Goal: Information Seeking & Learning: Learn about a topic

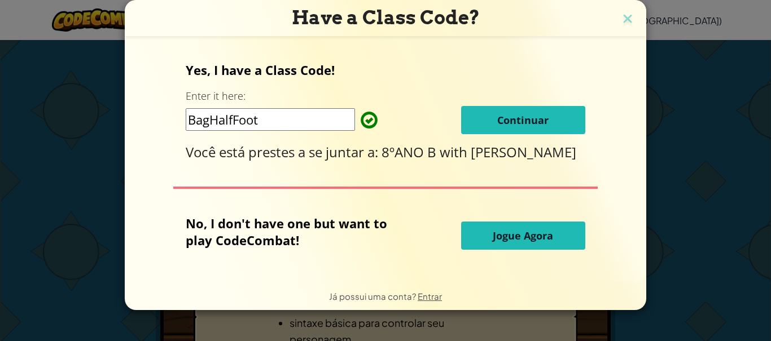
click at [551, 126] on button "Continuar" at bounding box center [523, 120] width 124 height 28
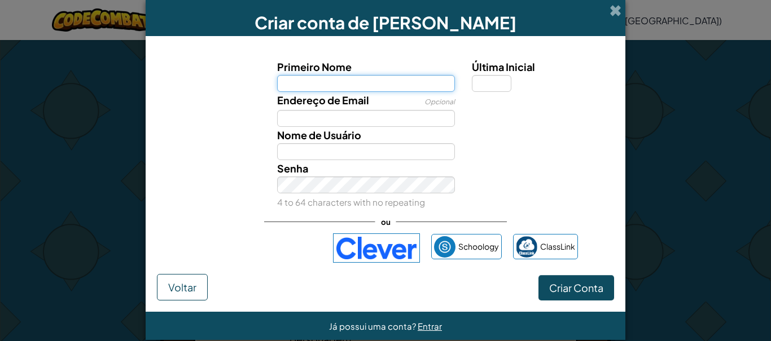
click at [406, 82] on input "Primeiro Nome" at bounding box center [366, 83] width 178 height 17
type input "leticia"
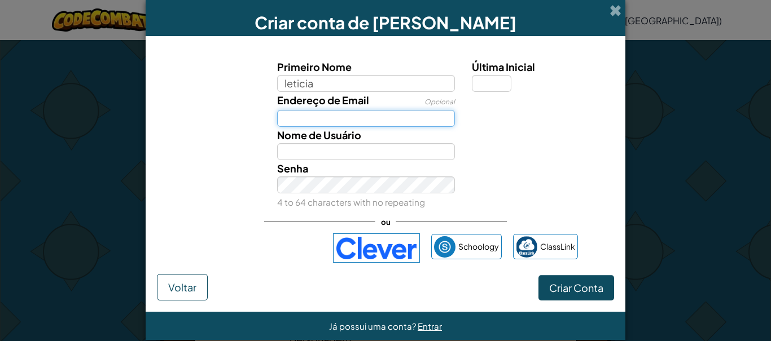
type input "Leticia"
click at [401, 116] on input "Endereço de Email" at bounding box center [366, 118] width 178 height 17
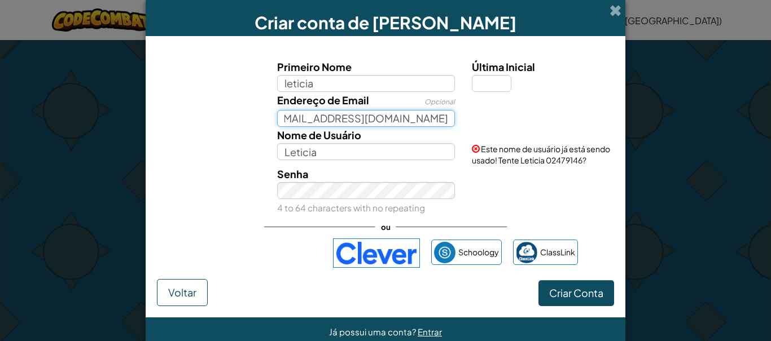
scroll to position [0, 25]
type input "leticia-magalhaes@portalsesisp.org.br"
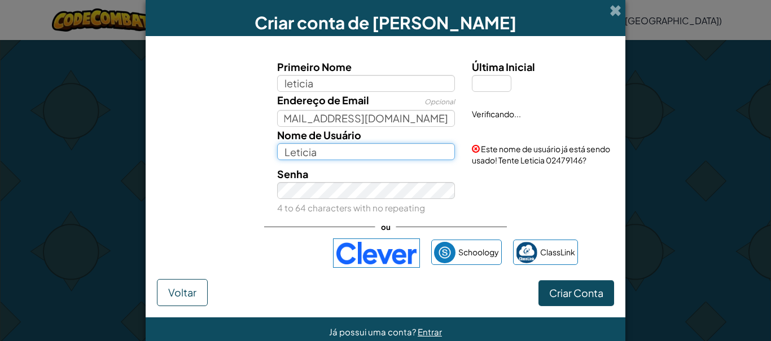
scroll to position [0, 0]
click at [359, 152] on input "Leticia" at bounding box center [366, 151] width 178 height 17
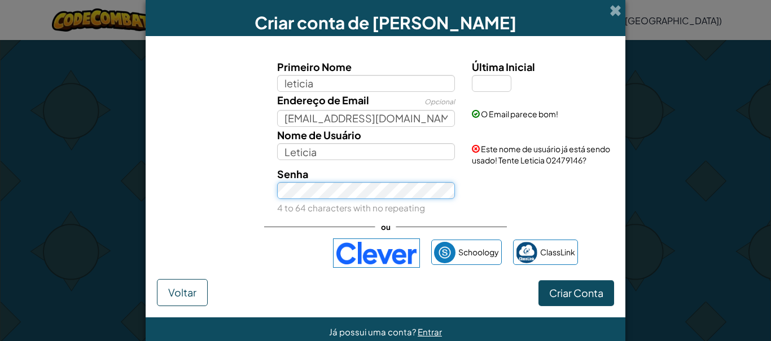
scroll to position [1, 0]
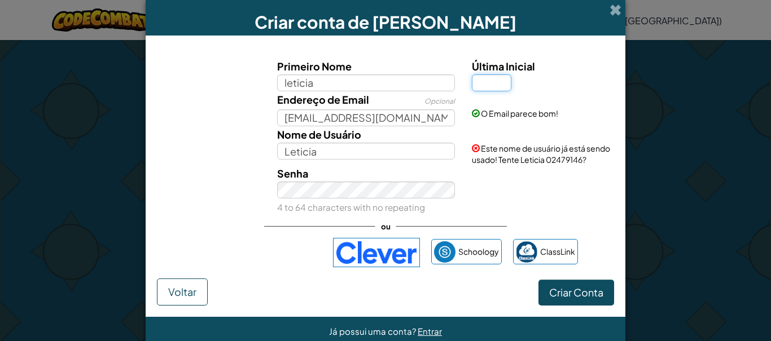
click at [500, 83] on input "Última Inicial" at bounding box center [492, 83] width 40 height 17
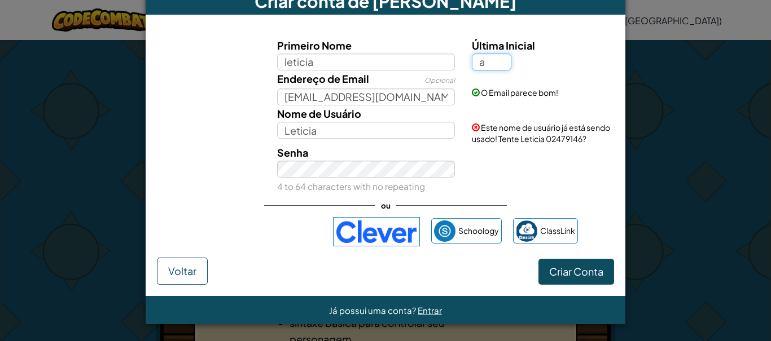
type input "a"
click at [356, 198] on div "ou" at bounding box center [385, 205] width 243 height 23
click at [574, 271] on span "Criar Conta" at bounding box center [576, 271] width 54 height 13
click at [585, 268] on button "Criar Conta" at bounding box center [576, 272] width 76 height 26
click at [579, 271] on button "Criar Conta" at bounding box center [576, 272] width 76 height 26
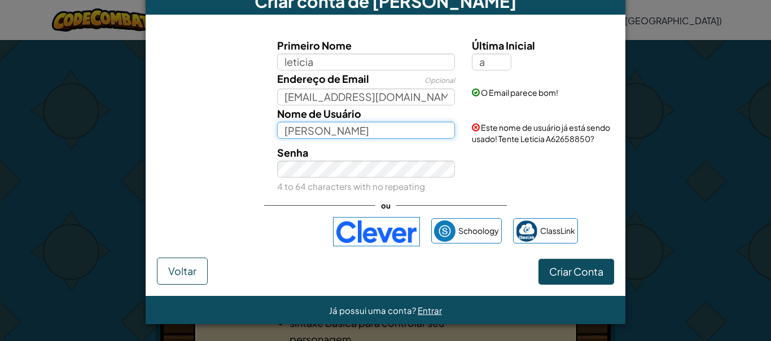
click at [343, 124] on input "Leticia A" at bounding box center [366, 130] width 178 height 17
type input "L"
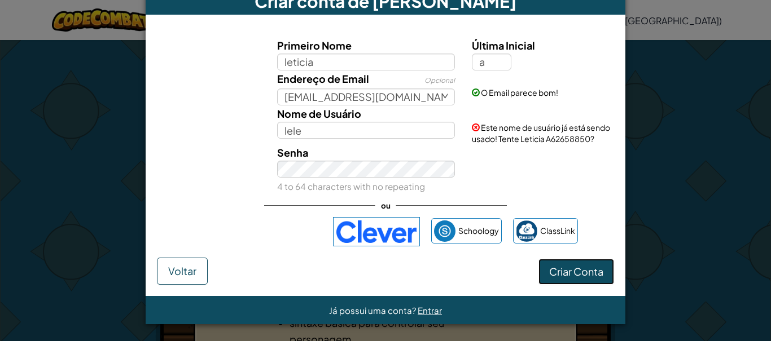
click at [579, 270] on button "Criar Conta" at bounding box center [576, 272] width 76 height 26
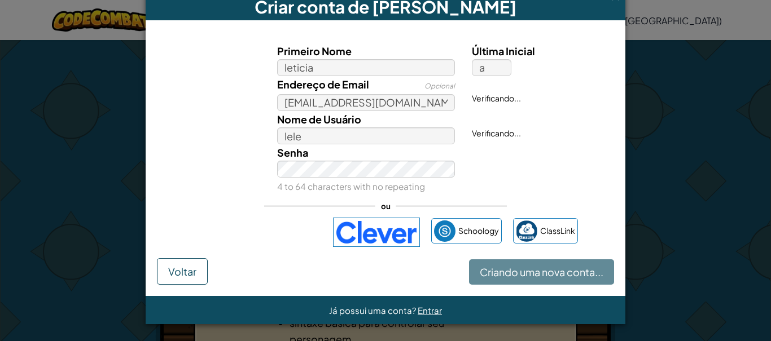
scroll to position [16, 0]
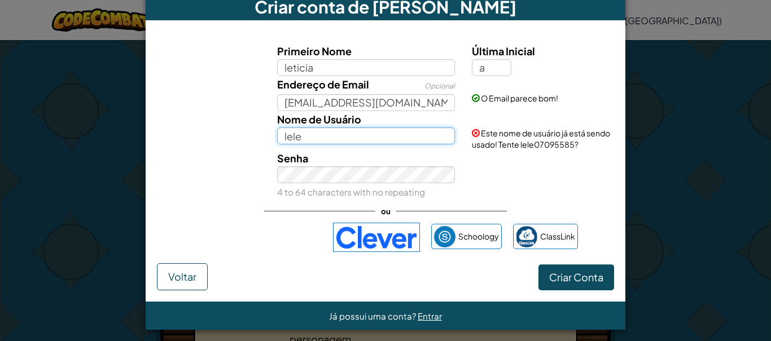
click at [362, 130] on input "lele" at bounding box center [366, 136] width 178 height 17
type input "lelesm"
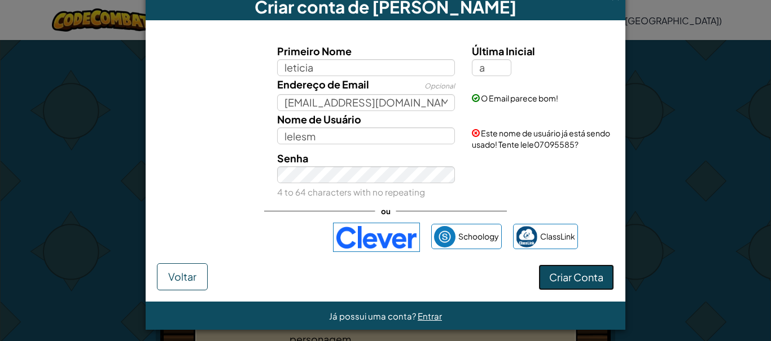
click at [579, 281] on button "Criar Conta" at bounding box center [576, 278] width 76 height 26
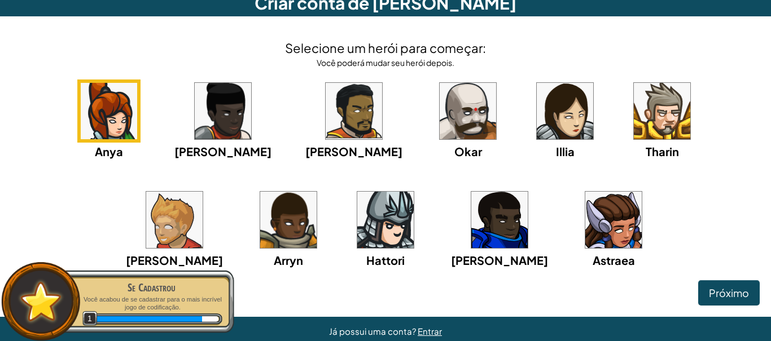
scroll to position [21, 0]
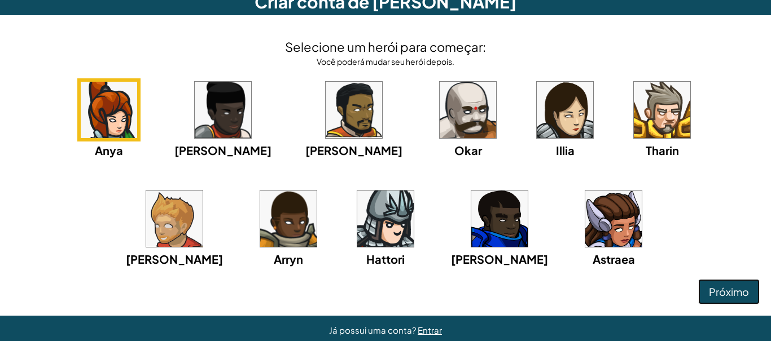
click at [537, 108] on img at bounding box center [565, 110] width 56 height 56
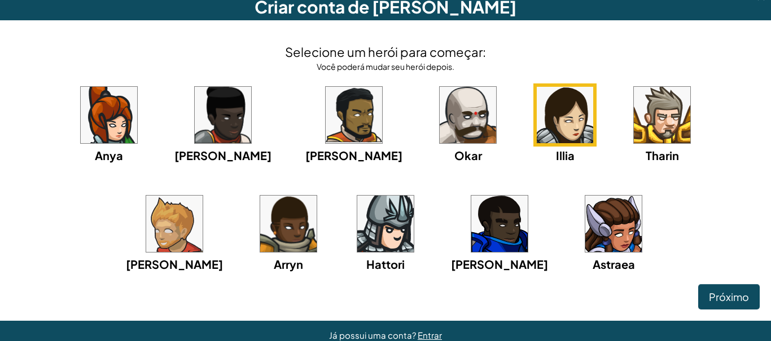
scroll to position [15, 0]
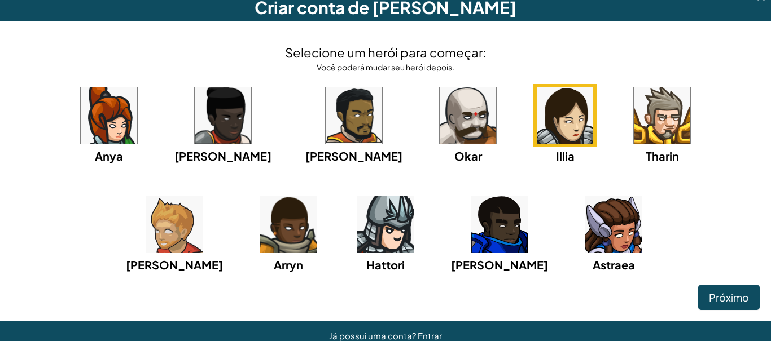
click at [585, 247] on img at bounding box center [613, 224] width 56 height 56
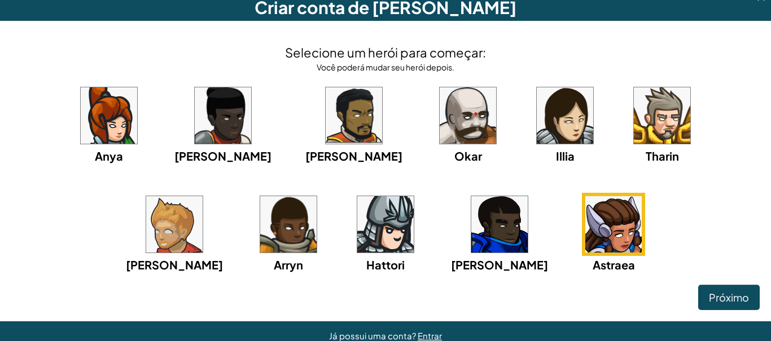
click at [537, 128] on img at bounding box center [565, 115] width 56 height 56
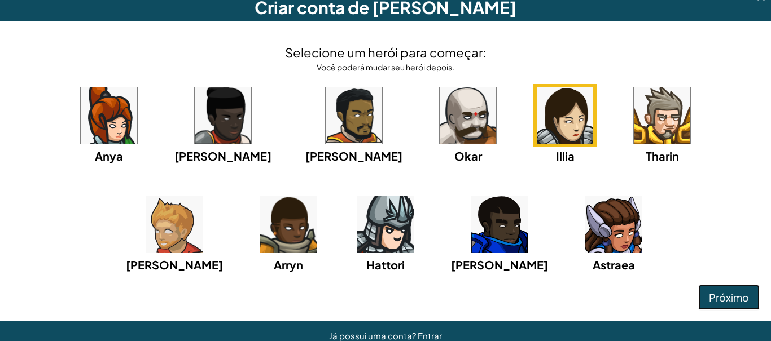
click at [720, 297] on span "Próximo" at bounding box center [729, 297] width 40 height 13
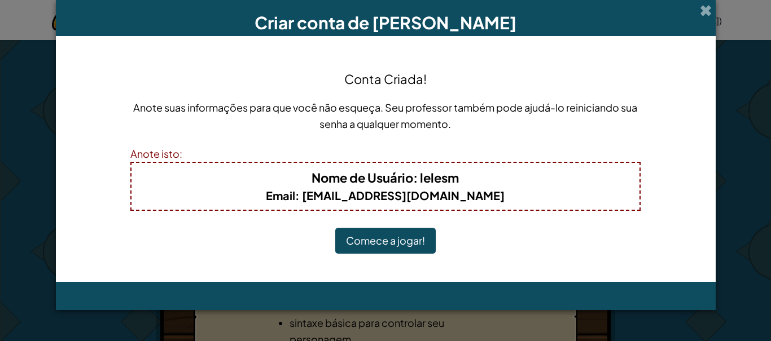
scroll to position [0, 0]
click at [396, 245] on button "Comece a jogar!" at bounding box center [385, 241] width 100 height 26
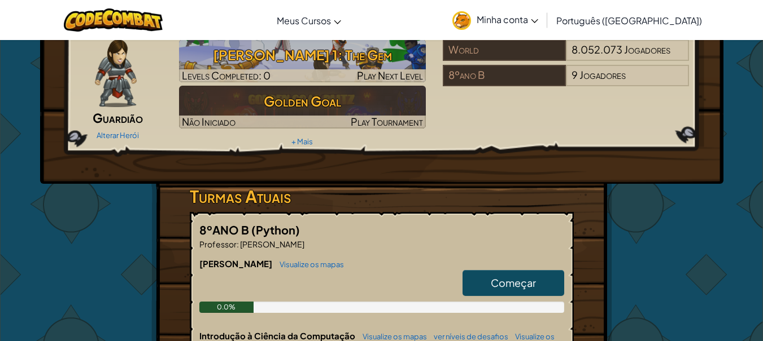
scroll to position [48, 0]
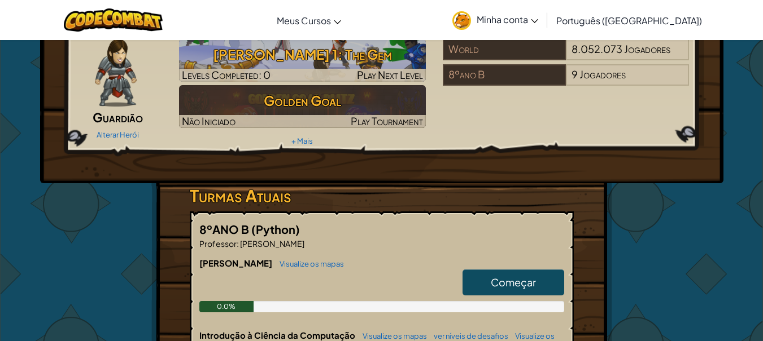
click at [514, 278] on span "Começar" at bounding box center [512, 282] width 45 height 13
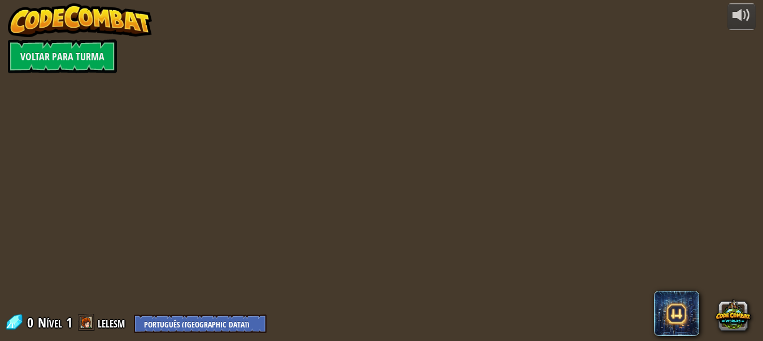
select select "pt-BR"
click at [541, 192] on div at bounding box center [385, 170] width 492 height 341
select select "pt-BR"
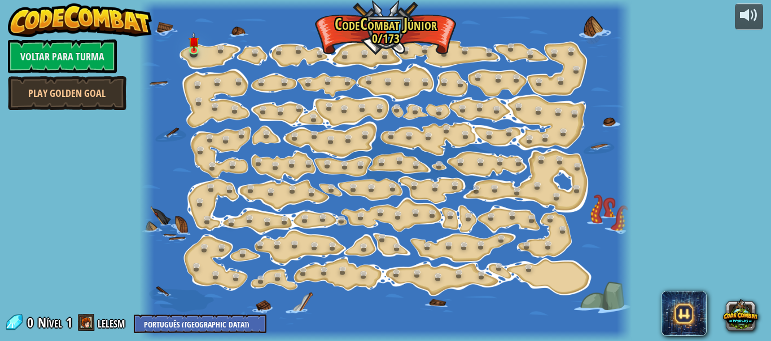
select select "pt-BR"
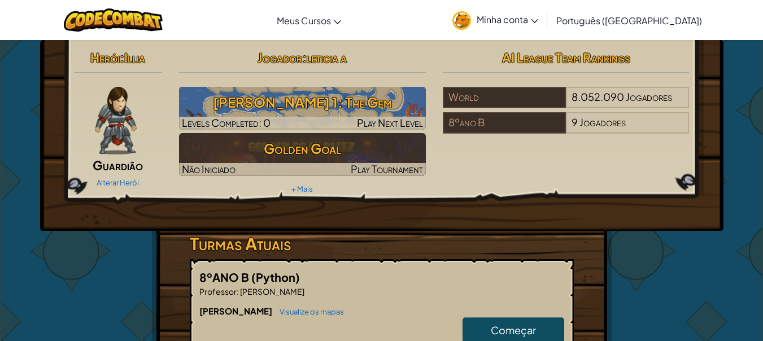
click at [503, 334] on span "Começar" at bounding box center [512, 330] width 45 height 13
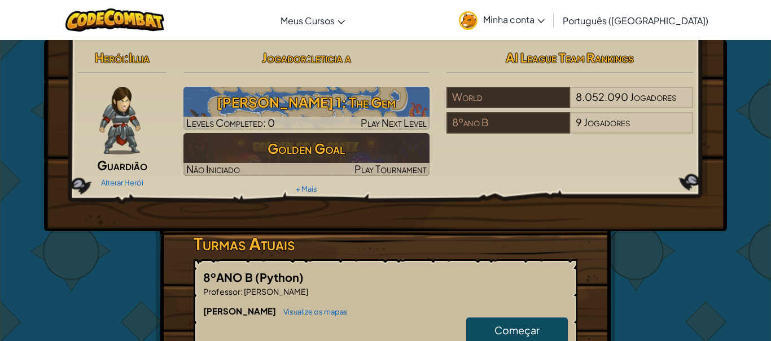
select select "pt-BR"
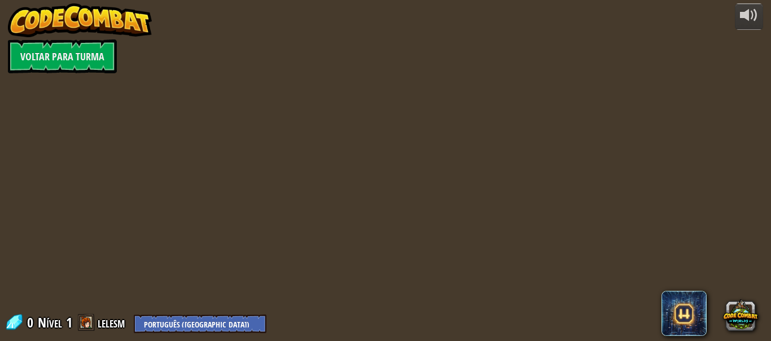
select select "pt-BR"
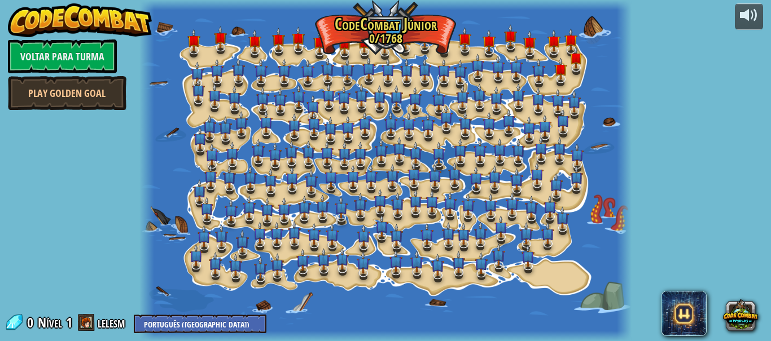
select select "pt-BR"
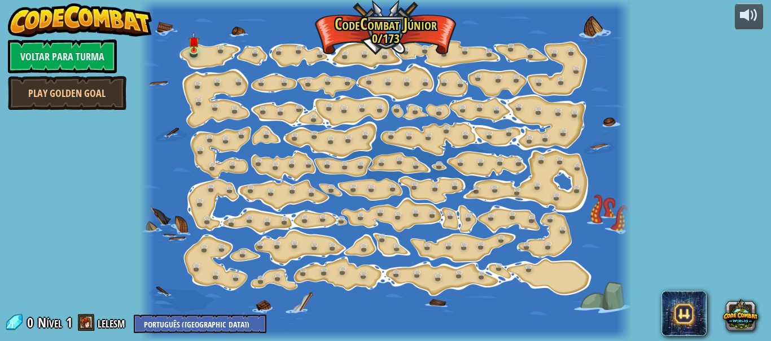
select select "pt-BR"
click at [204, 78] on link at bounding box center [201, 85] width 23 height 17
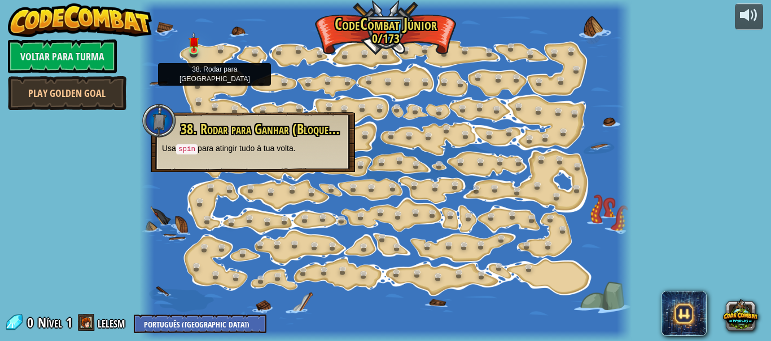
click at [177, 64] on div at bounding box center [385, 170] width 492 height 341
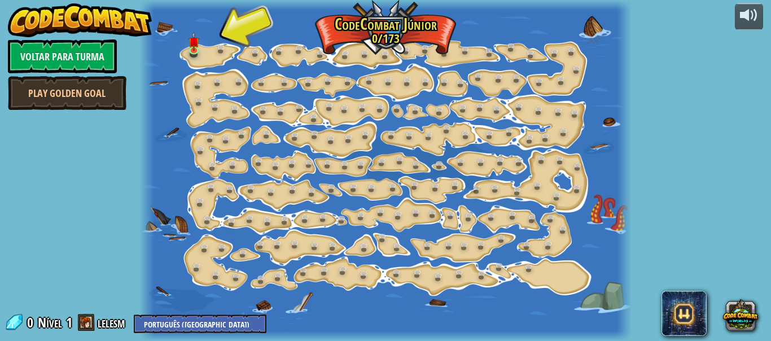
click at [196, 49] on img at bounding box center [194, 41] width 11 height 19
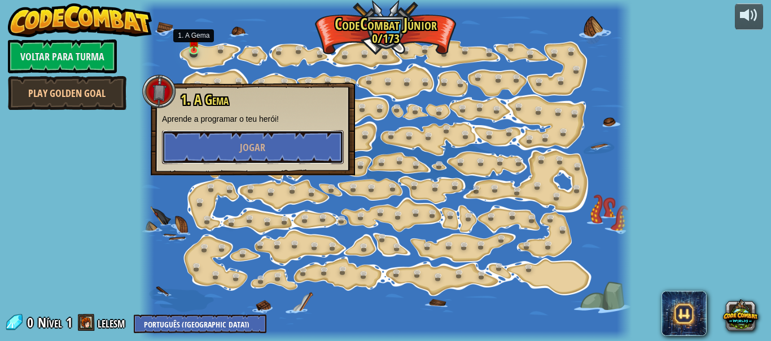
click at [334, 155] on button "Jogar" at bounding box center [253, 147] width 182 height 34
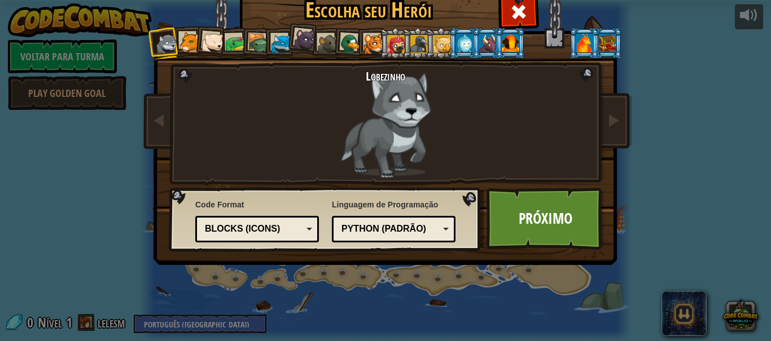
click at [179, 44] on div at bounding box center [189, 42] width 21 height 21
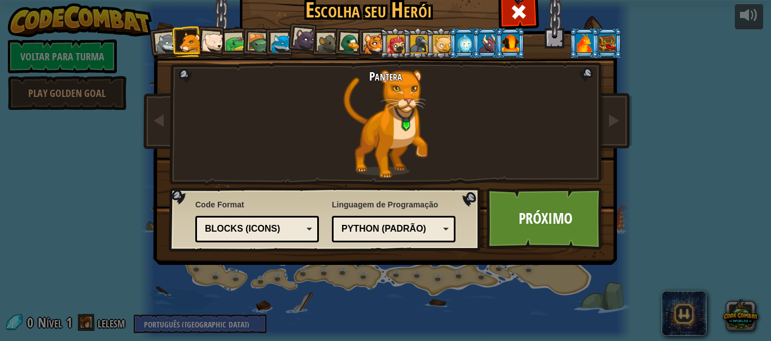
click at [226, 39] on div at bounding box center [235, 43] width 21 height 21
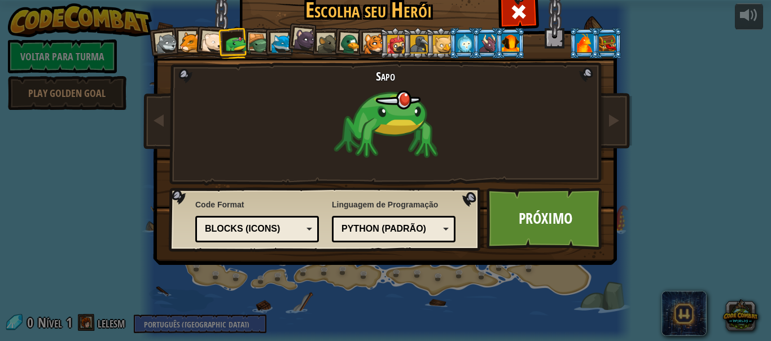
click at [207, 46] on div at bounding box center [212, 43] width 23 height 23
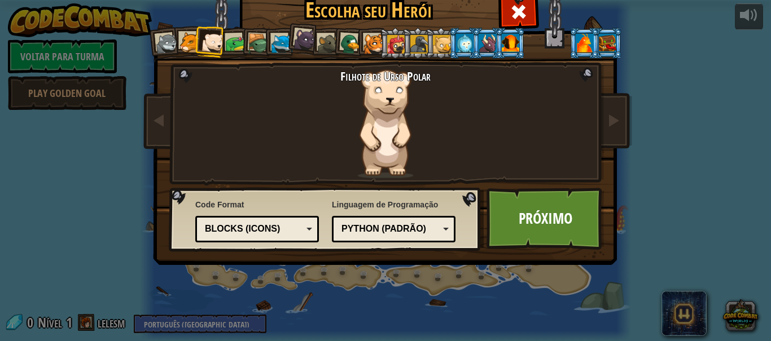
click at [326, 45] on div at bounding box center [328, 44] width 21 height 21
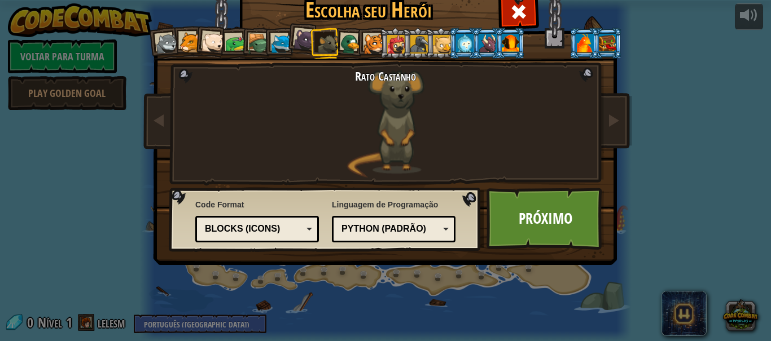
click at [445, 102] on div "Rato Castanho" at bounding box center [386, 123] width 296 height 109
click at [734, 260] on div "Escolha seu Herói 0 Lobezinho Pantera Filhote de Urso Polar Sapo Tartaruga Rapo…" at bounding box center [385, 170] width 771 height 341
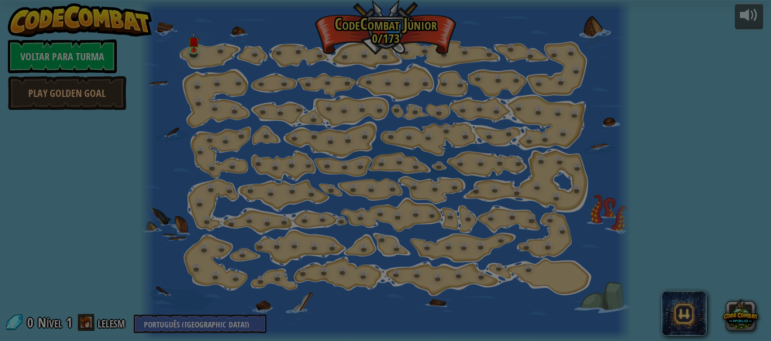
click at [392, 51] on div "Rato Castanho" at bounding box center [386, 31] width 296 height 109
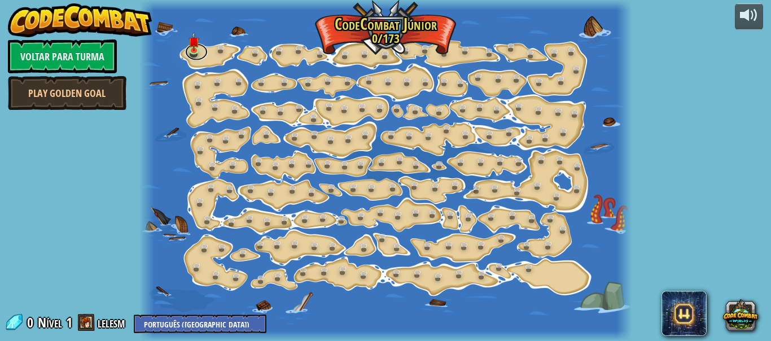
click at [205, 52] on link at bounding box center [196, 52] width 23 height 17
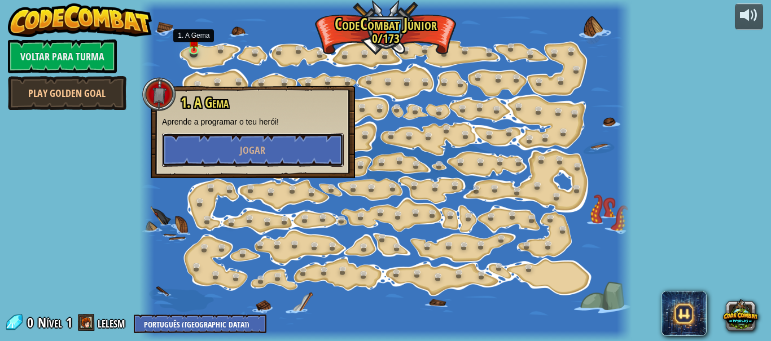
click at [257, 148] on span "Jogar" at bounding box center [252, 150] width 25 height 14
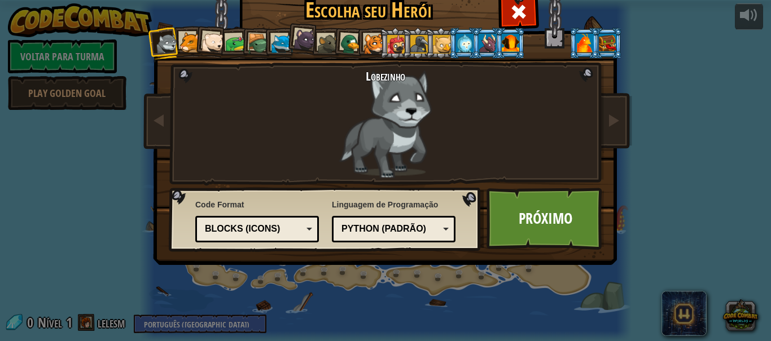
click at [204, 37] on div at bounding box center [212, 43] width 23 height 23
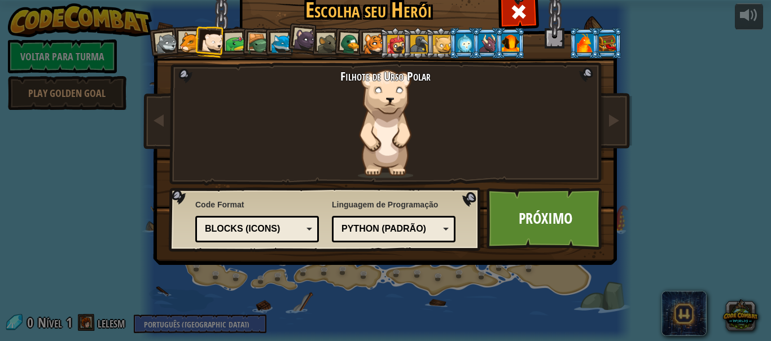
click at [188, 39] on div at bounding box center [189, 42] width 21 height 21
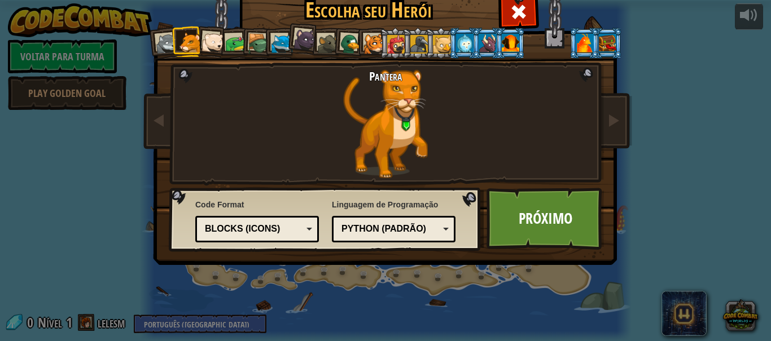
click at [531, 212] on link "Próximo" at bounding box center [546, 219] width 118 height 62
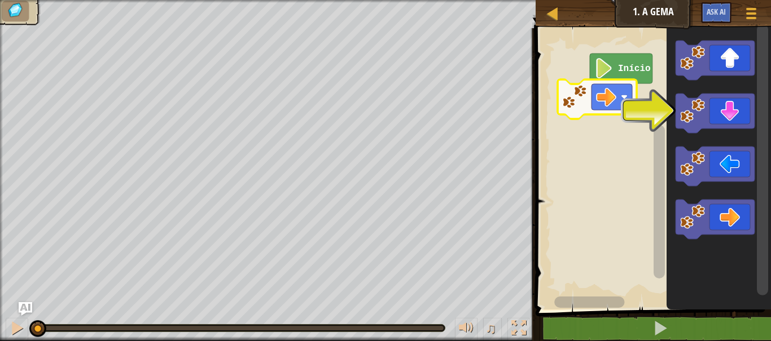
click at [732, 217] on icon "Espaço de trabalho do Blockly" at bounding box center [715, 220] width 79 height 40
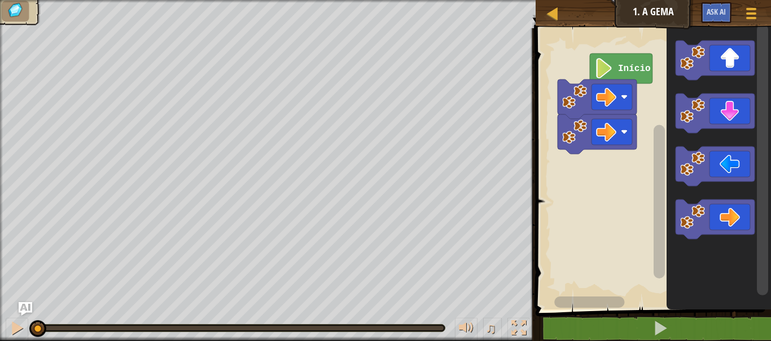
click at [730, 221] on icon "Espaço de trabalho do Blockly" at bounding box center [715, 220] width 79 height 40
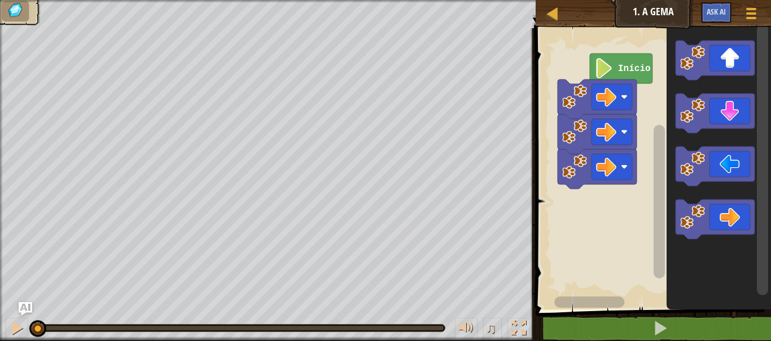
click at [732, 221] on icon "Espaço de trabalho do Blockly" at bounding box center [715, 220] width 79 height 40
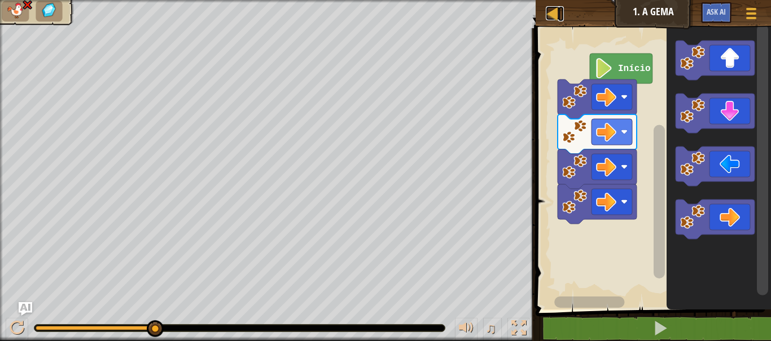
click at [553, 20] on div at bounding box center [553, 13] width 14 height 14
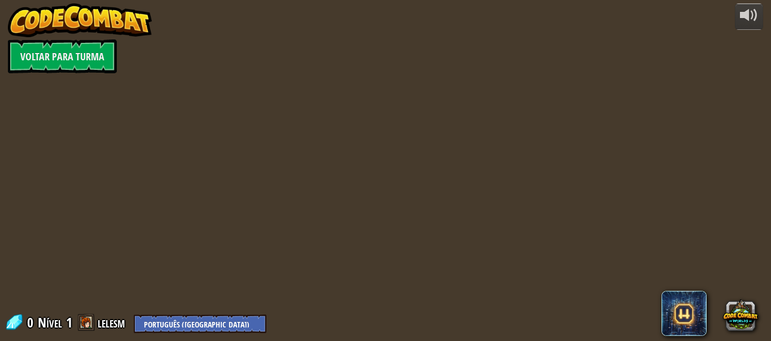
select select "pt-BR"
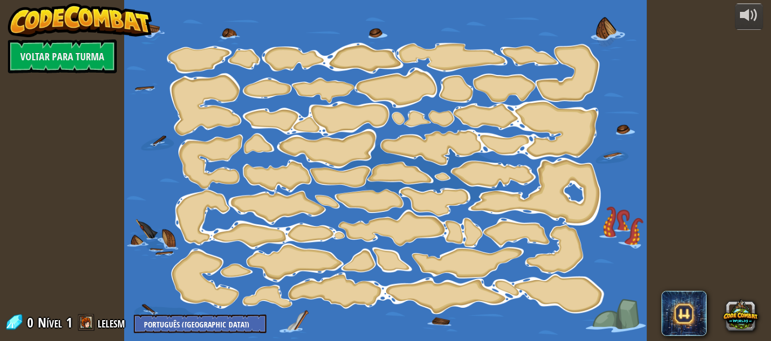
select select "pt-BR"
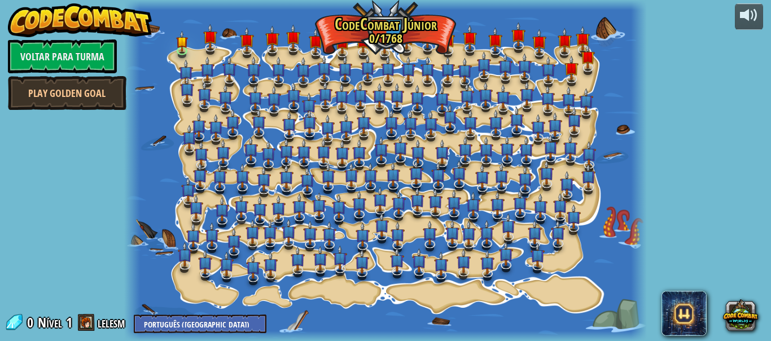
select select "pt-BR"
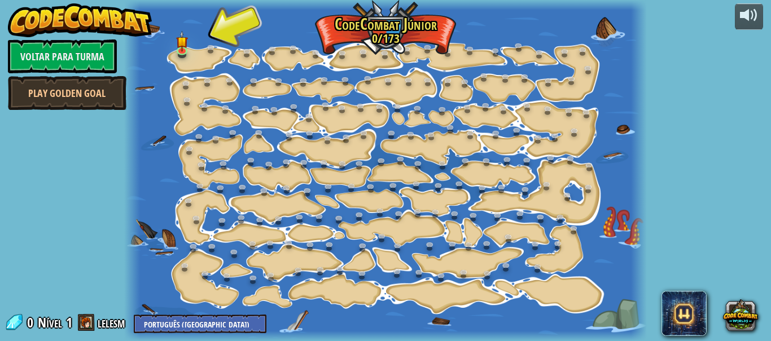
click at [188, 38] on img at bounding box center [182, 40] width 12 height 21
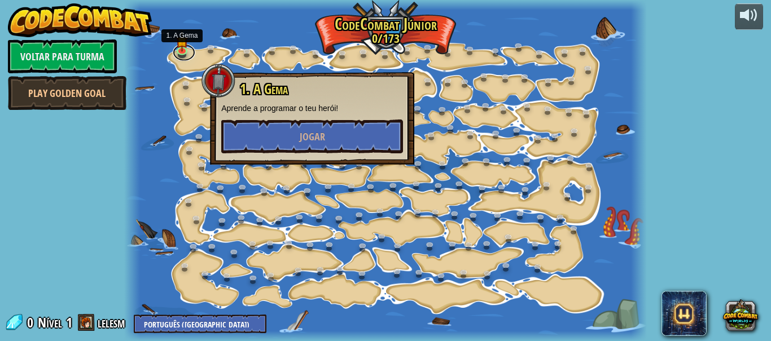
click at [181, 57] on link at bounding box center [184, 52] width 23 height 17
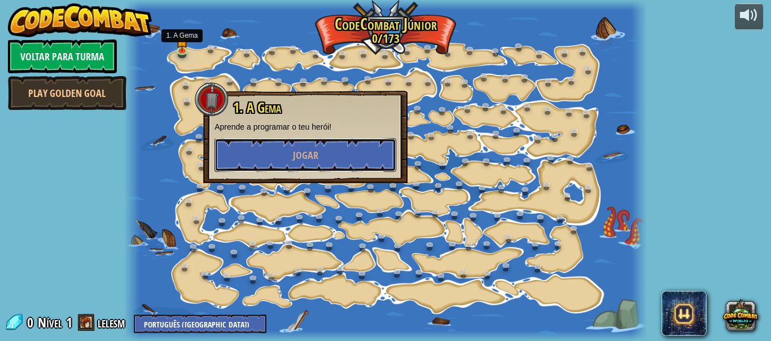
click at [344, 148] on button "Jogar" at bounding box center [305, 155] width 182 height 34
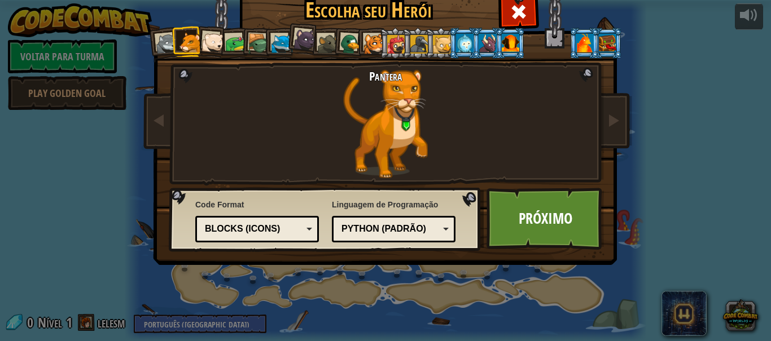
click at [546, 231] on link "Próximo" at bounding box center [546, 219] width 118 height 62
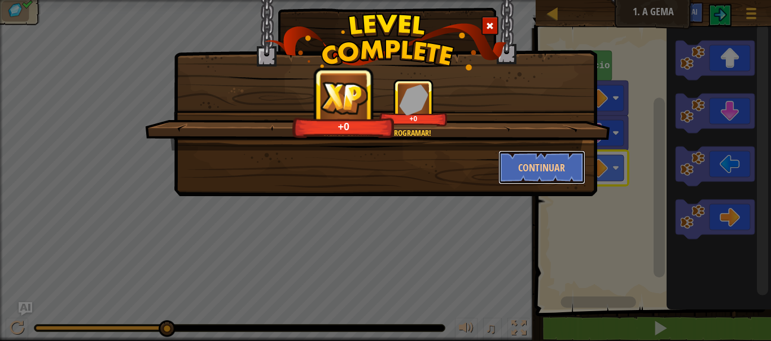
click at [554, 156] on button "Continuar" at bounding box center [541, 168] width 87 height 34
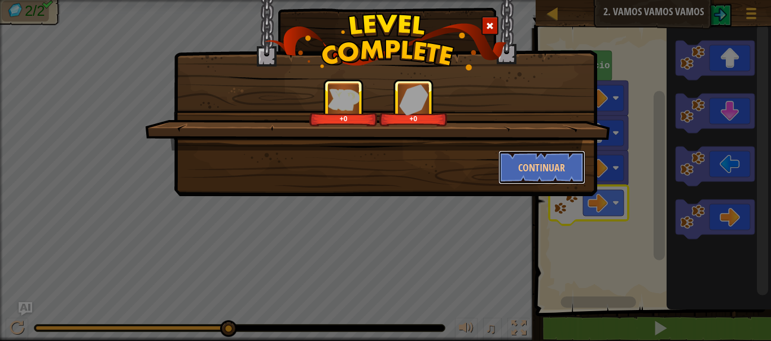
click at [564, 168] on button "Continuar" at bounding box center [541, 168] width 87 height 34
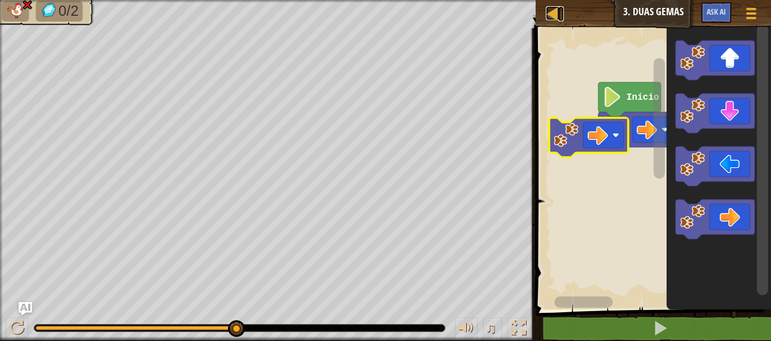
click at [556, 17] on div at bounding box center [553, 13] width 14 height 14
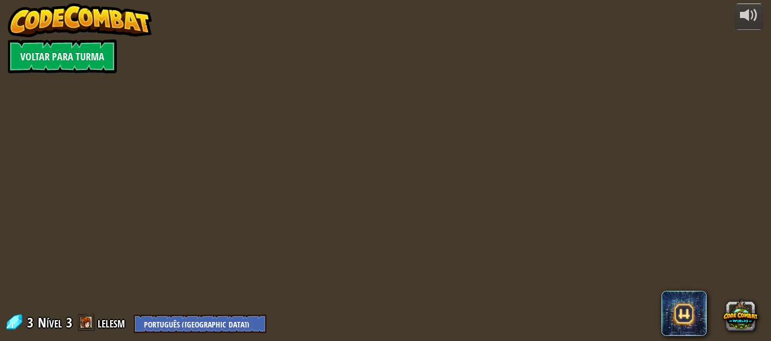
select select "pt-BR"
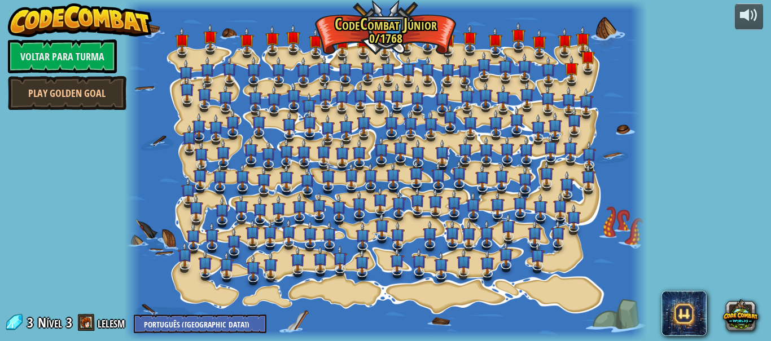
select select "pt-BR"
click at [185, 45] on link at bounding box center [184, 52] width 23 height 17
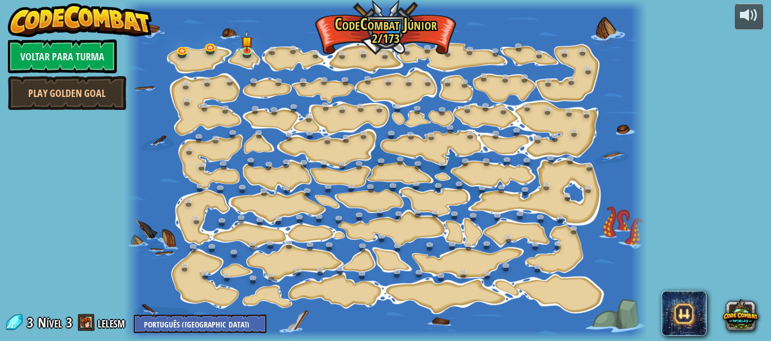
select select "pt-BR"
click at [253, 45] on link at bounding box center [249, 52] width 23 height 17
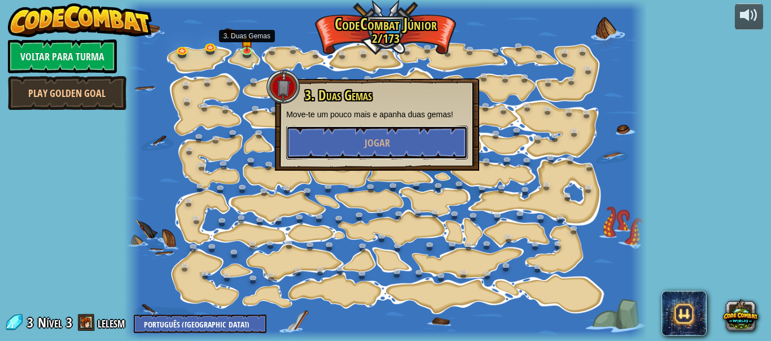
click at [395, 157] on button "Jogar" at bounding box center [377, 143] width 182 height 34
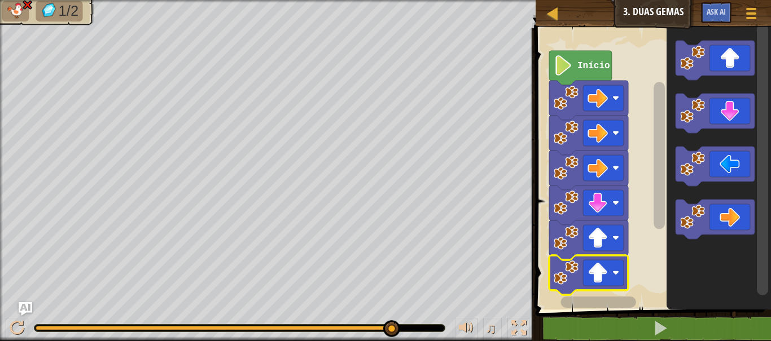
click at [614, 269] on rect "Espaço de trabalho do Blockly" at bounding box center [603, 273] width 41 height 26
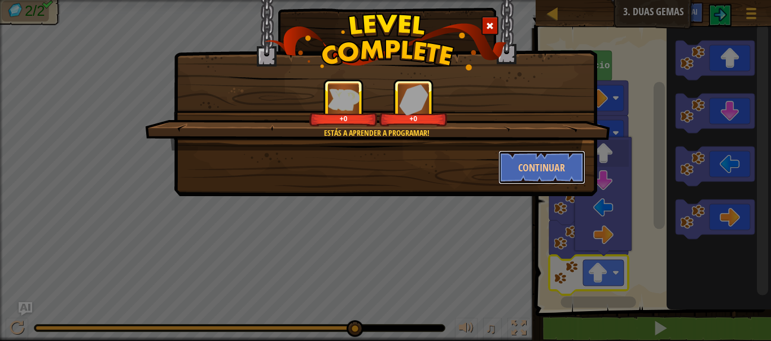
click at [565, 170] on button "Continuar" at bounding box center [541, 168] width 87 height 34
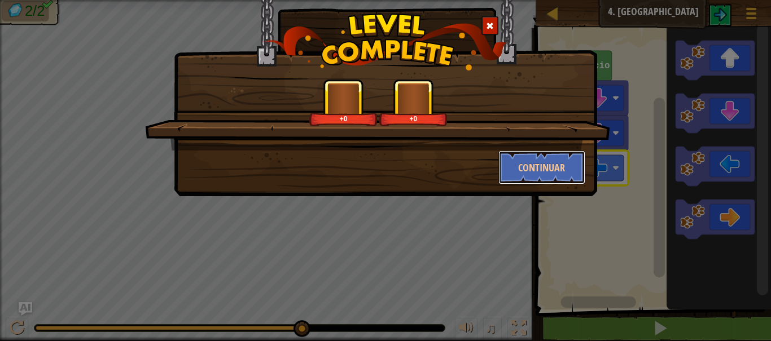
click at [540, 160] on button "Continuar" at bounding box center [541, 168] width 87 height 34
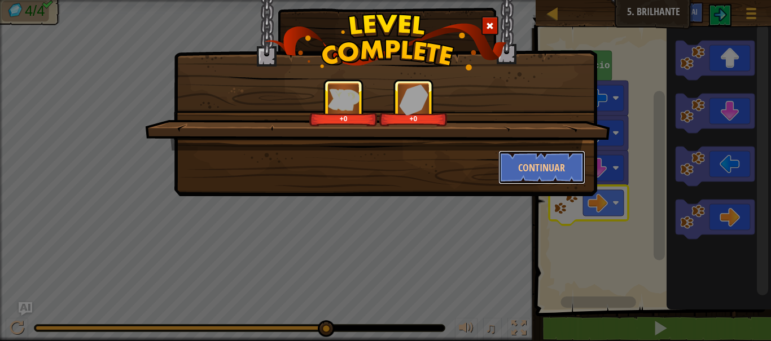
click at [553, 173] on button "Continuar" at bounding box center [541, 168] width 87 height 34
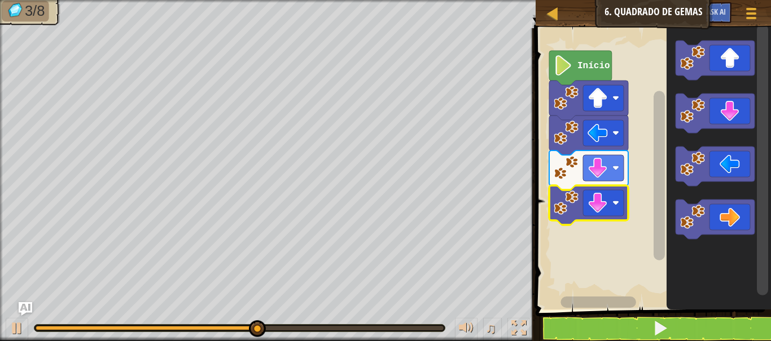
click at [607, 200] on image "Espaço de trabalho do Blockly" at bounding box center [598, 203] width 20 height 20
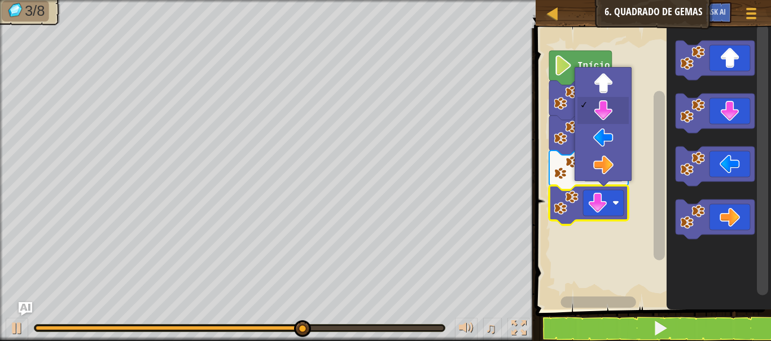
click at [633, 234] on rect "Espaço de trabalho do Blockly" at bounding box center [651, 166] width 239 height 287
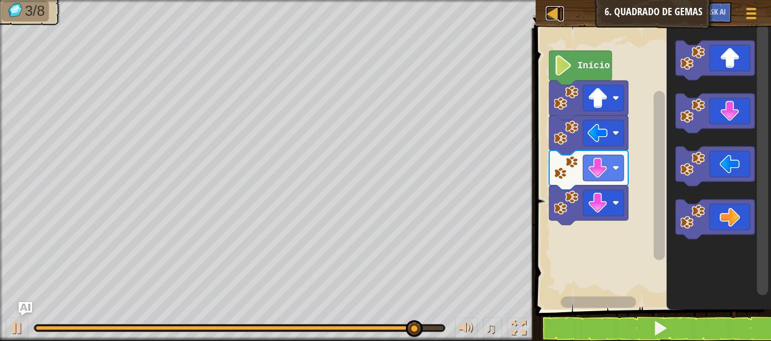
click at [551, 16] on div at bounding box center [553, 13] width 14 height 14
select select "pt-BR"
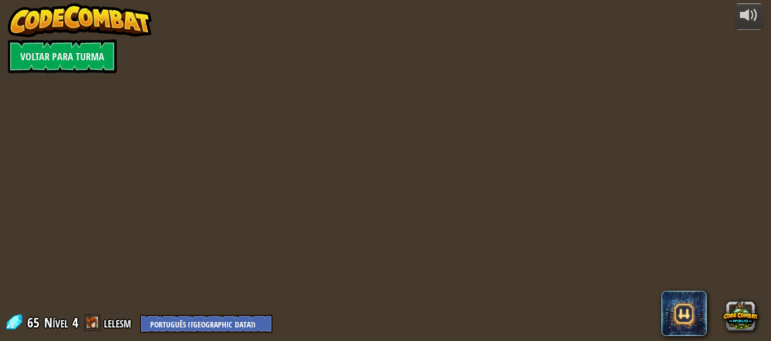
select select "pt-BR"
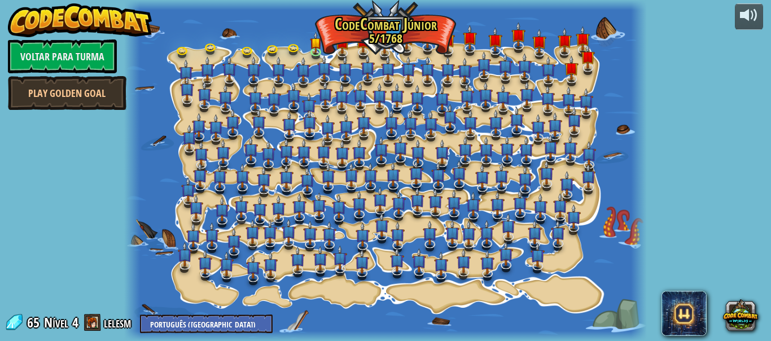
select select "pt-BR"
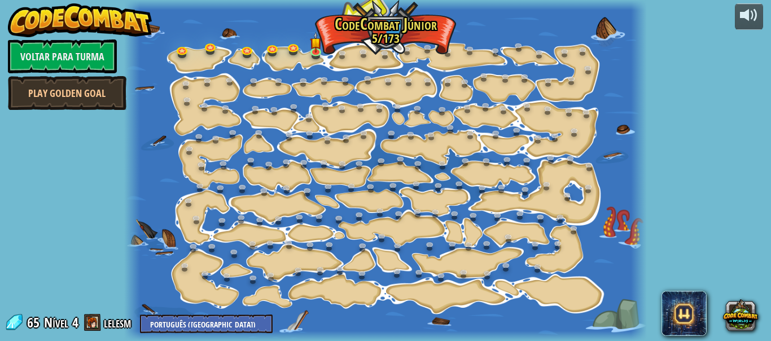
click at [316, 52] on img at bounding box center [316, 42] width 12 height 21
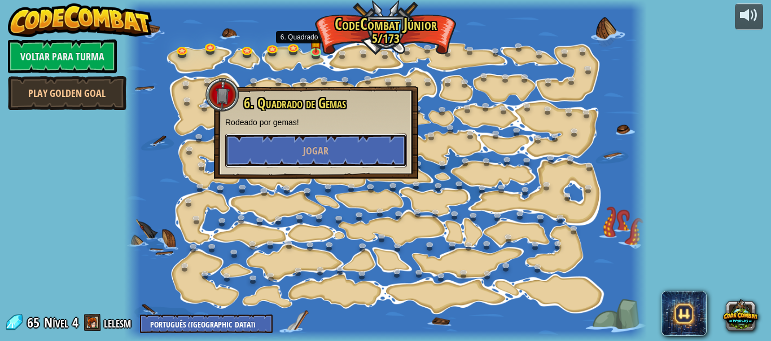
click at [349, 157] on button "Jogar" at bounding box center [316, 151] width 182 height 34
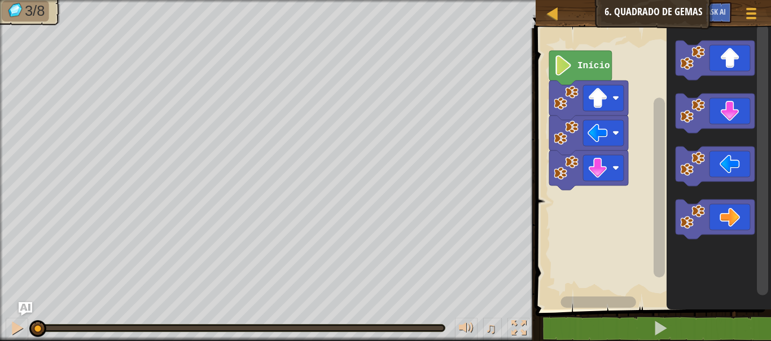
click at [593, 61] on text "Início" at bounding box center [593, 66] width 33 height 10
click at [608, 101] on image "Espaço de trabalho do Blockly" at bounding box center [598, 98] width 20 height 20
click at [636, 103] on rect "Espaço de trabalho do Blockly" at bounding box center [651, 166] width 239 height 287
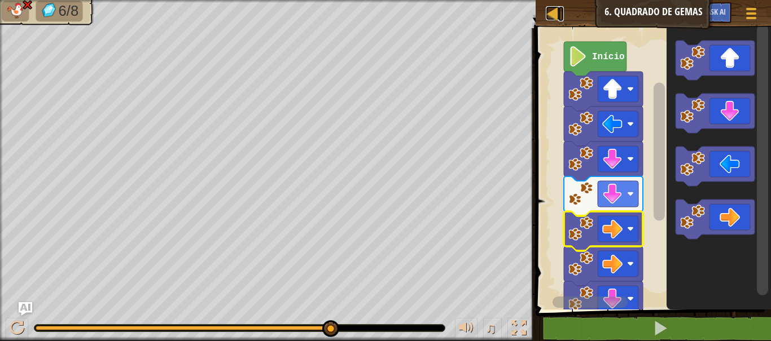
click at [562, 12] on link "Mapa" at bounding box center [561, 13] width 6 height 15
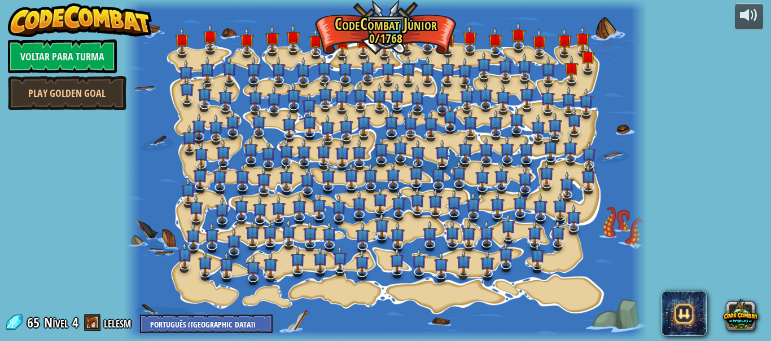
select select "pt-BR"
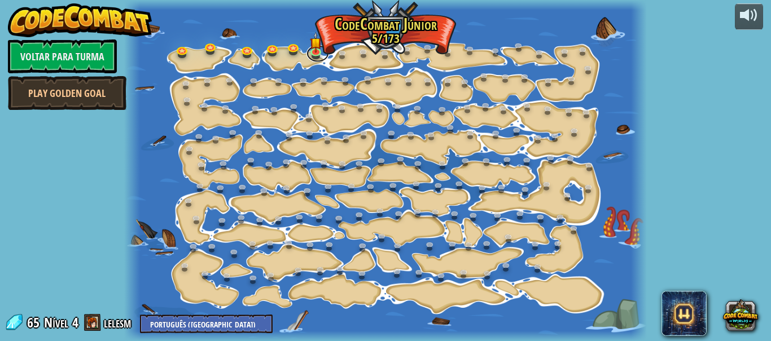
click at [322, 50] on link at bounding box center [317, 53] width 23 height 17
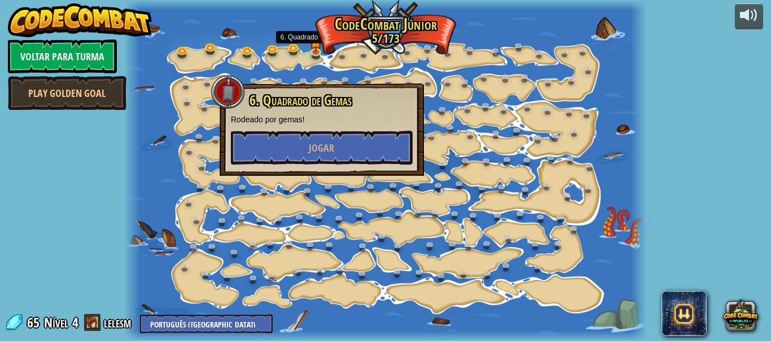
click at [321, 46] on img at bounding box center [316, 42] width 12 height 21
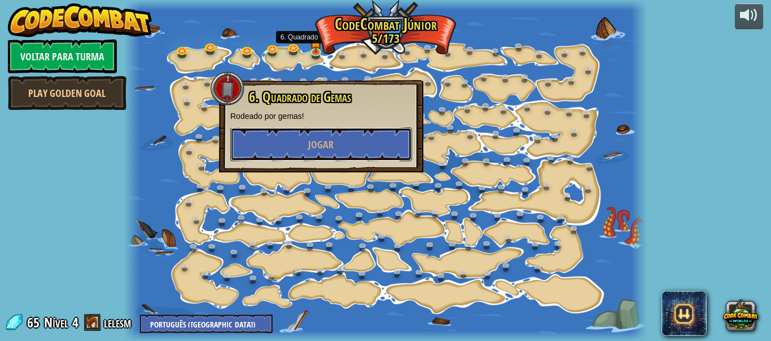
click at [344, 146] on button "Jogar" at bounding box center [321, 145] width 182 height 34
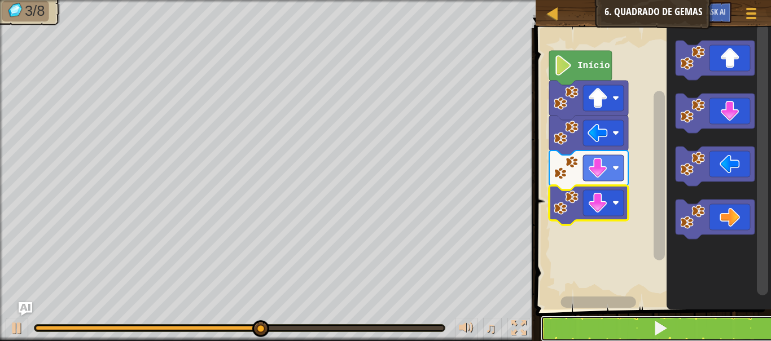
click at [660, 332] on span at bounding box center [660, 329] width 16 height 16
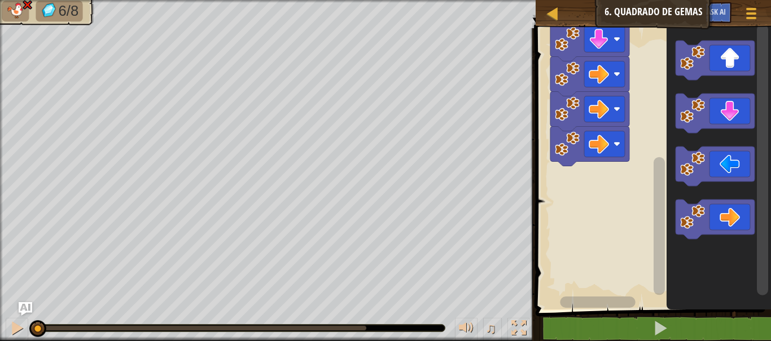
click at [762, 275] on icon "Espaço de trabalho do Blockly" at bounding box center [719, 166] width 104 height 287
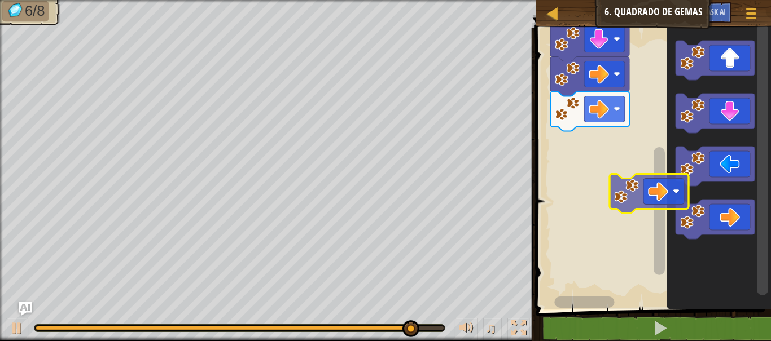
click at [706, 250] on icon "Espaço de trabalho do Blockly" at bounding box center [719, 166] width 104 height 287
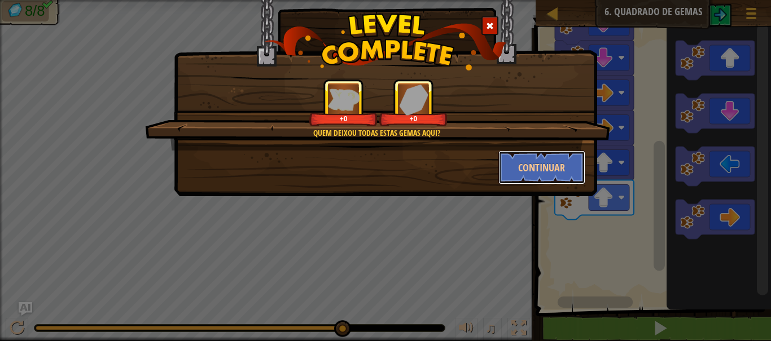
click at [559, 159] on button "Continuar" at bounding box center [541, 168] width 87 height 34
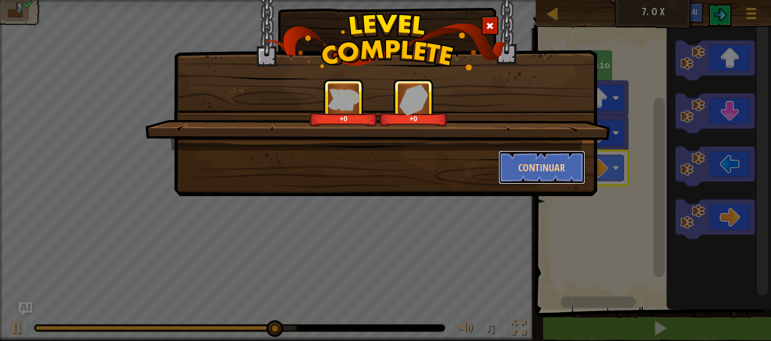
click at [545, 167] on button "Continuar" at bounding box center [541, 168] width 87 height 34
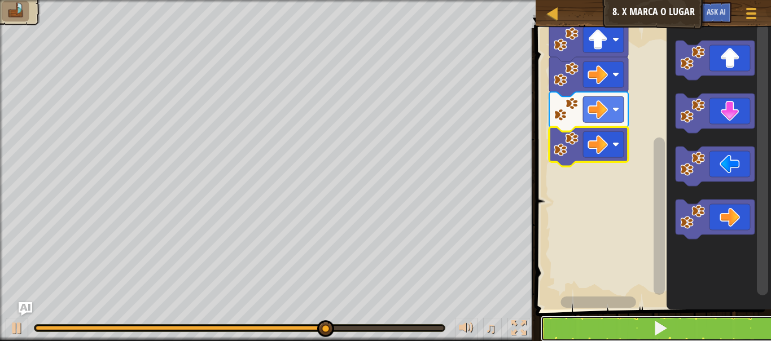
click at [658, 327] on span at bounding box center [660, 329] width 16 height 16
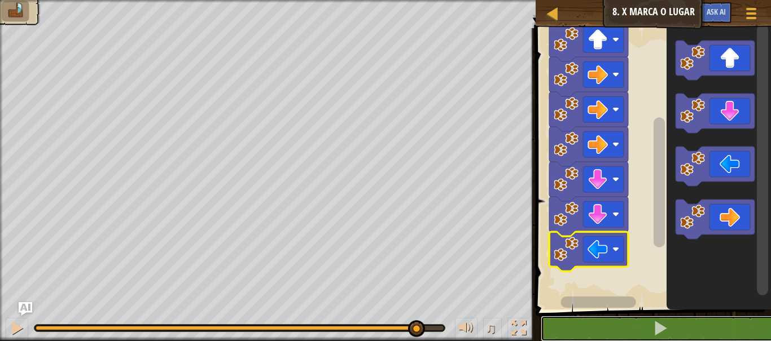
click at [661, 329] on span at bounding box center [660, 329] width 16 height 16
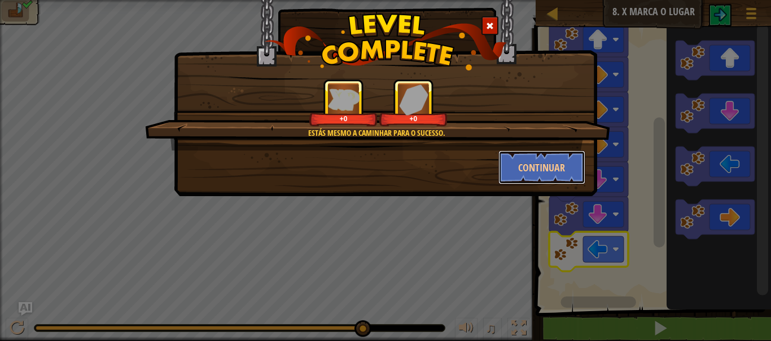
click at [546, 168] on button "Continuar" at bounding box center [541, 168] width 87 height 34
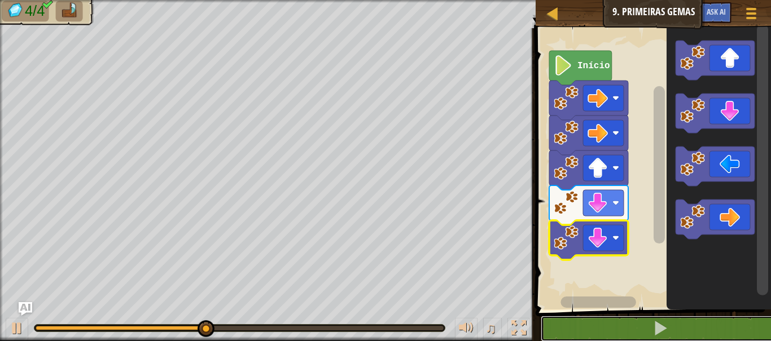
click at [672, 325] on button at bounding box center [660, 329] width 239 height 26
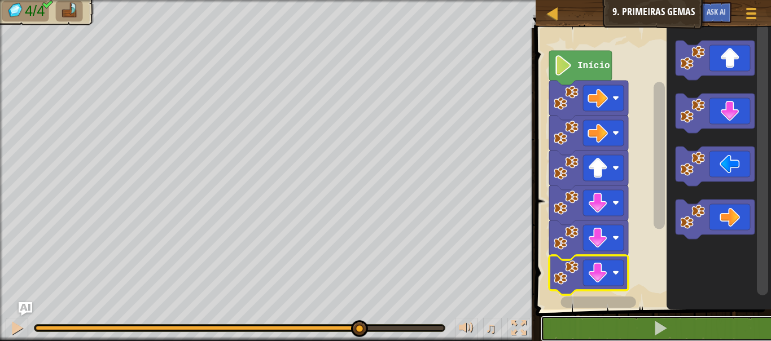
click at [660, 328] on span at bounding box center [660, 329] width 16 height 16
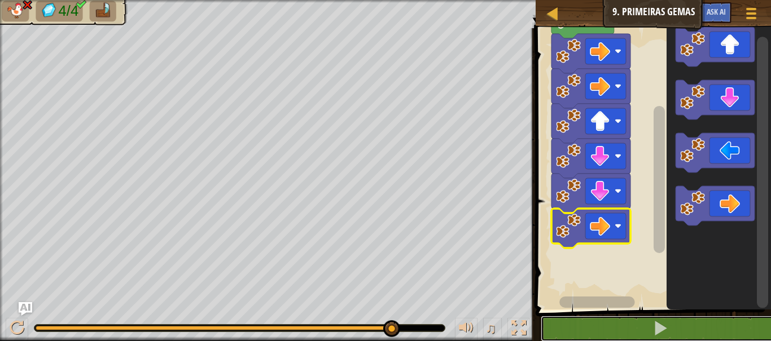
click at [659, 327] on span at bounding box center [660, 329] width 16 height 16
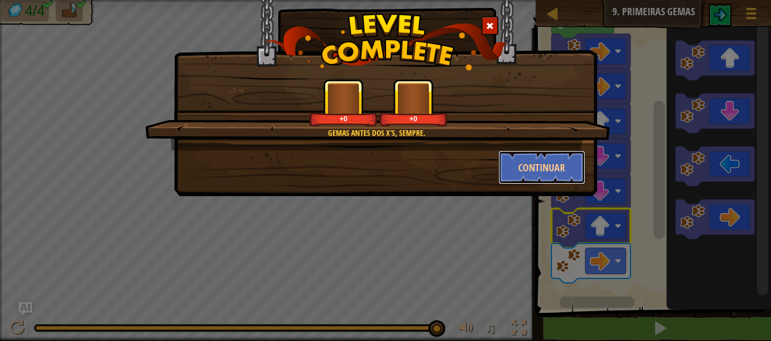
click at [554, 171] on button "Continuar" at bounding box center [541, 168] width 87 height 34
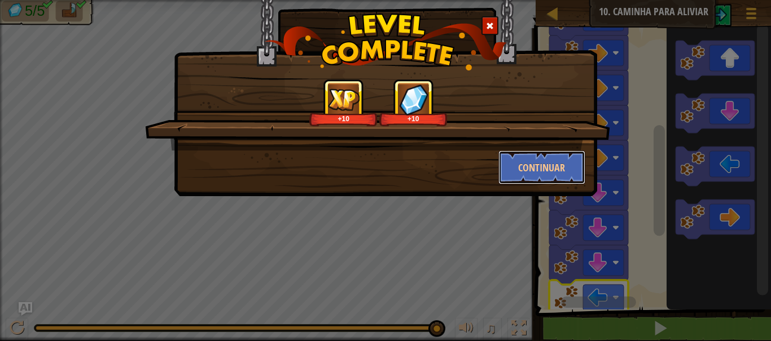
click at [547, 166] on button "Continuar" at bounding box center [541, 168] width 87 height 34
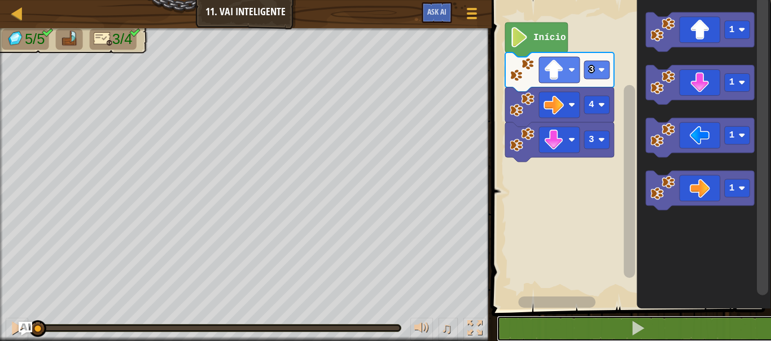
click at [673, 324] on button at bounding box center [638, 329] width 283 height 26
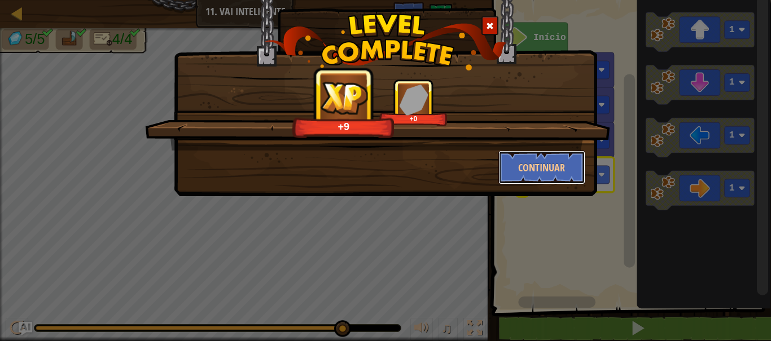
click at [564, 169] on button "Continuar" at bounding box center [541, 168] width 87 height 34
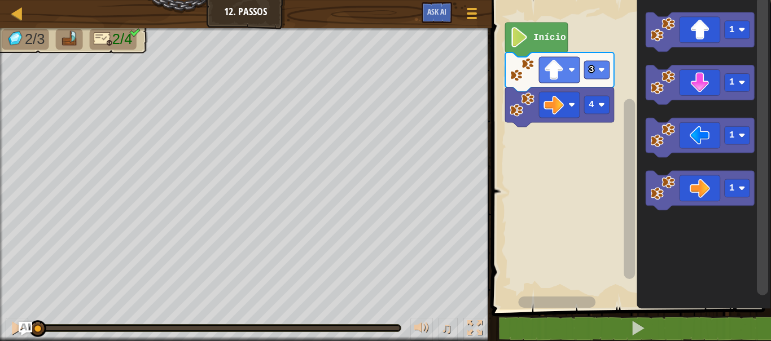
click at [732, 30] on text "1" at bounding box center [732, 30] width 6 height 10
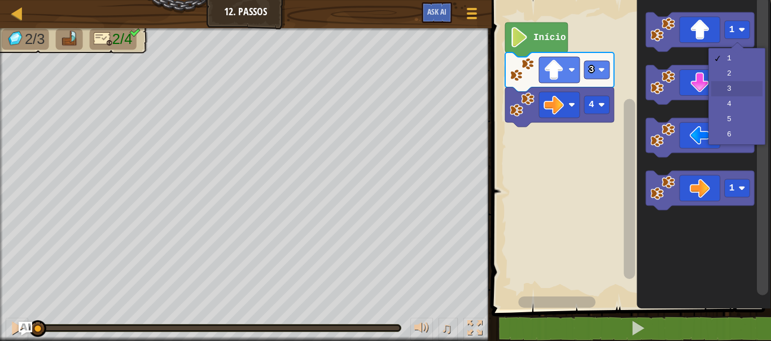
click at [738, 89] on rect "Espaço de trabalho do Blockly" at bounding box center [737, 83] width 25 height 18
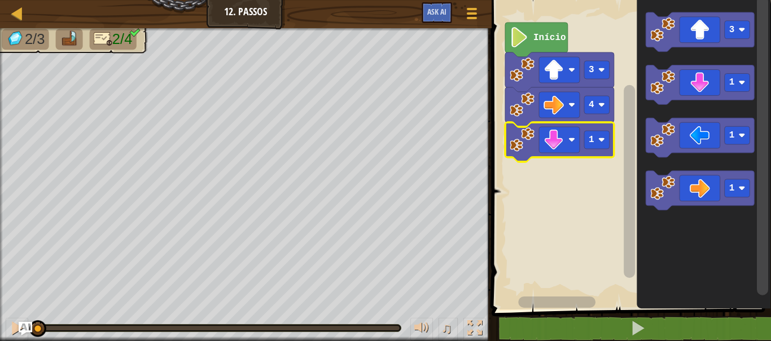
click at [603, 135] on rect "Espaço de trabalho do Blockly" at bounding box center [596, 140] width 25 height 18
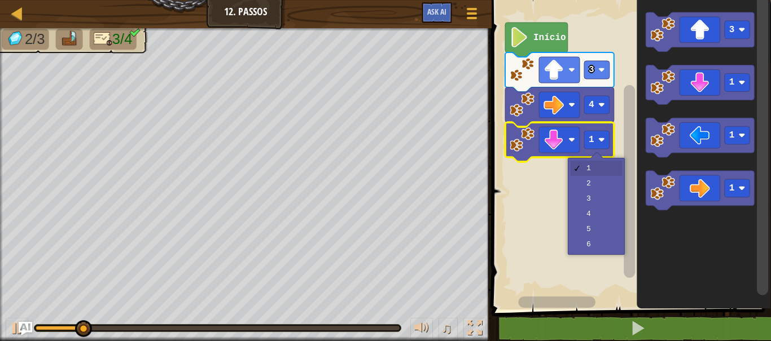
click at [603, 214] on rect "Espaço de trabalho do Blockly" at bounding box center [629, 152] width 283 height 316
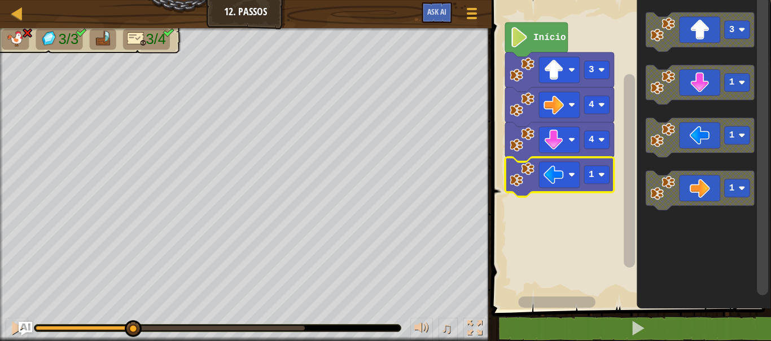
click at [0, 0] on div at bounding box center [0, 0] width 0 height 0
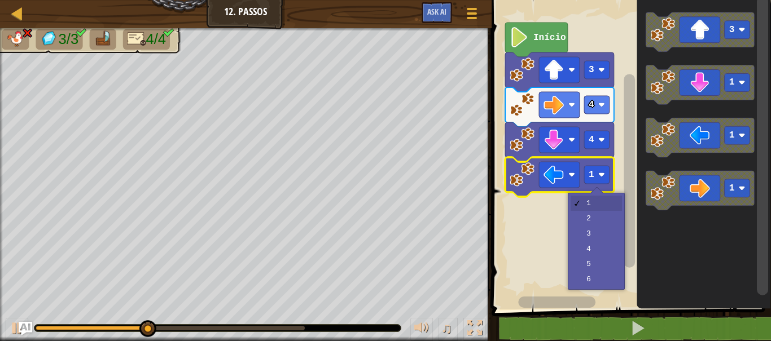
click at [601, 221] on rect "Espaço de trabalho do Blockly" at bounding box center [629, 152] width 283 height 316
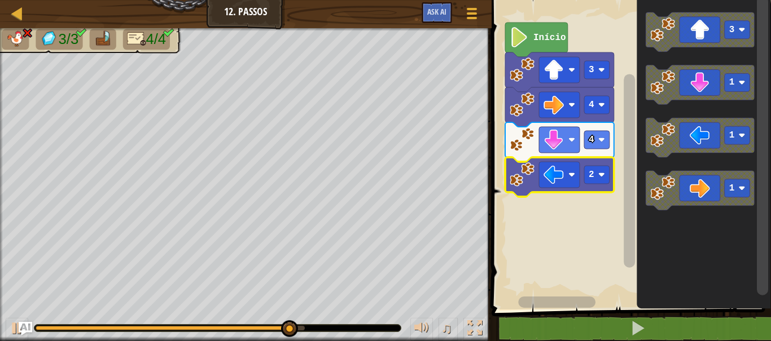
click at [602, 146] on rect "Espaço de trabalho do Blockly" at bounding box center [596, 140] width 25 height 18
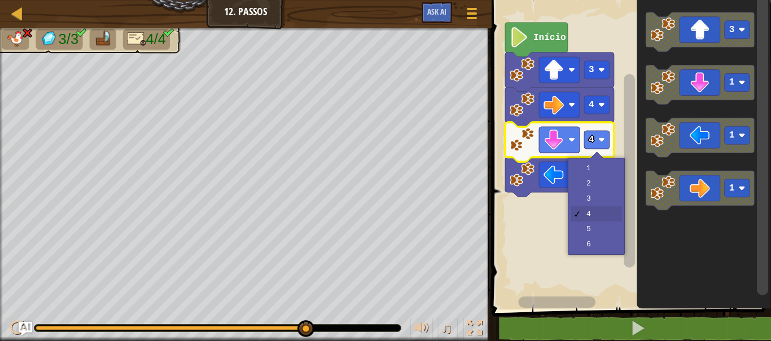
click at [602, 208] on rect "Espaço de trabalho do Blockly" at bounding box center [629, 152] width 283 height 316
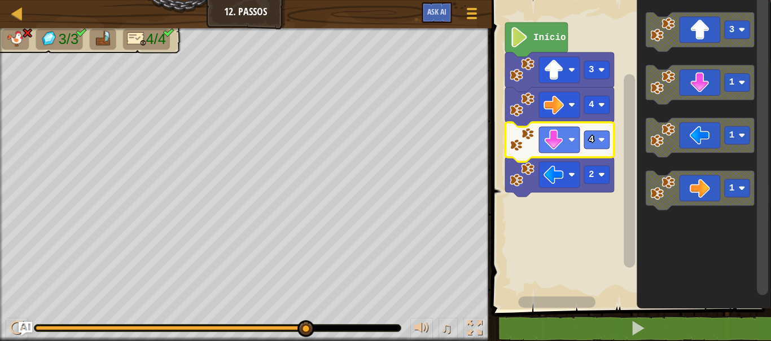
click at [606, 141] on rect "Espaço de trabalho do Blockly" at bounding box center [596, 140] width 25 height 18
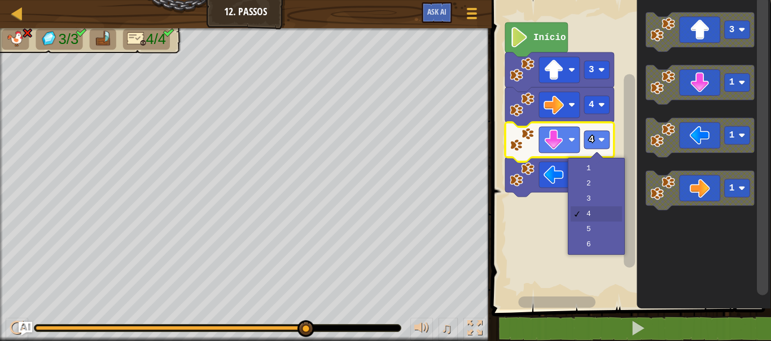
click at [608, 205] on rect "Espaço de trabalho do Blockly" at bounding box center [629, 152] width 283 height 316
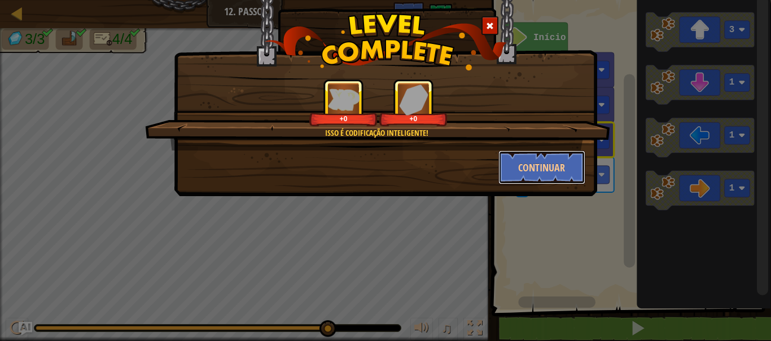
click at [544, 167] on button "Continuar" at bounding box center [541, 168] width 87 height 34
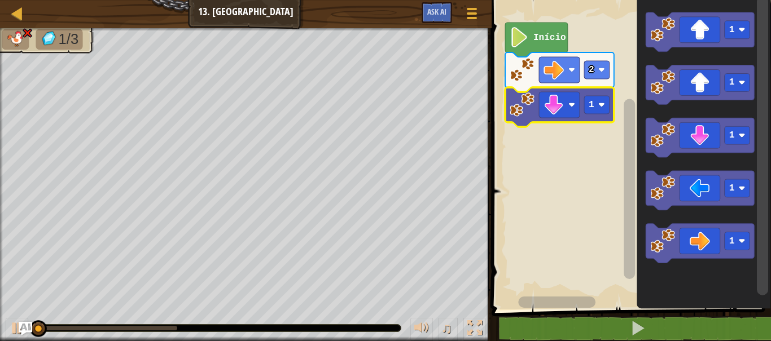
click at [592, 107] on text "1" at bounding box center [592, 105] width 6 height 10
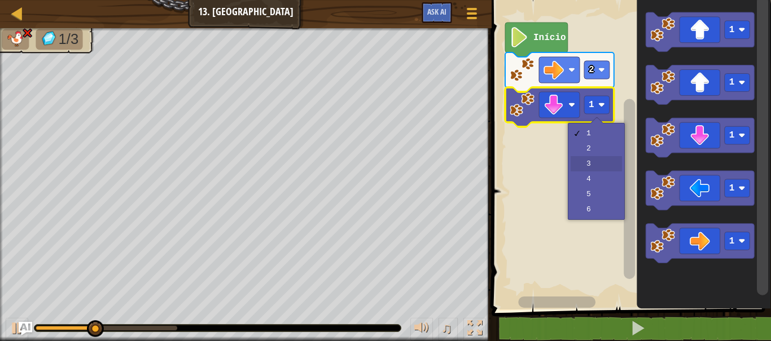
click at [606, 164] on rect "Espaço de trabalho do Blockly" at bounding box center [629, 152] width 283 height 316
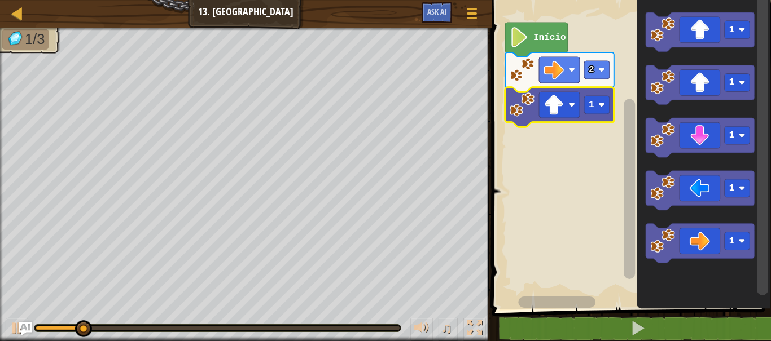
click at [598, 107] on rect "Espaço de trabalho do Blockly" at bounding box center [596, 105] width 25 height 18
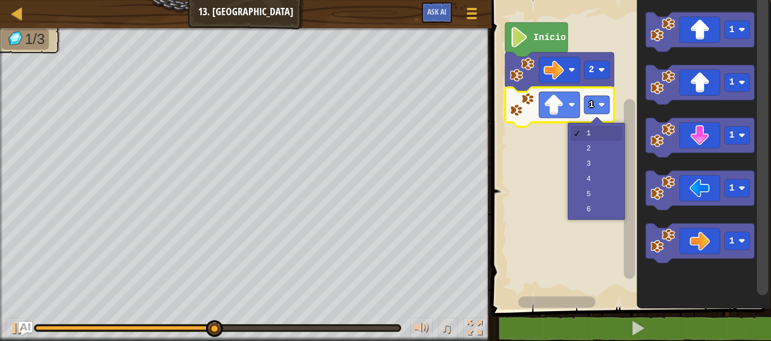
click at [609, 150] on rect "Espaço de trabalho do Blockly" at bounding box center [629, 152] width 283 height 316
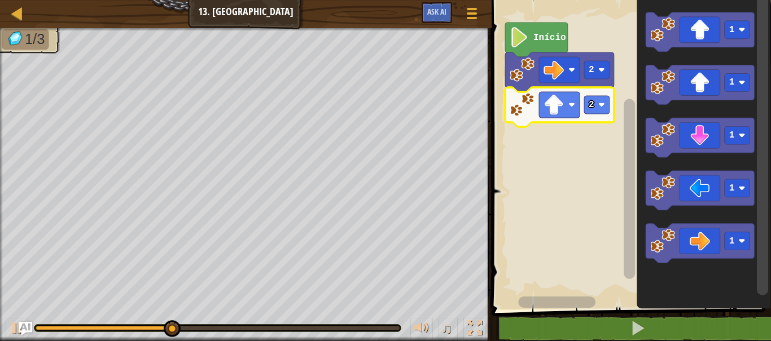
click at [598, 99] on rect "Espaço de trabalho do Blockly" at bounding box center [596, 105] width 25 height 18
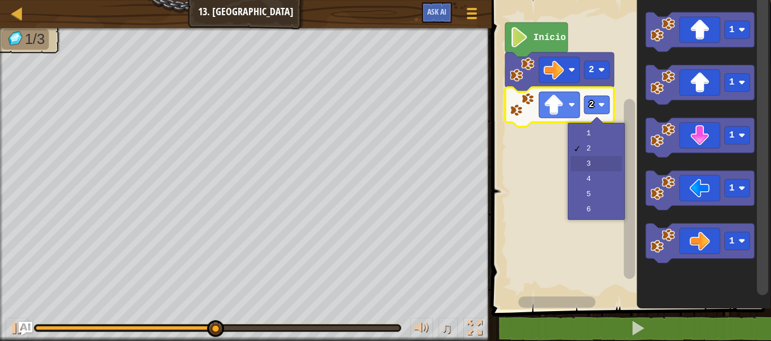
click at [609, 162] on rect "Espaço de trabalho do Blockly" at bounding box center [629, 152] width 283 height 316
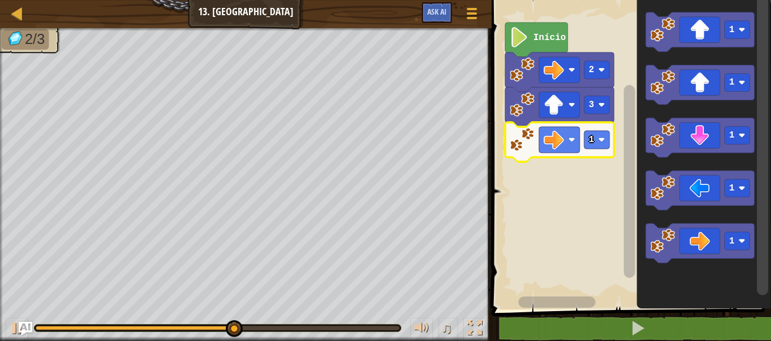
click at [594, 136] on rect "Espaço de trabalho do Blockly" at bounding box center [629, 152] width 283 height 316
click at [598, 138] on image "Espaço de trabalho do Blockly" at bounding box center [601, 140] width 7 height 7
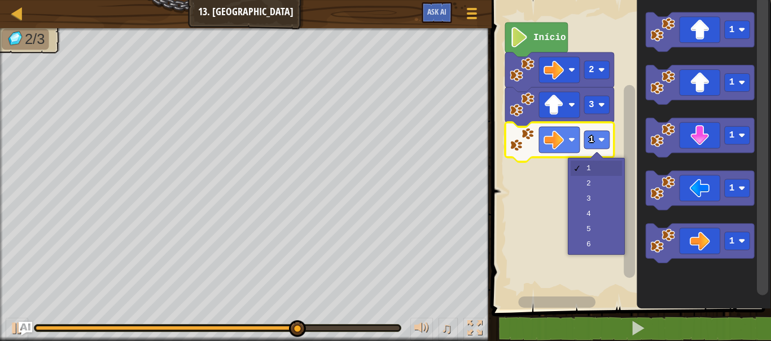
click at [607, 184] on rect "Espaço de trabalho do Blockly" at bounding box center [629, 152] width 283 height 316
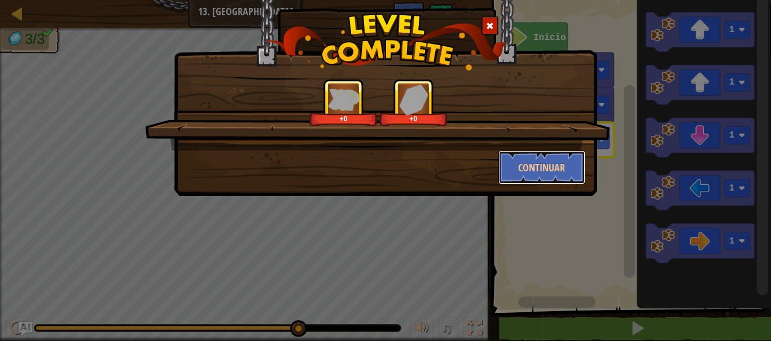
click at [556, 164] on button "Continuar" at bounding box center [541, 168] width 87 height 34
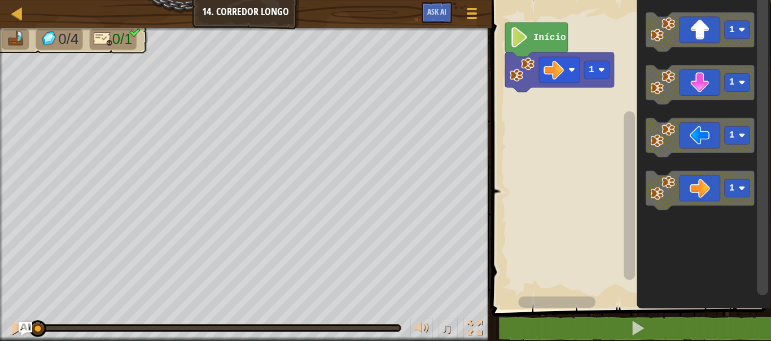
click at [594, 70] on rect "Espaço de trabalho do Blockly" at bounding box center [596, 70] width 25 height 18
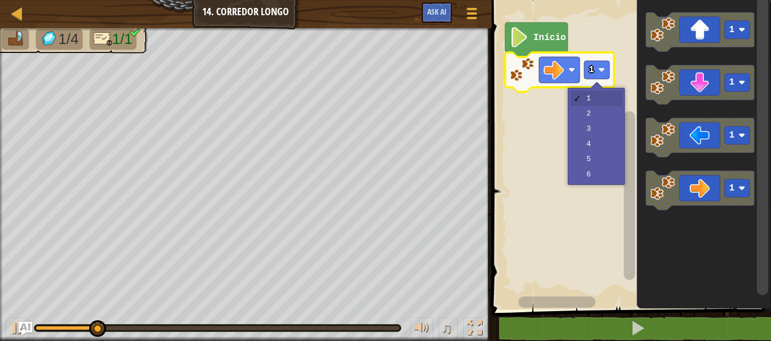
click at [606, 147] on rect "Espaço de trabalho do Blockly" at bounding box center [629, 152] width 283 height 316
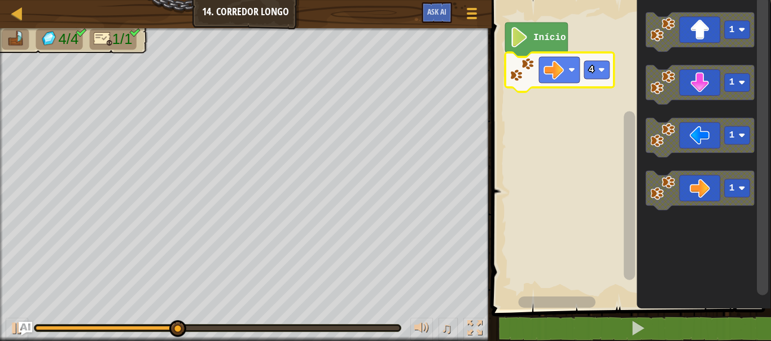
click at [580, 64] on rect "Espaço de trabalho do Blockly" at bounding box center [559, 70] width 41 height 26
click at [599, 71] on image "Espaço de trabalho do Blockly" at bounding box center [601, 70] width 7 height 7
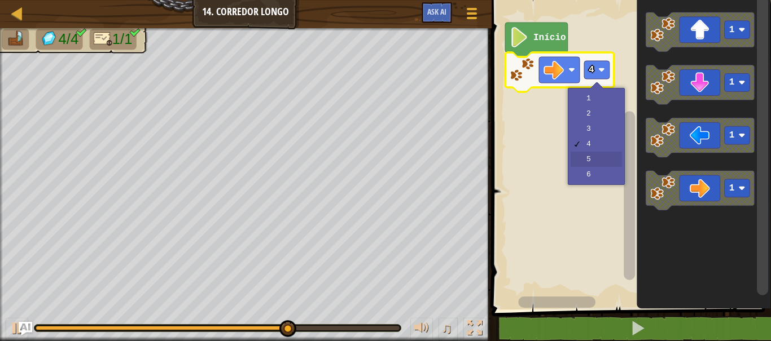
click at [607, 156] on rect "Espaço de trabalho do Blockly" at bounding box center [629, 152] width 283 height 316
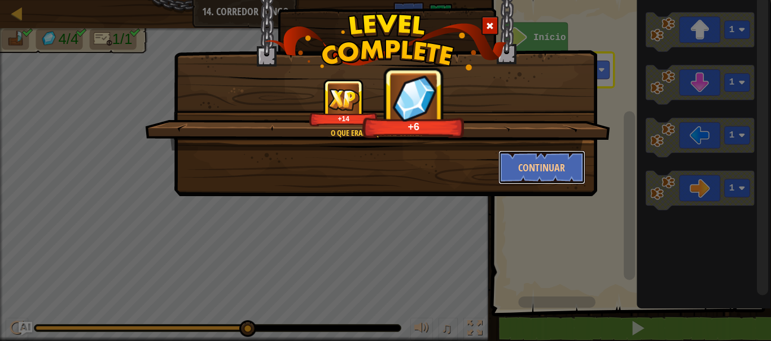
click at [571, 164] on button "Continuar" at bounding box center [541, 168] width 87 height 34
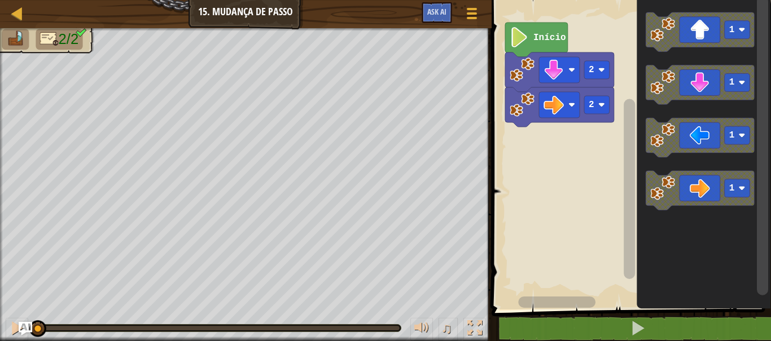
click at [599, 107] on image "Espaço de trabalho do Blockly" at bounding box center [601, 105] width 7 height 7
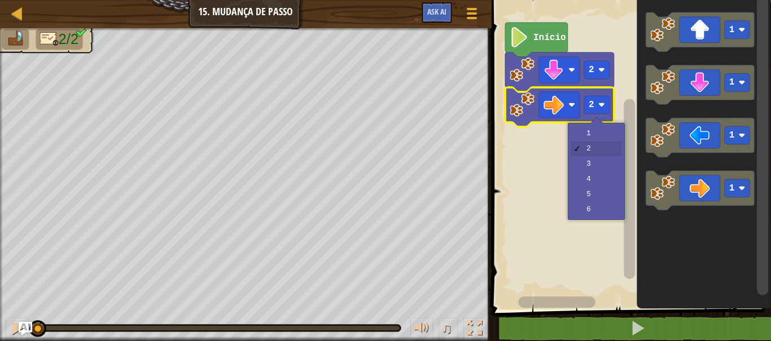
click at [600, 187] on rect "Espaço de trabalho do Blockly" at bounding box center [629, 152] width 283 height 316
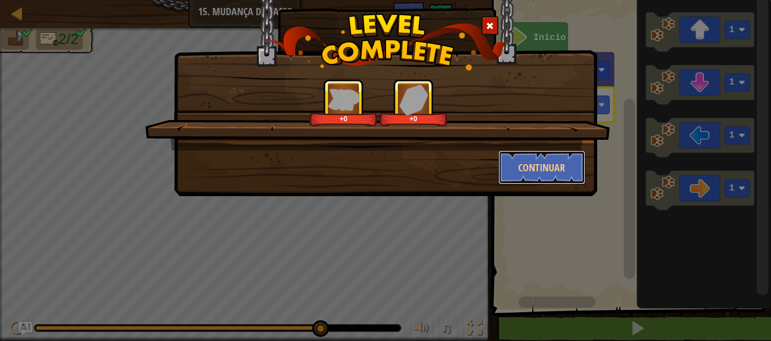
click at [546, 168] on button "Continuar" at bounding box center [541, 168] width 87 height 34
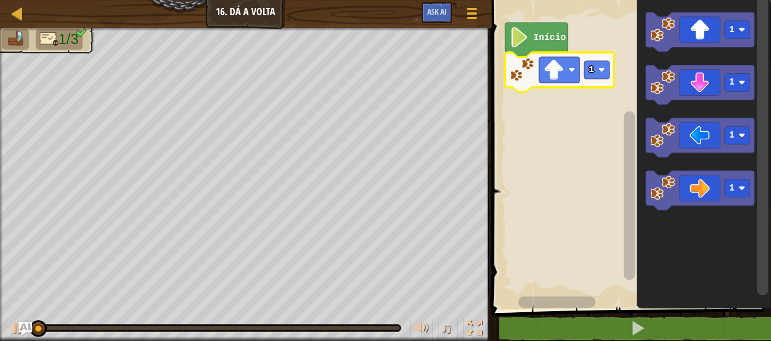
click at [593, 68] on text "1" at bounding box center [592, 70] width 6 height 10
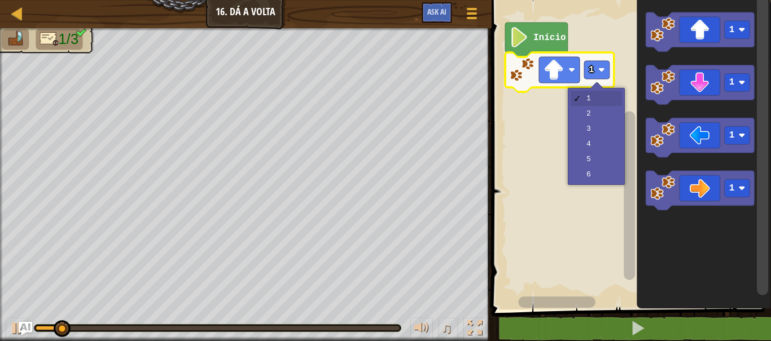
click at [605, 118] on rect "Espaço de trabalho do Blockly" at bounding box center [629, 152] width 283 height 316
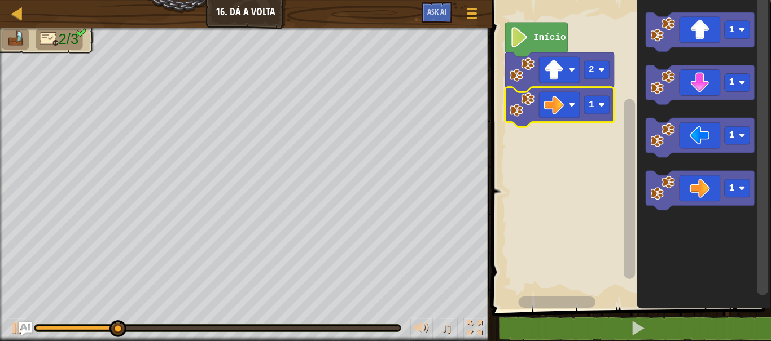
click at [590, 108] on text "1" at bounding box center [592, 105] width 6 height 10
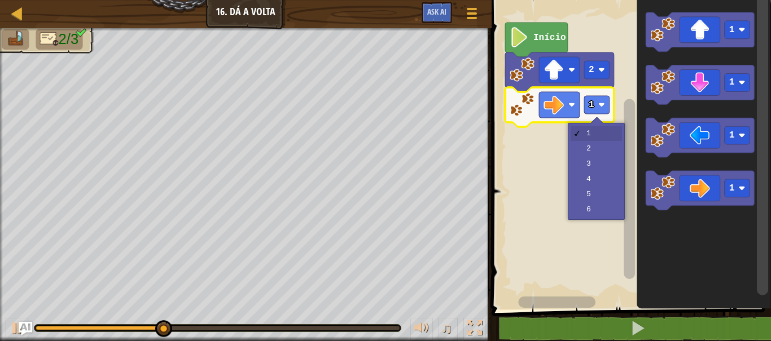
click at [606, 169] on rect "Espaço de trabalho do Blockly" at bounding box center [629, 152] width 283 height 316
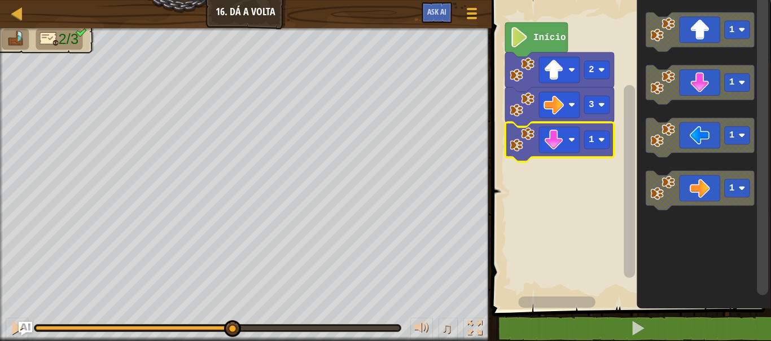
click at [596, 141] on rect "Espaço de trabalho do Blockly" at bounding box center [596, 140] width 25 height 18
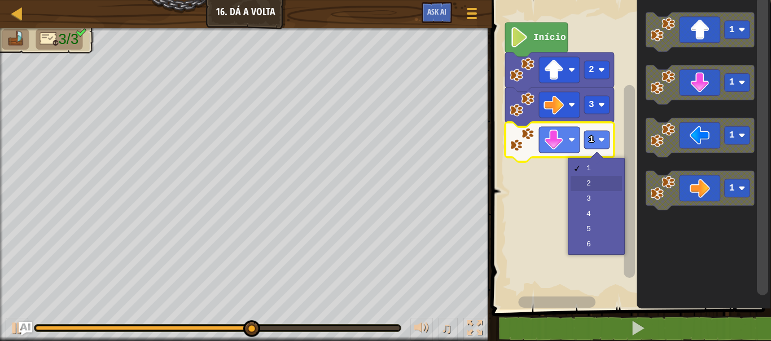
click at [608, 183] on rect "Espaço de trabalho do Blockly" at bounding box center [629, 152] width 283 height 316
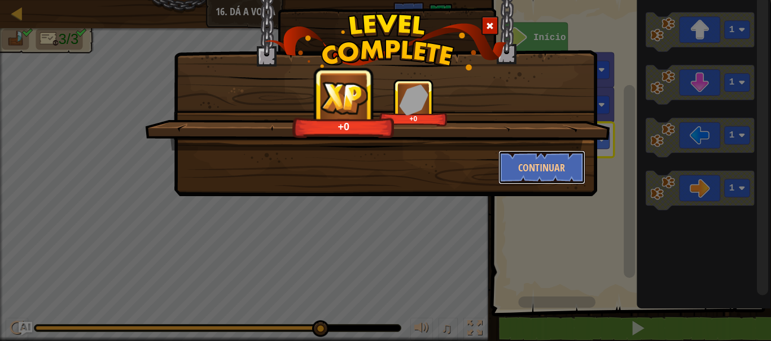
click at [546, 170] on button "Continuar" at bounding box center [541, 168] width 87 height 34
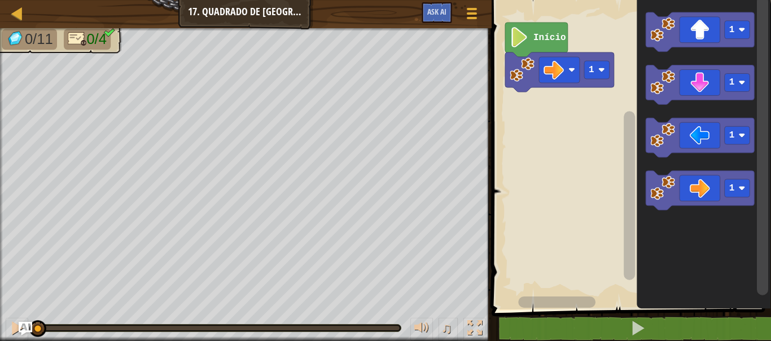
click at [599, 72] on image "Espaço de trabalho do Blockly" at bounding box center [601, 70] width 7 height 7
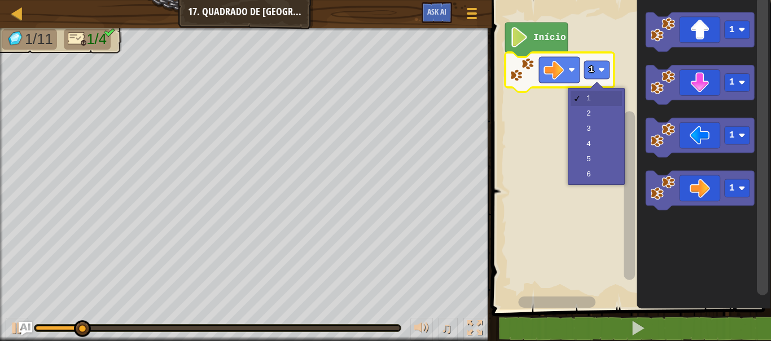
click at [608, 138] on rect "Espaço de trabalho do Blockly" at bounding box center [629, 152] width 283 height 316
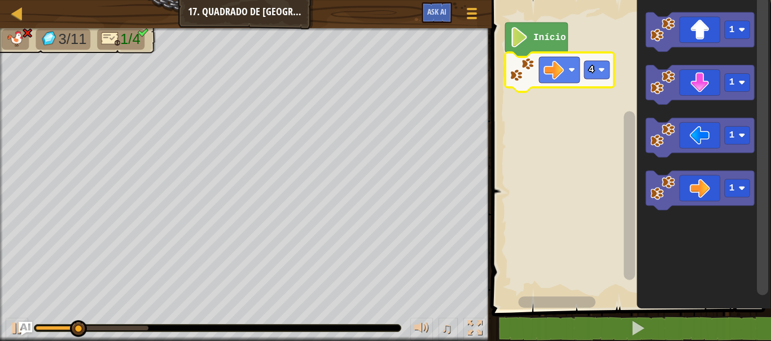
click at [601, 67] on image "Espaço de trabalho do Blockly" at bounding box center [601, 70] width 7 height 7
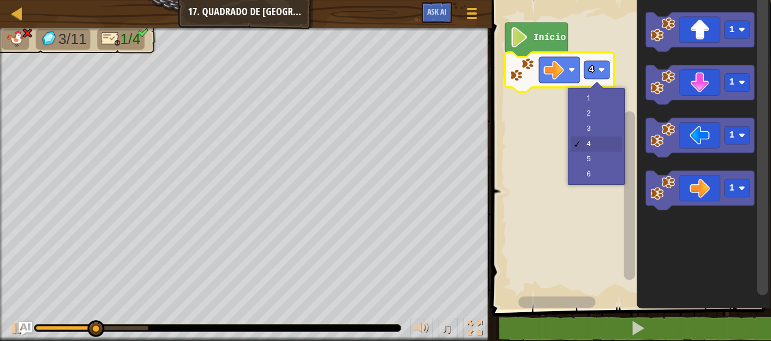
click at [610, 130] on rect "Espaço de trabalho do Blockly" at bounding box center [629, 152] width 283 height 316
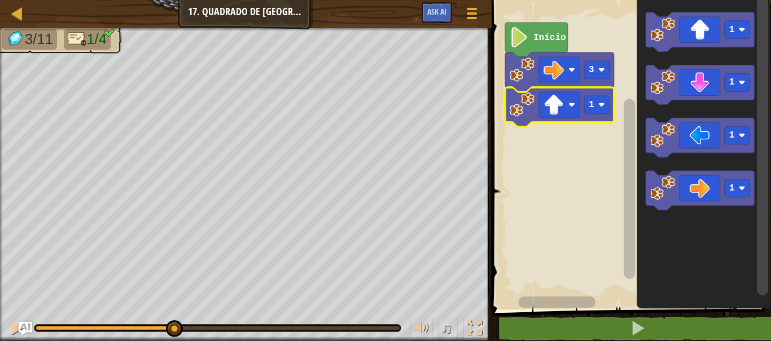
click at [593, 103] on text "1" at bounding box center [592, 105] width 6 height 10
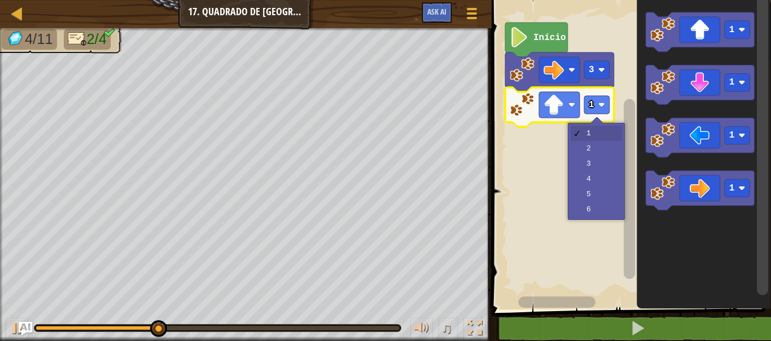
click at [608, 165] on rect "Espaço de trabalho do Blockly" at bounding box center [629, 152] width 283 height 316
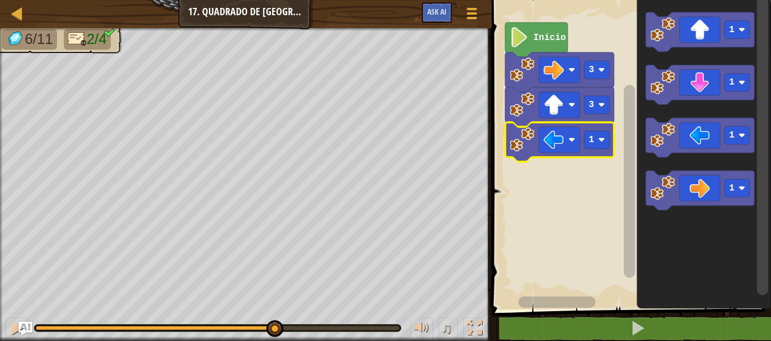
click at [598, 137] on rect "Espaço de trabalho do Blockly" at bounding box center [596, 140] width 25 height 18
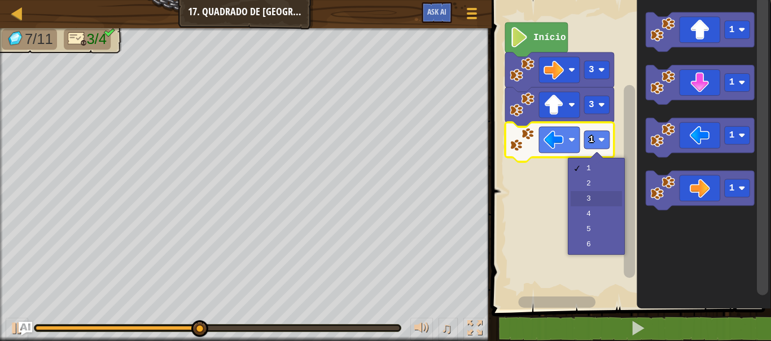
click at [607, 198] on rect "Espaço de trabalho do Blockly" at bounding box center [629, 152] width 283 height 316
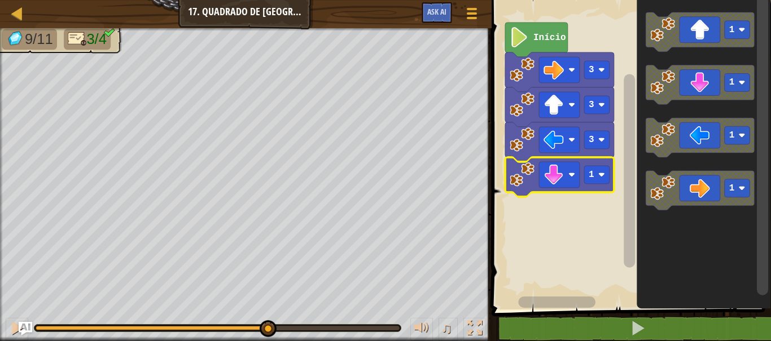
click at [594, 174] on rect "Espaço de trabalho do Blockly" at bounding box center [596, 175] width 25 height 18
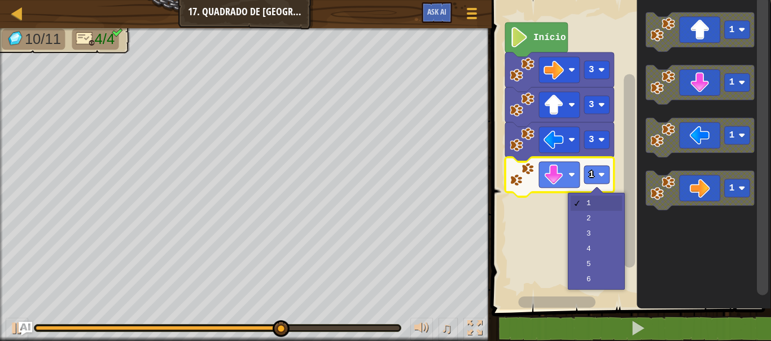
click at [608, 220] on rect "Espaço de trabalho do Blockly" at bounding box center [629, 152] width 283 height 316
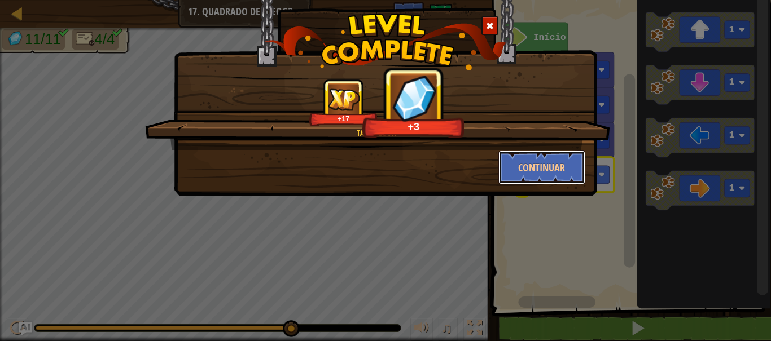
click at [558, 172] on button "Continuar" at bounding box center [541, 168] width 87 height 34
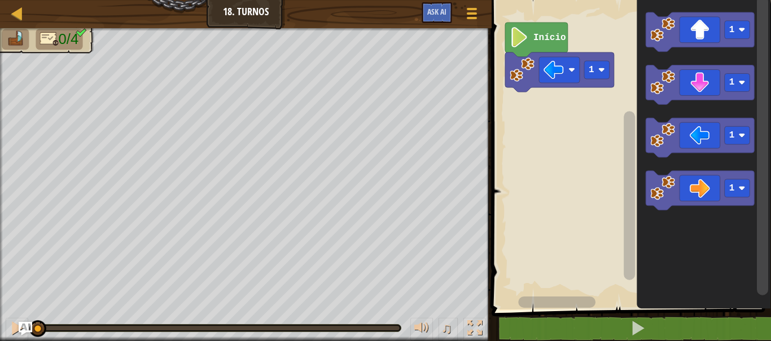
click at [594, 69] on rect "Espaço de trabalho do Blockly" at bounding box center [596, 70] width 25 height 18
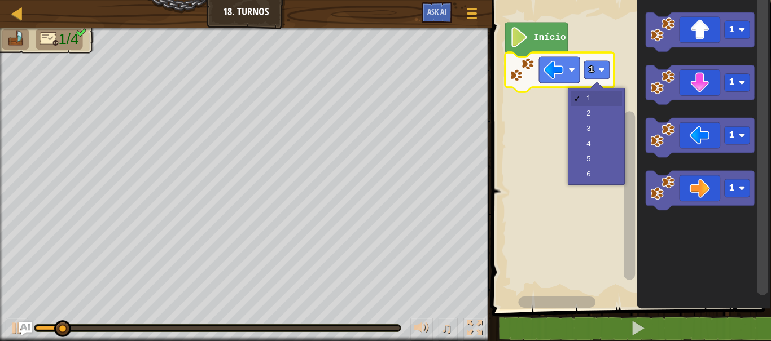
click at [611, 115] on rect "Espaço de trabalho do Blockly" at bounding box center [629, 152] width 283 height 316
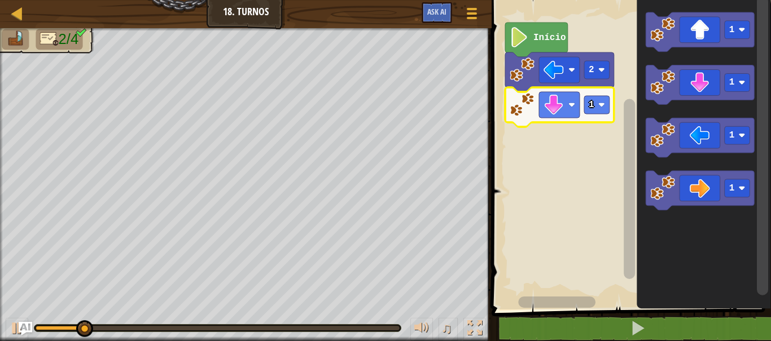
click at [594, 107] on rect "Espaço de trabalho do Blockly" at bounding box center [596, 105] width 25 height 18
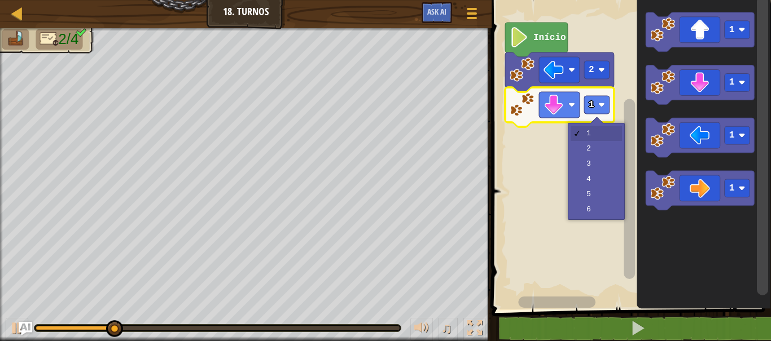
click at [602, 162] on rect "Espaço de trabalho do Blockly" at bounding box center [629, 152] width 283 height 316
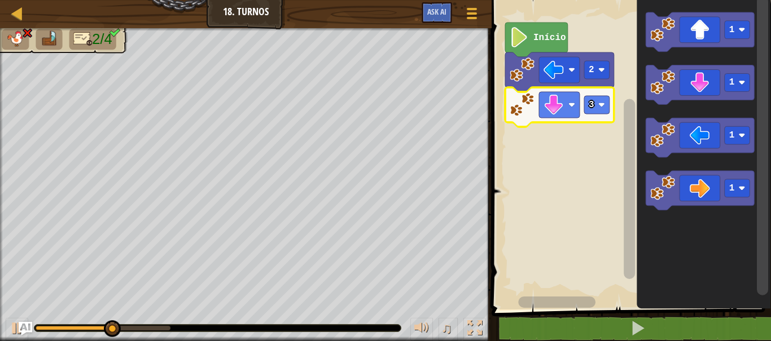
click at [599, 104] on image "Espaço de trabalho do Blockly" at bounding box center [601, 105] width 7 height 7
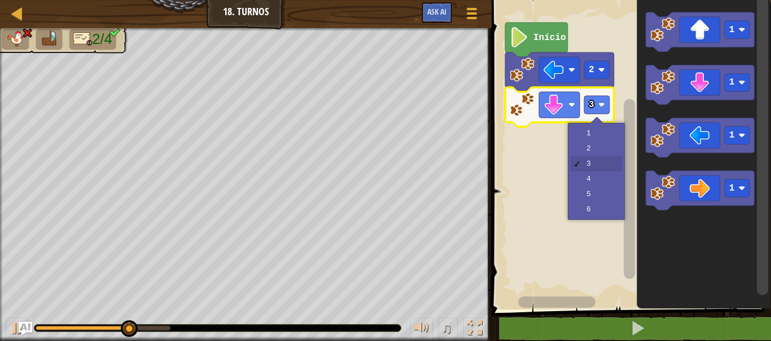
click at [606, 148] on rect "Espaço de trabalho do Blockly" at bounding box center [629, 152] width 283 height 316
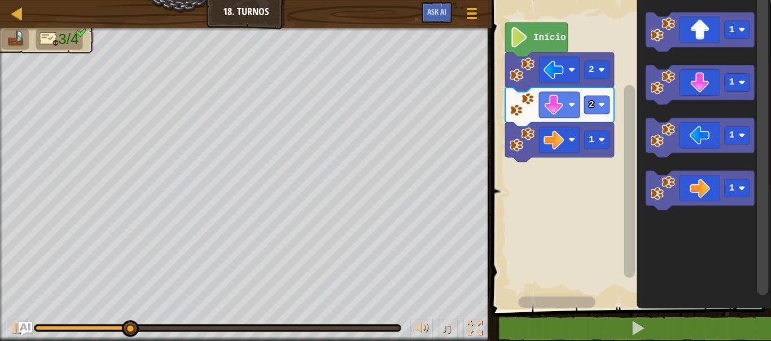
click at [600, 137] on image "Espaço de trabalho do Blockly" at bounding box center [601, 140] width 7 height 7
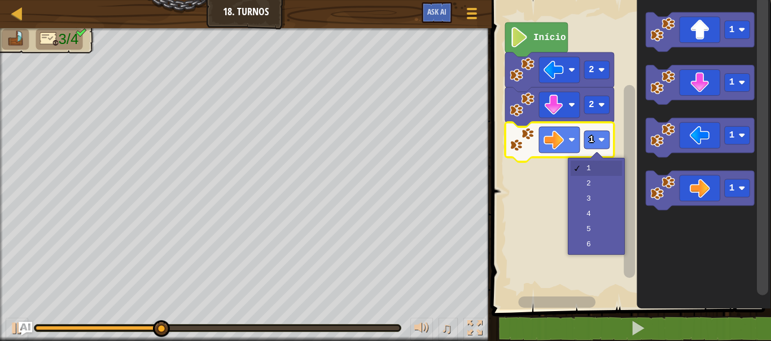
click at [604, 204] on rect "Espaço de trabalho do Blockly" at bounding box center [629, 152] width 283 height 316
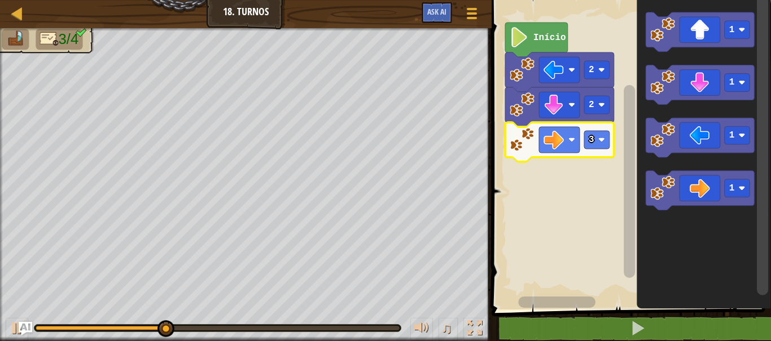
click at [600, 142] on image "Espaço de trabalho do Blockly" at bounding box center [601, 140] width 7 height 7
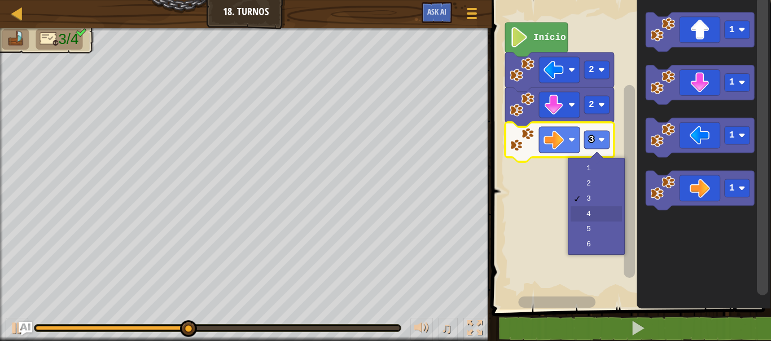
click at [604, 216] on rect "Espaço de trabalho do Blockly" at bounding box center [629, 152] width 283 height 316
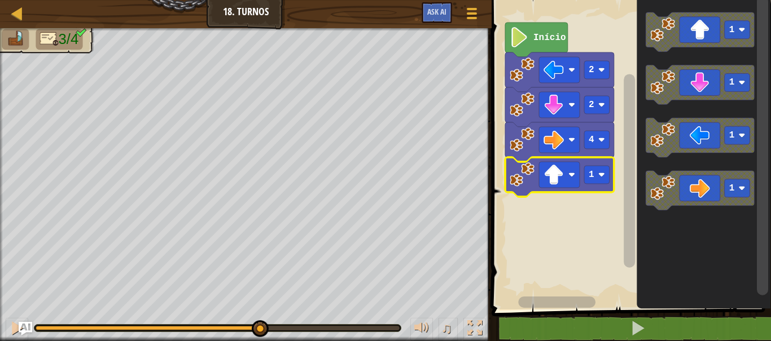
click at [598, 174] on rect "Espaço de trabalho do Blockly" at bounding box center [596, 175] width 25 height 18
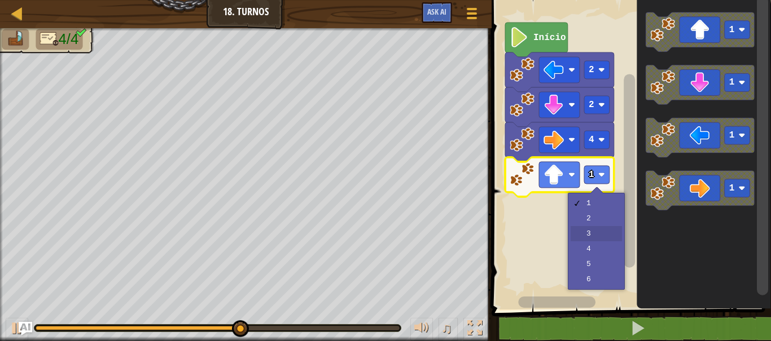
click at [608, 234] on rect "Espaço de trabalho do Blockly" at bounding box center [629, 152] width 283 height 316
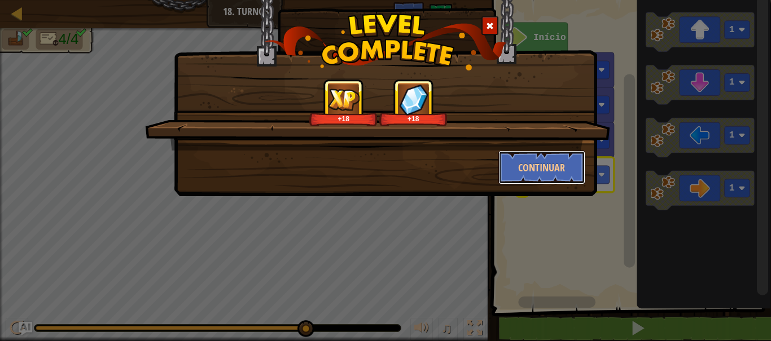
click at [542, 166] on button "Continuar" at bounding box center [541, 168] width 87 height 34
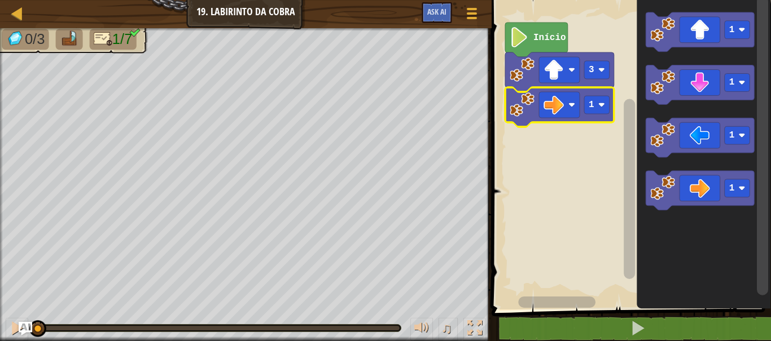
click at [597, 104] on rect "Espaço de trabalho do Blockly" at bounding box center [596, 105] width 25 height 18
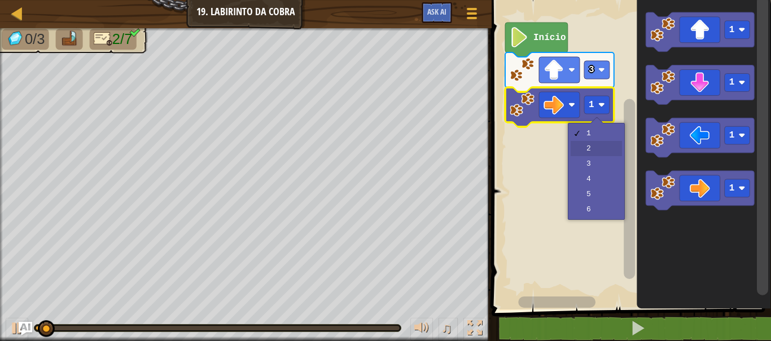
click at [603, 146] on rect "Espaço de trabalho do Blockly" at bounding box center [629, 152] width 283 height 316
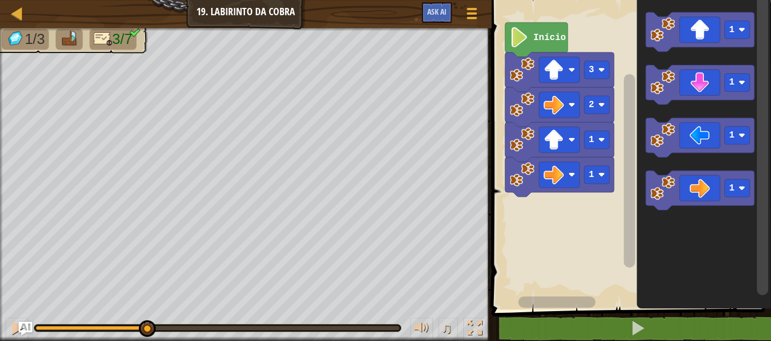
click at [602, 176] on image "Espaço de trabalho do Blockly" at bounding box center [601, 175] width 7 height 7
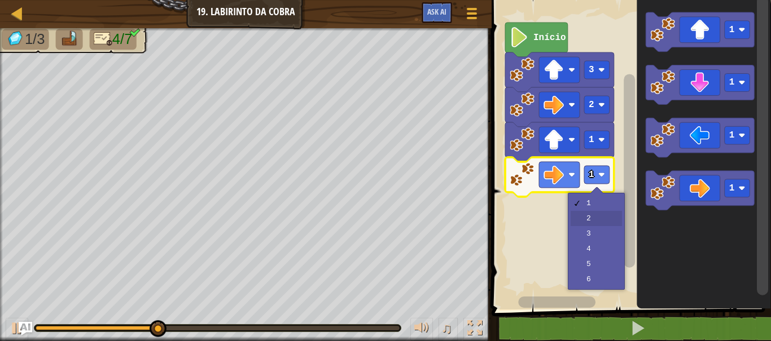
click at [600, 220] on rect "Espaço de trabalho do Blockly" at bounding box center [629, 152] width 283 height 316
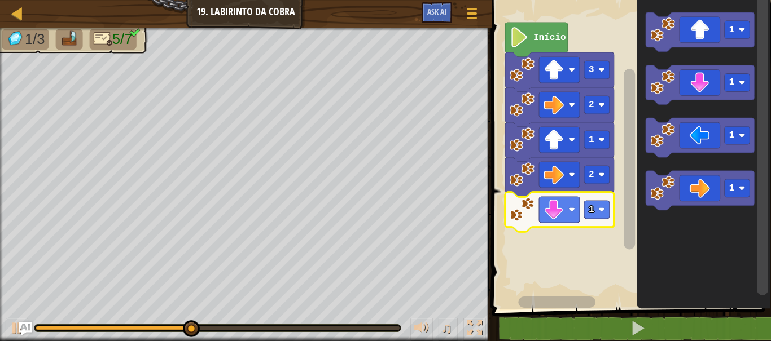
click at [602, 207] on image "Espaço de trabalho do Blockly" at bounding box center [601, 210] width 7 height 7
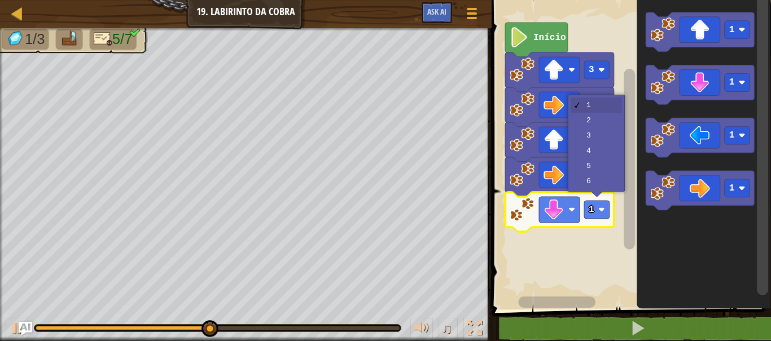
click at [615, 121] on rect "Espaço de trabalho do Blockly" at bounding box center [629, 152] width 283 height 316
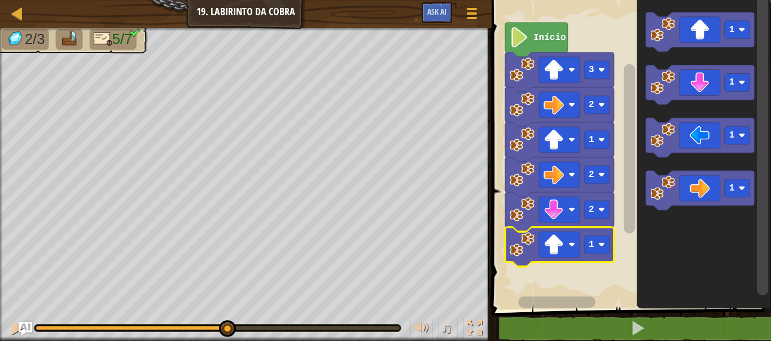
click at [0, 0] on div at bounding box center [0, 0] width 0 height 0
click at [599, 248] on image "Espaço de trabalho do Blockly" at bounding box center [601, 245] width 7 height 7
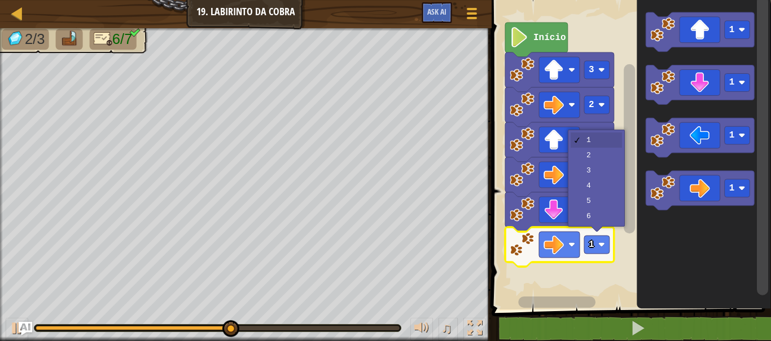
click at [605, 157] on icon "Espaço de trabalho do Blockly" at bounding box center [559, 177] width 109 height 40
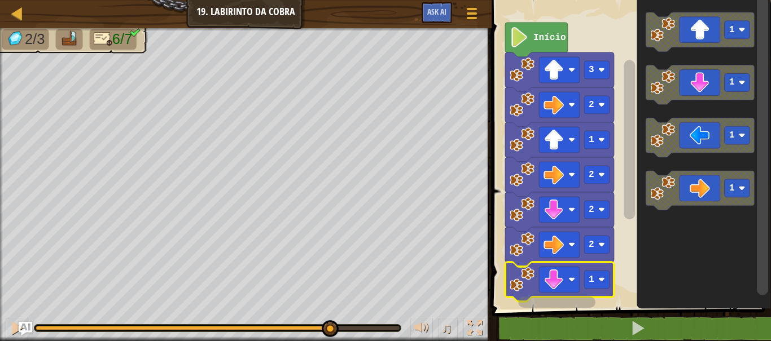
click at [598, 277] on image "Espaço de trabalho do Blockly" at bounding box center [601, 280] width 7 height 7
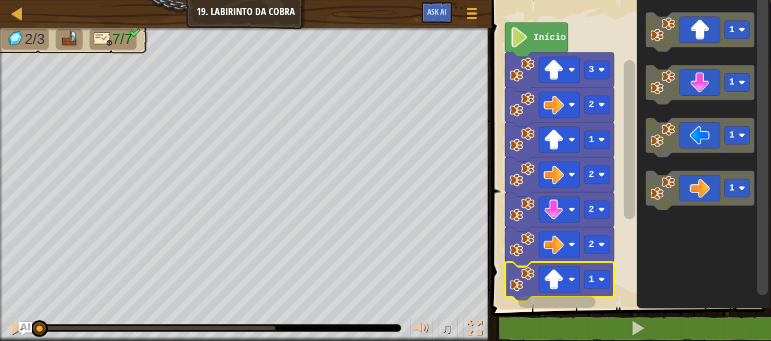
click at [597, 281] on rect "Espaço de trabalho do Blockly" at bounding box center [596, 280] width 25 height 18
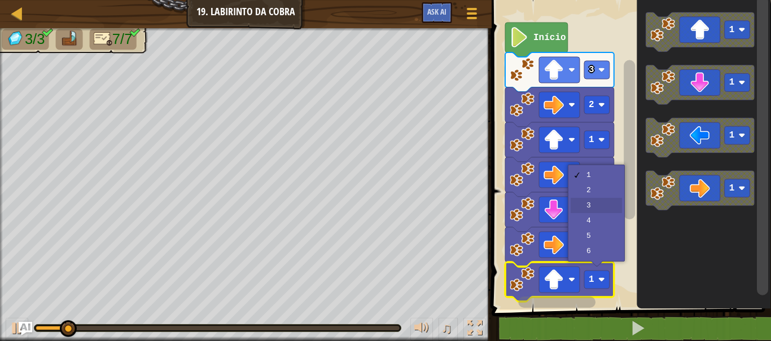
click at [607, 205] on rect "Espaço de trabalho do Blockly" at bounding box center [596, 210] width 25 height 18
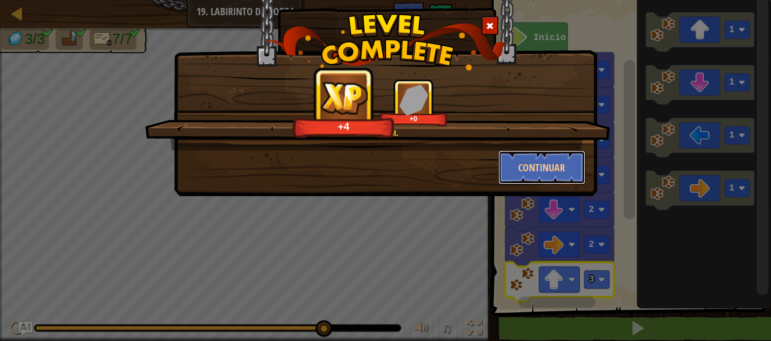
click at [549, 171] on button "Continuar" at bounding box center [541, 168] width 87 height 34
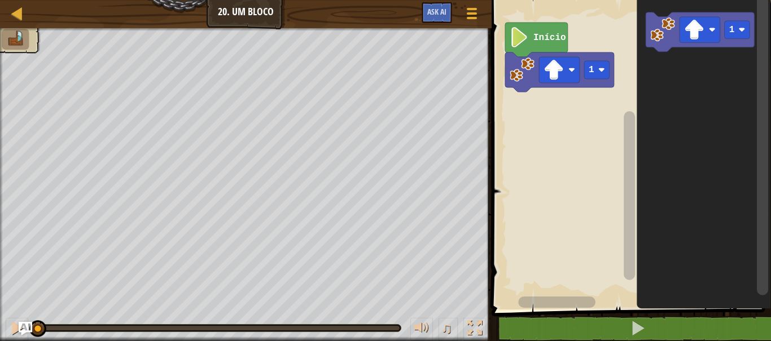
click at [592, 69] on text "1" at bounding box center [592, 70] width 6 height 10
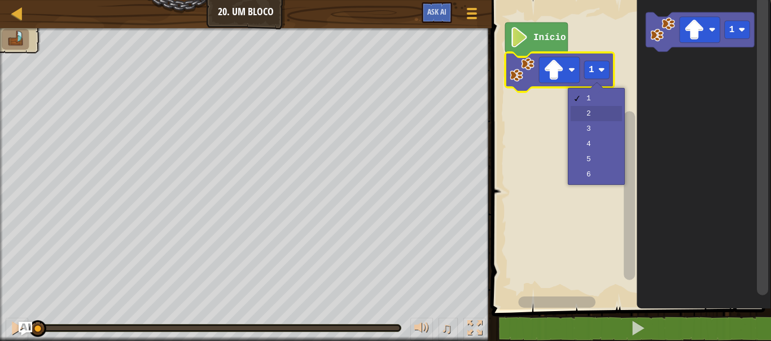
click at [603, 114] on rect "Espaço de trabalho do Blockly" at bounding box center [629, 152] width 283 height 316
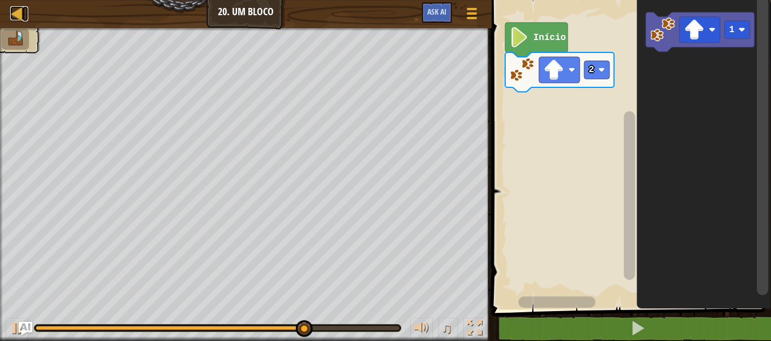
click at [19, 14] on div at bounding box center [17, 13] width 14 height 14
select select "pt-BR"
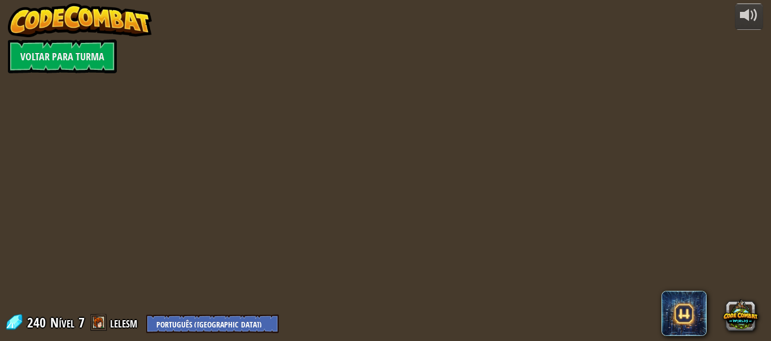
select select "pt-BR"
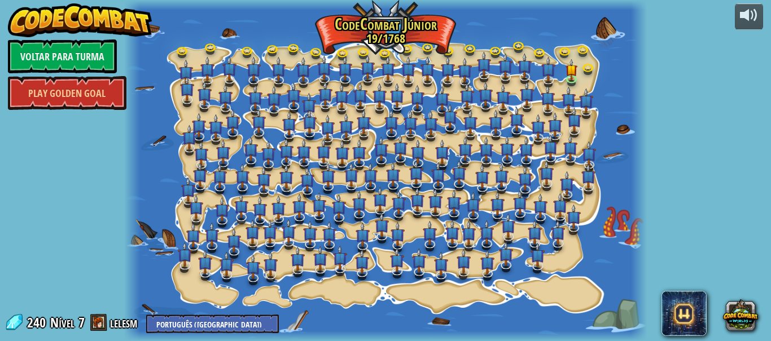
select select "pt-BR"
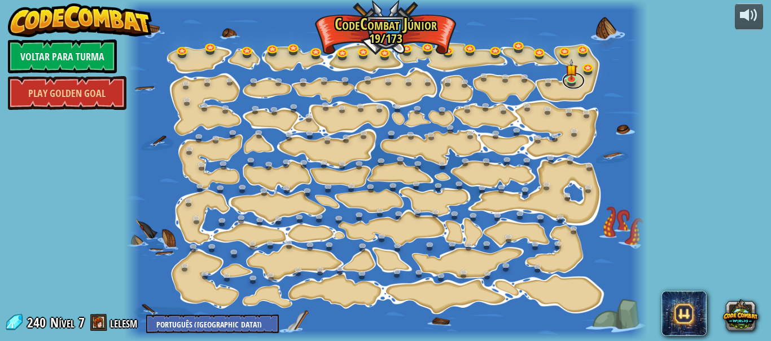
click at [571, 81] on link at bounding box center [573, 80] width 23 height 17
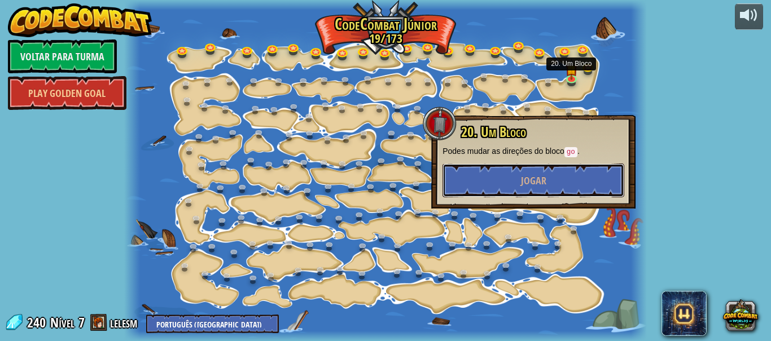
click at [540, 187] on button "Jogar" at bounding box center [533, 181] width 182 height 34
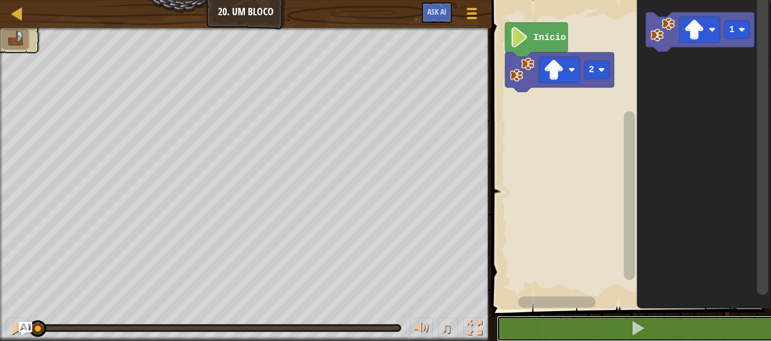
click at [681, 325] on button at bounding box center [638, 329] width 283 height 26
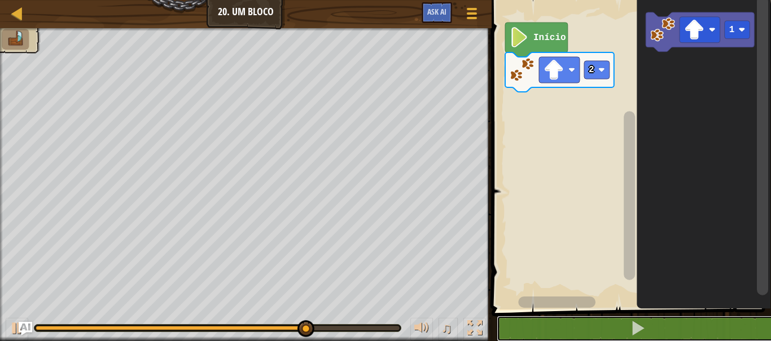
click at [497, 316] on button at bounding box center [638, 329] width 283 height 26
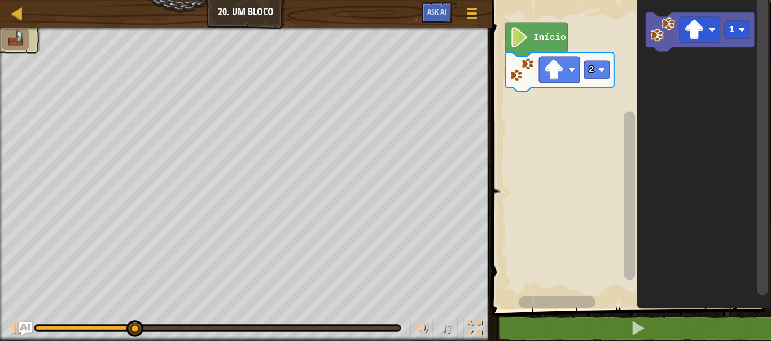
click at [16, 48] on li at bounding box center [15, 39] width 27 height 21
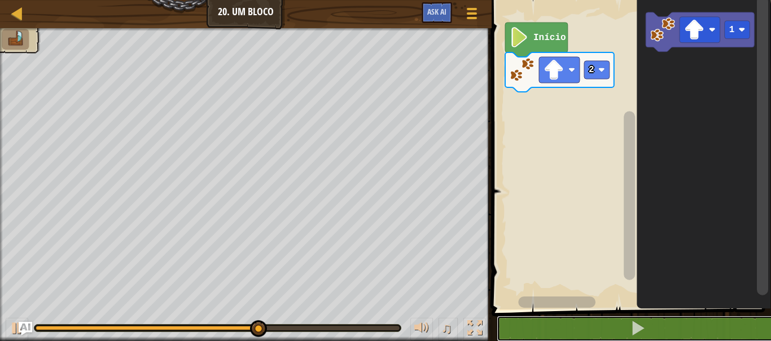
click at [634, 329] on span at bounding box center [638, 329] width 16 height 16
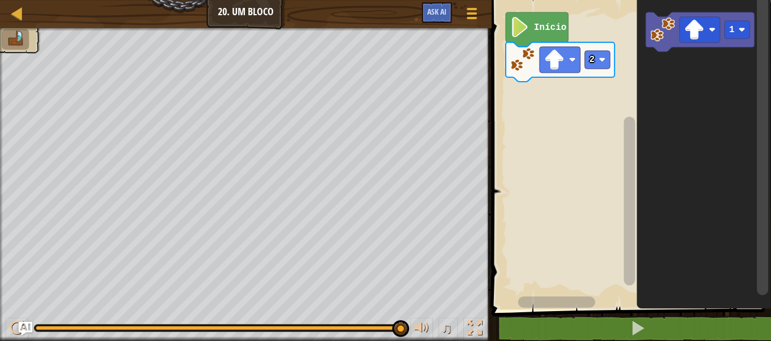
click at [608, 102] on rect "Espaço de trabalho do Blockly" at bounding box center [629, 152] width 283 height 316
click at [699, 21] on image "Espaço de trabalho do Blockly" at bounding box center [694, 30] width 20 height 20
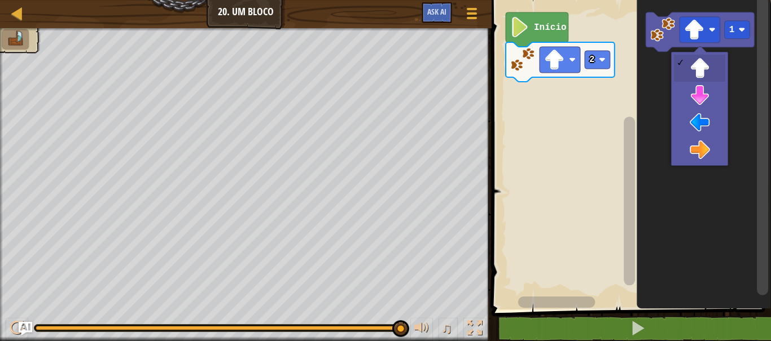
click at [702, 122] on icon "Espaço de trabalho do Blockly" at bounding box center [704, 152] width 134 height 316
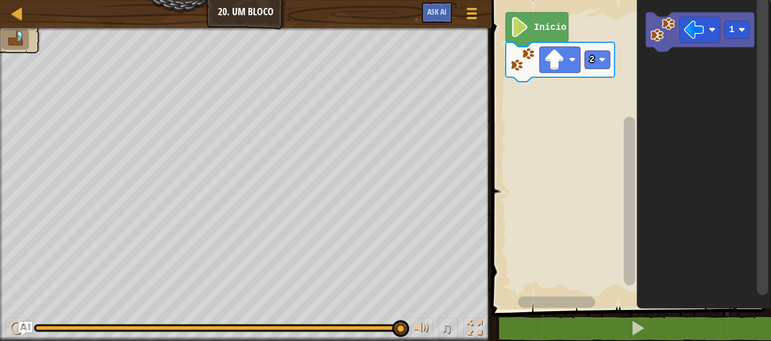
click at [733, 33] on text "1" at bounding box center [732, 30] width 6 height 10
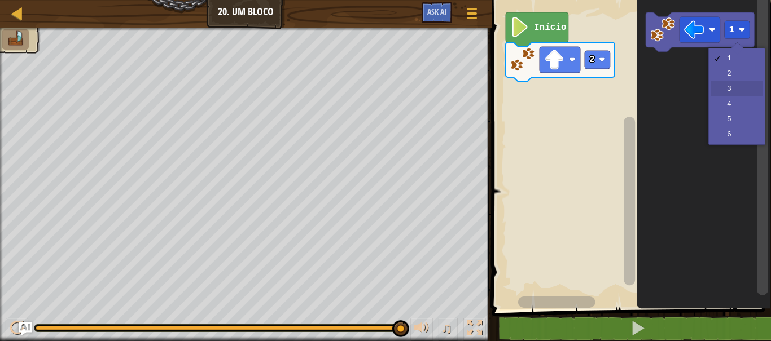
click at [745, 90] on icon "Espaço de trabalho do Blockly" at bounding box center [704, 152] width 134 height 316
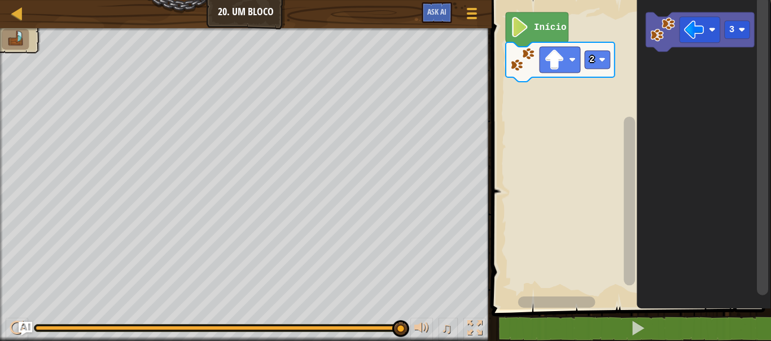
click at [739, 50] on rect "Espaço de trabalho do Blockly" at bounding box center [700, 32] width 109 height 40
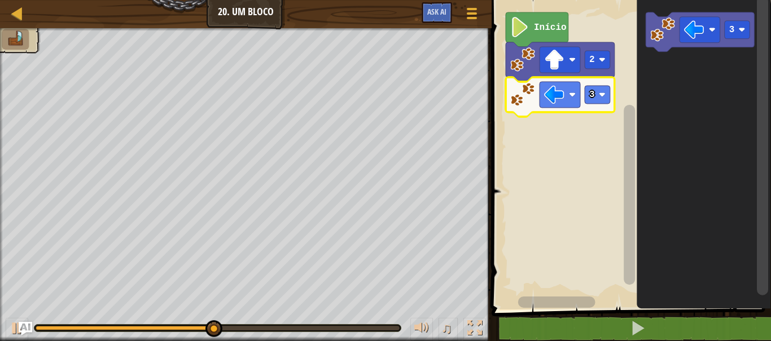
click at [705, 30] on rect "Espaço de trabalho do Blockly" at bounding box center [700, 30] width 41 height 26
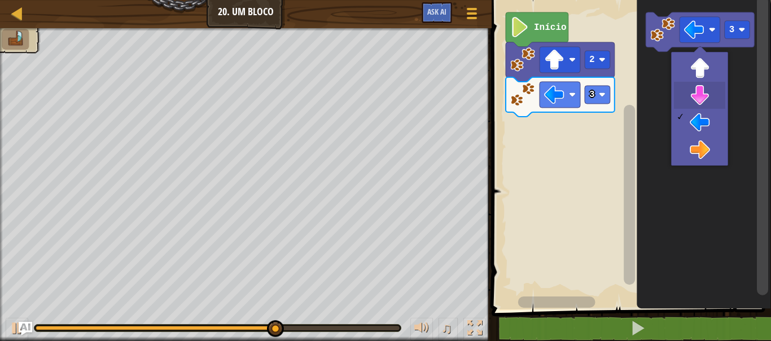
click at [707, 95] on icon "Espaço de trabalho do Blockly" at bounding box center [704, 152] width 134 height 316
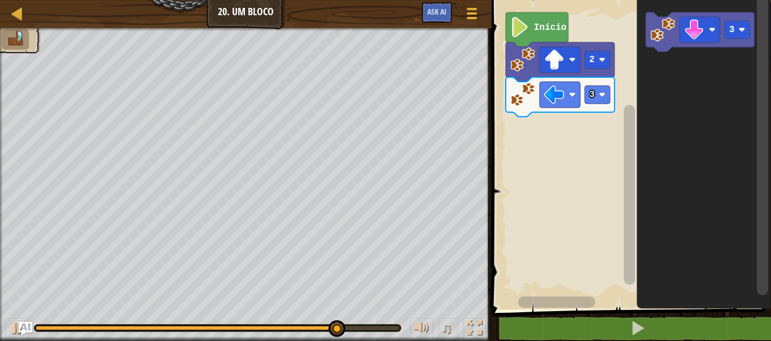
click at [742, 34] on rect "Espaço de trabalho do Blockly" at bounding box center [737, 30] width 25 height 18
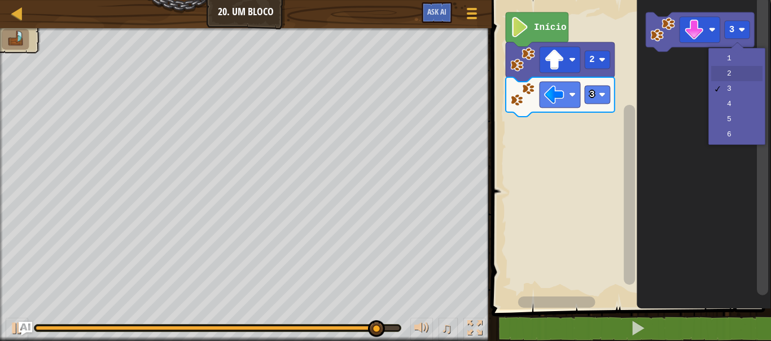
click at [742, 73] on icon "Espaço de trabalho do Blockly" at bounding box center [704, 152] width 134 height 316
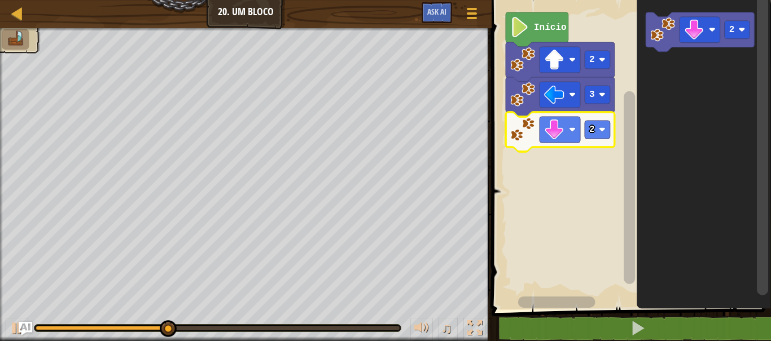
click at [705, 30] on rect "Espaço de trabalho do Blockly" at bounding box center [700, 30] width 41 height 26
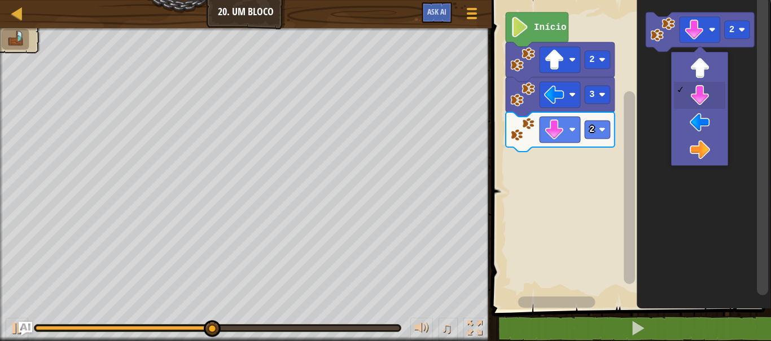
click at [700, 152] on icon "Espaço de trabalho do Blockly" at bounding box center [704, 152] width 134 height 316
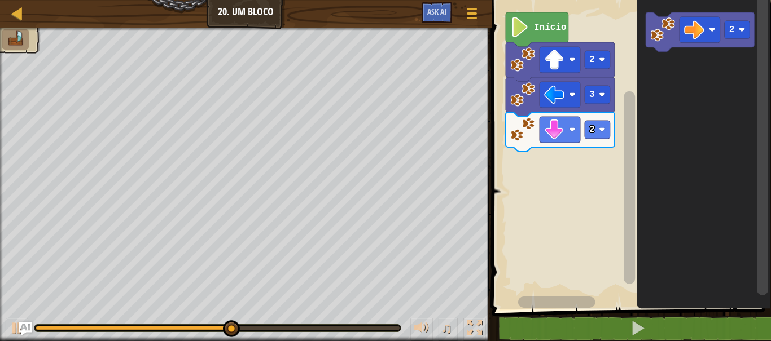
click at [0, 0] on div at bounding box center [0, 0] width 0 height 0
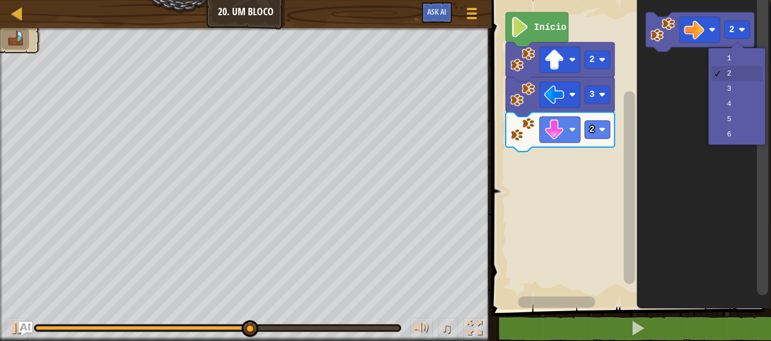
click at [734, 54] on icon "Espaço de trabalho do Blockly" at bounding box center [704, 152] width 134 height 316
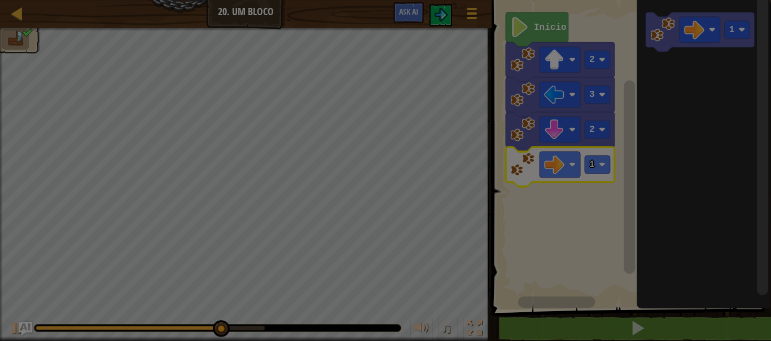
click at [0, 0] on div "Carregando..." at bounding box center [0, 0] width 0 height 0
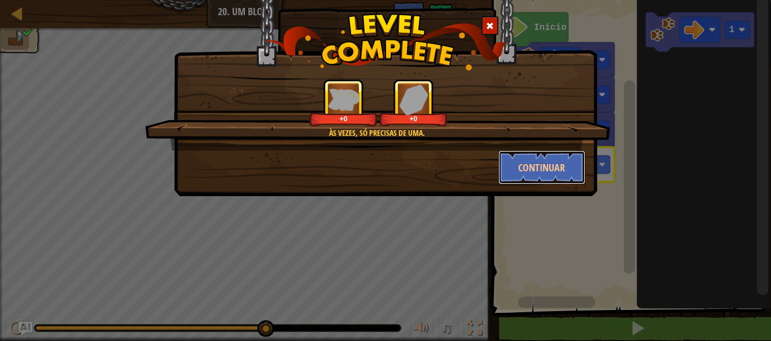
click at [547, 167] on button "Continuar" at bounding box center [541, 168] width 87 height 34
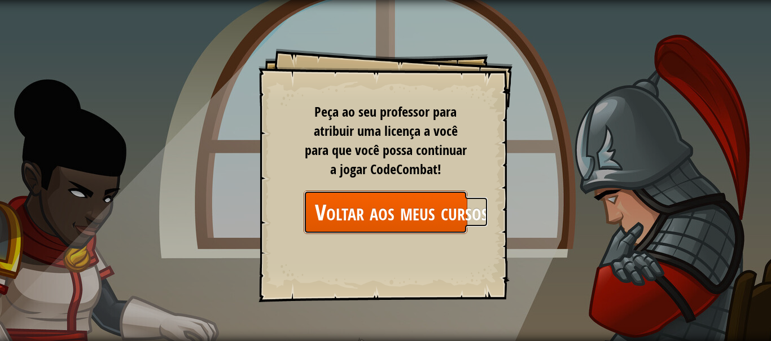
click at [445, 207] on link "Voltar aos meus cursos" at bounding box center [386, 212] width 164 height 43
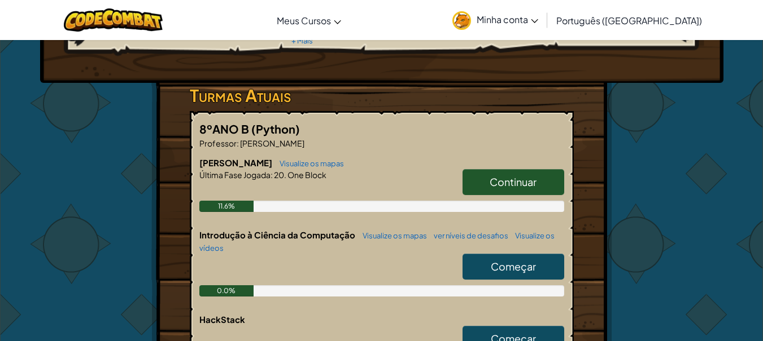
scroll to position [201, 0]
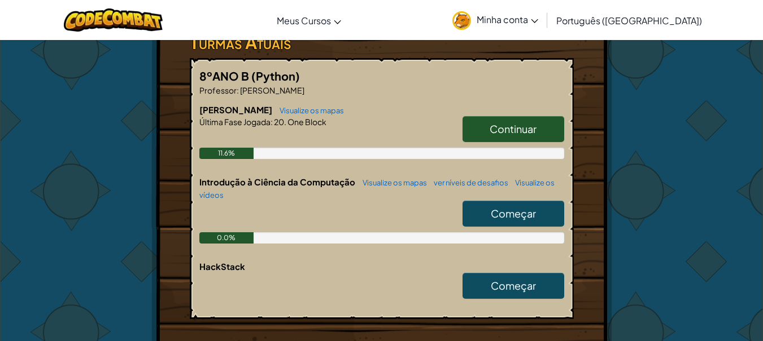
select select "pt-BR"
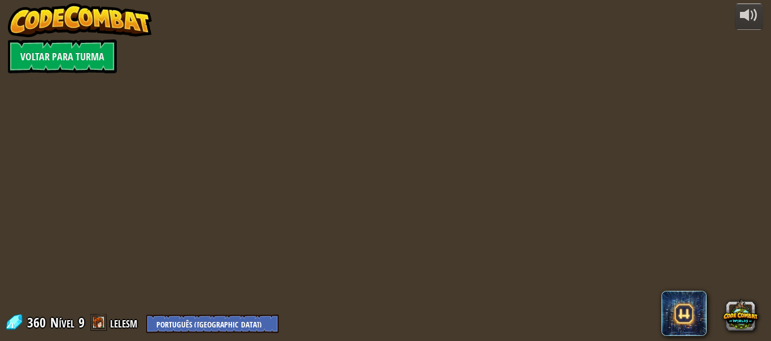
select select "pt-BR"
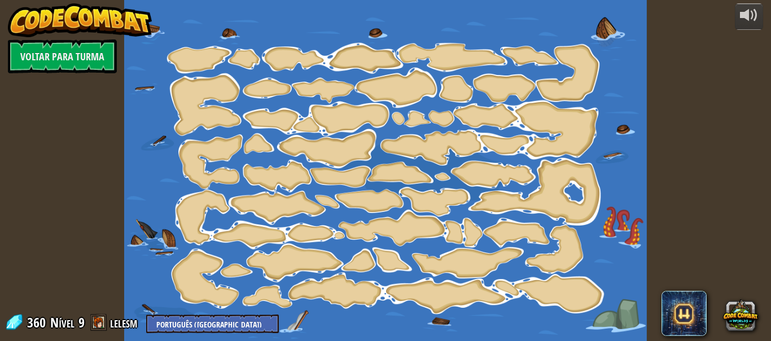
select select "pt-BR"
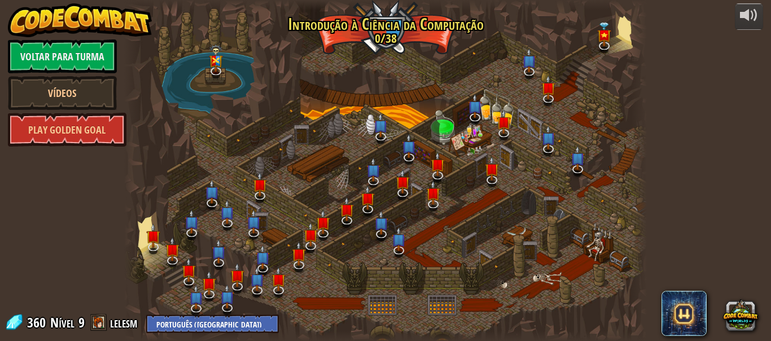
select select "pt-BR"
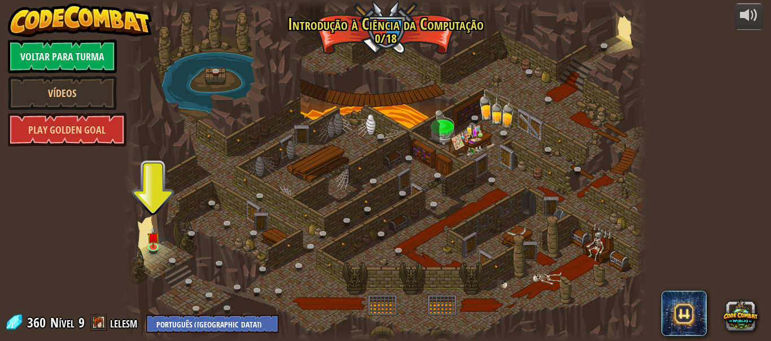
click at [151, 242] on img at bounding box center [153, 237] width 12 height 21
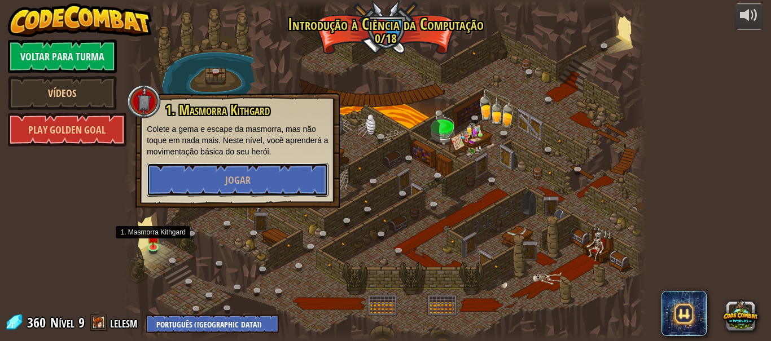
click at [180, 178] on button "Jogar" at bounding box center [238, 180] width 182 height 34
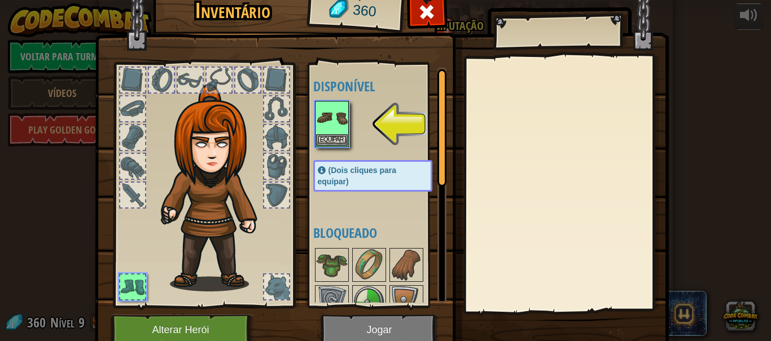
click at [327, 127] on img at bounding box center [332, 118] width 32 height 32
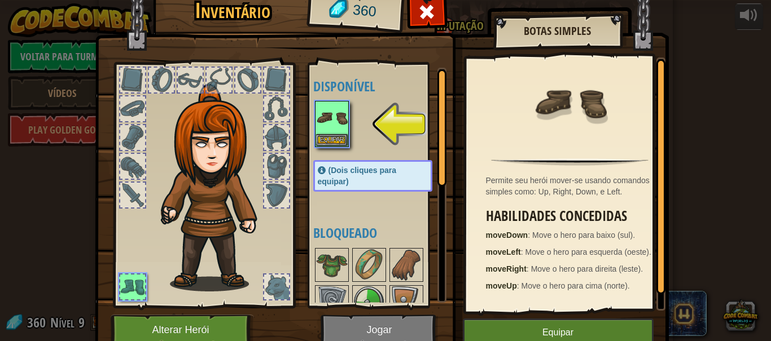
click at [326, 126] on img at bounding box center [332, 118] width 32 height 32
click at [388, 330] on img at bounding box center [382, 153] width 574 height 410
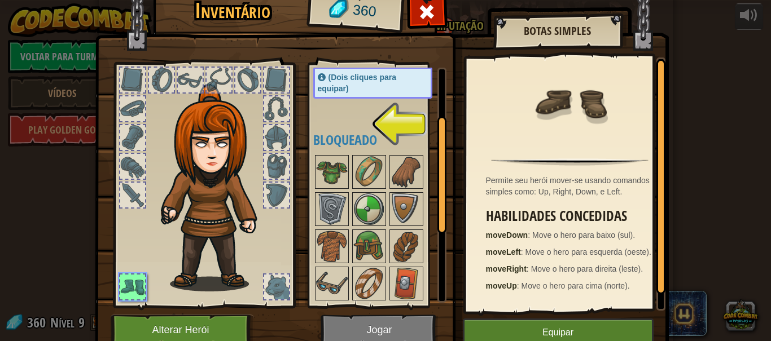
scroll to position [94, 0]
click at [331, 172] on img at bounding box center [332, 172] width 32 height 32
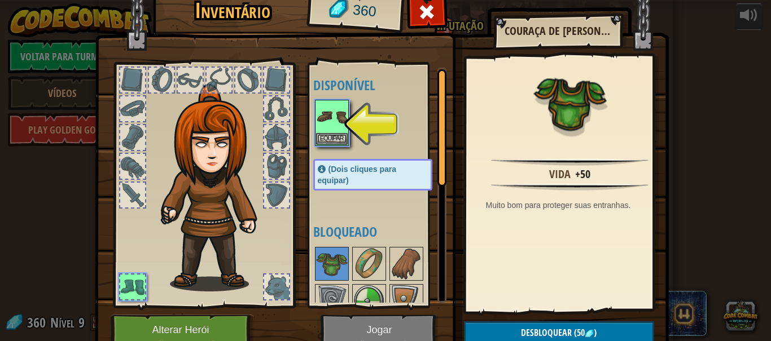
scroll to position [0, 0]
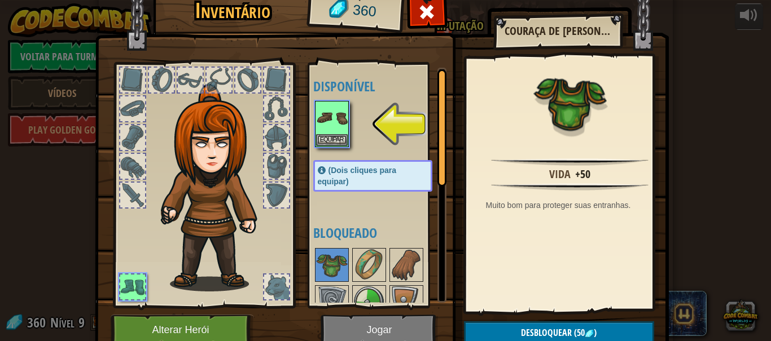
click at [330, 129] on img at bounding box center [332, 118] width 32 height 32
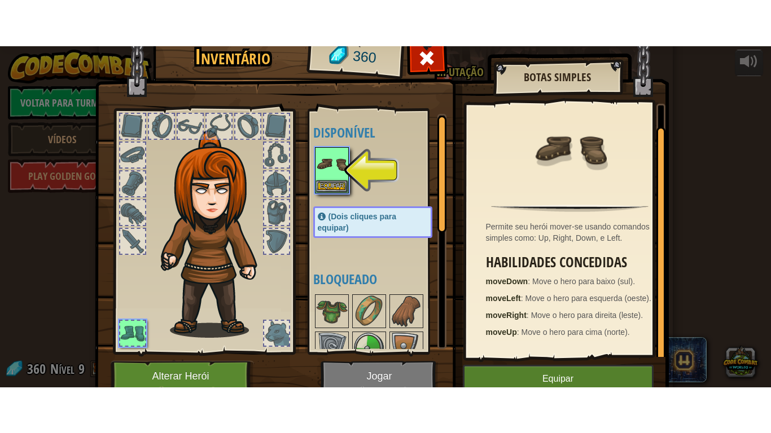
scroll to position [15, 0]
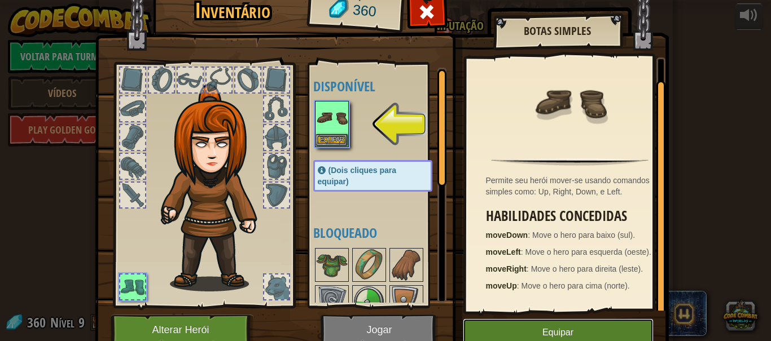
click at [584, 338] on button "Equipar" at bounding box center [558, 333] width 191 height 28
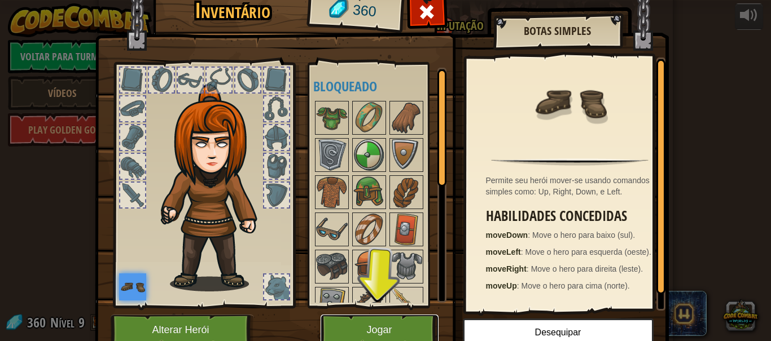
click at [405, 323] on button "Jogar" at bounding box center [380, 330] width 118 height 31
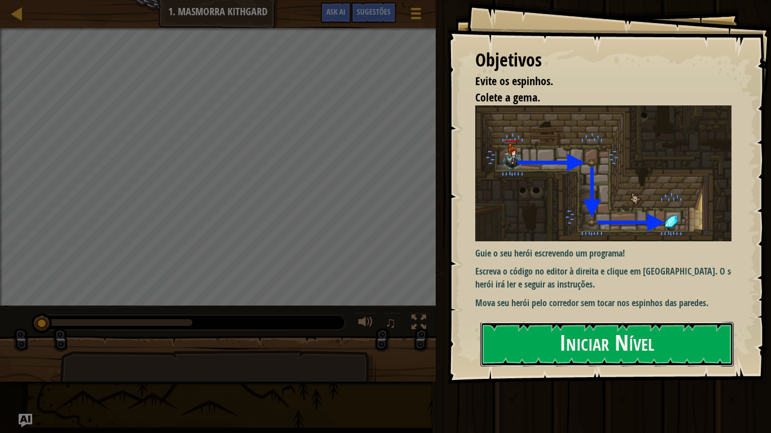
click at [638, 341] on button "Iniciar Nível" at bounding box center [606, 344] width 253 height 45
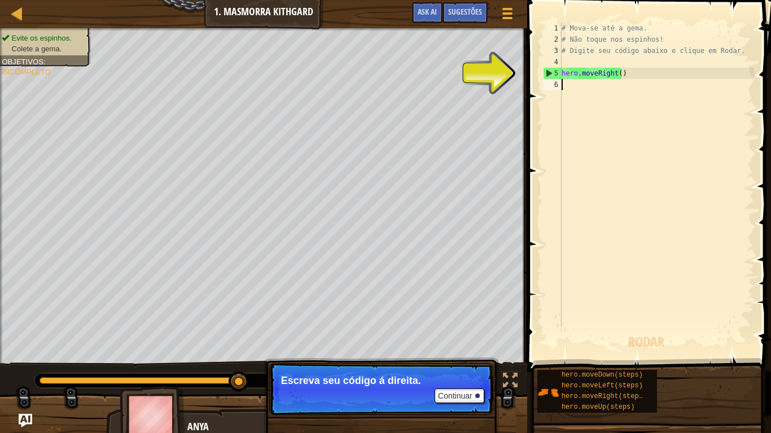
type textarea "d"
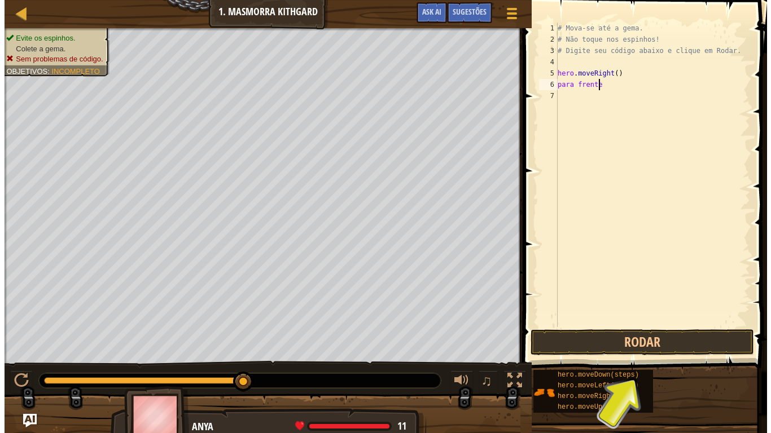
scroll to position [5, 3]
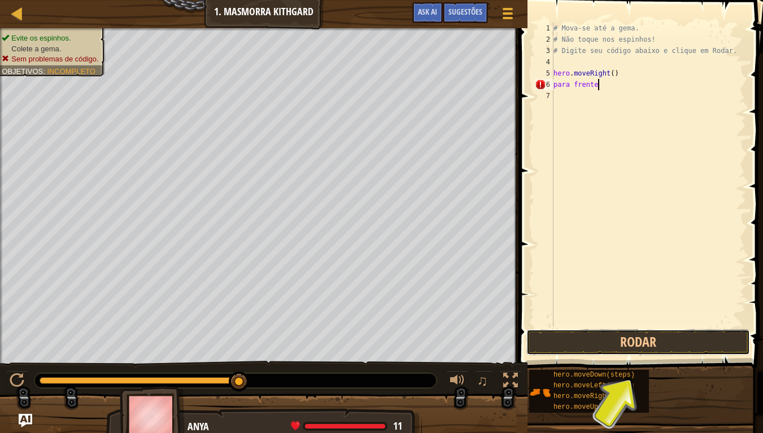
click at [660, 341] on button "Rodar" at bounding box center [638, 343] width 224 height 26
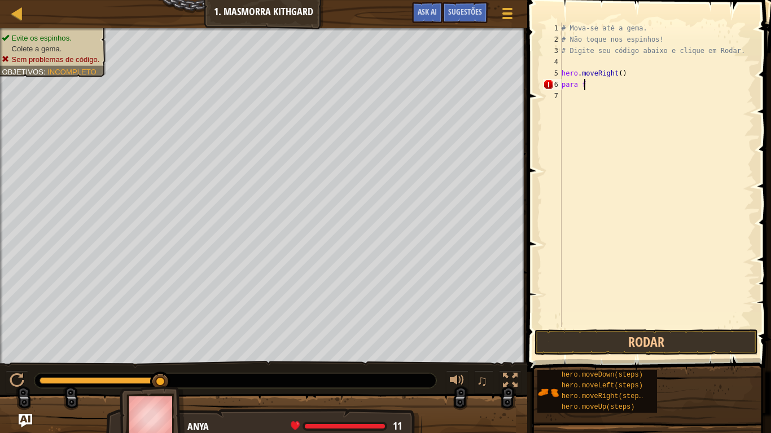
scroll to position [5, 0]
type textarea "p"
click at [607, 28] on div "# Mova-se até a gema. # Não toque nos espinhos! # Digite seu código abaixo e cl…" at bounding box center [656, 186] width 195 height 327
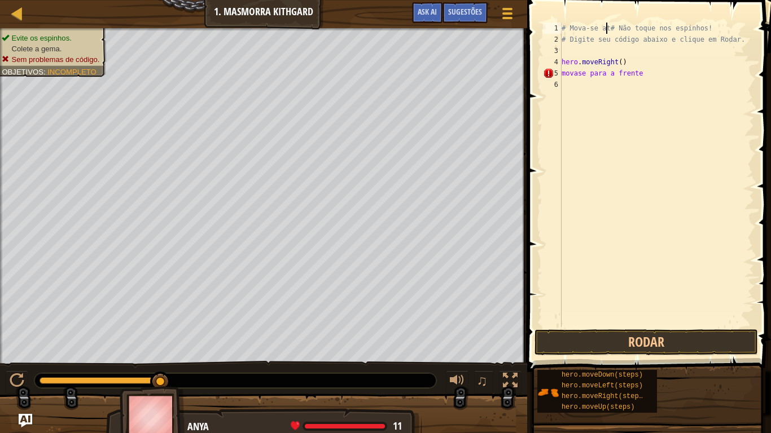
scroll to position [5, 4]
click at [12, 341] on div at bounding box center [17, 381] width 15 height 15
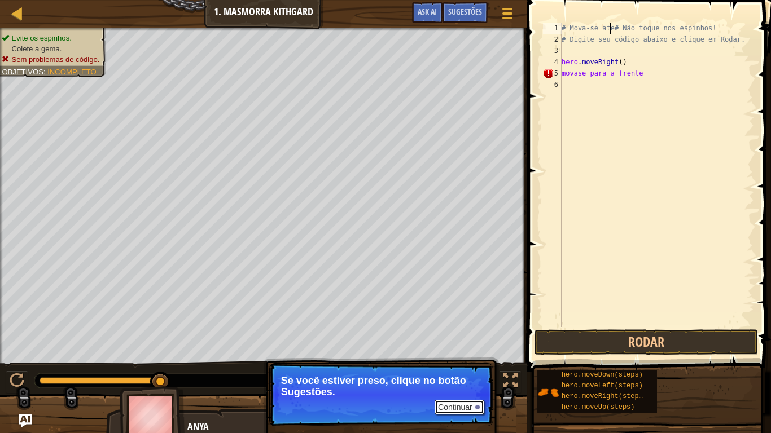
click at [471, 341] on button "Continuar" at bounding box center [460, 407] width 50 height 15
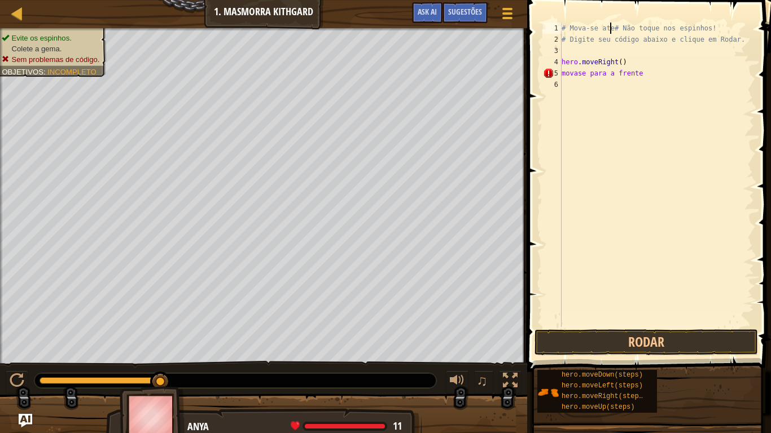
click at [708, 24] on div "# Mova-se ate# Não toque nos espinhos! # Digite seu código abaixo e clique em R…" at bounding box center [656, 186] width 195 height 327
type textarea "# Mova-se ate# Não toque nos espinhos"
click at [572, 49] on div "# Mova-se ate# Não toque nos espinhos # Digite seu código abaixo e clique em Ro…" at bounding box center [656, 186] width 195 height 327
click at [11, 14] on div at bounding box center [17, 13] width 14 height 14
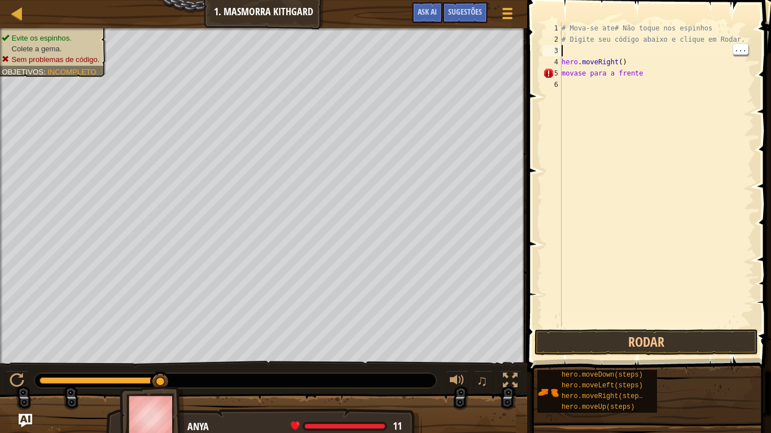
select select "pt-BR"
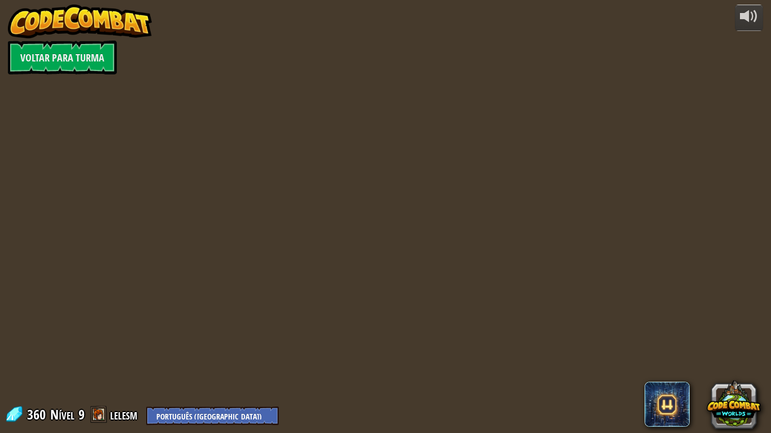
select select "pt-BR"
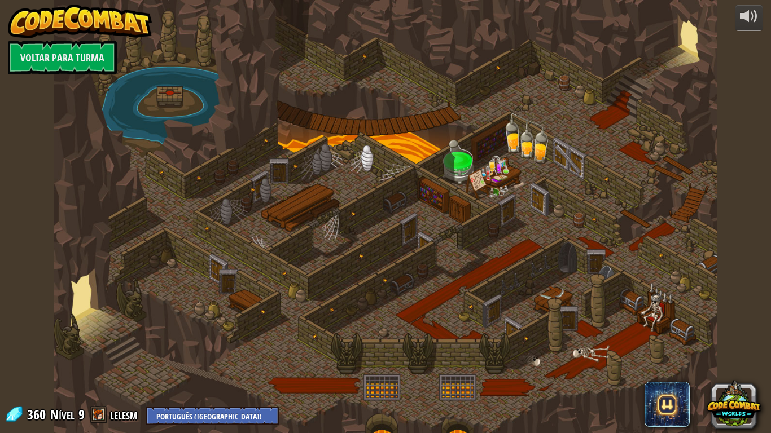
select select "pt-BR"
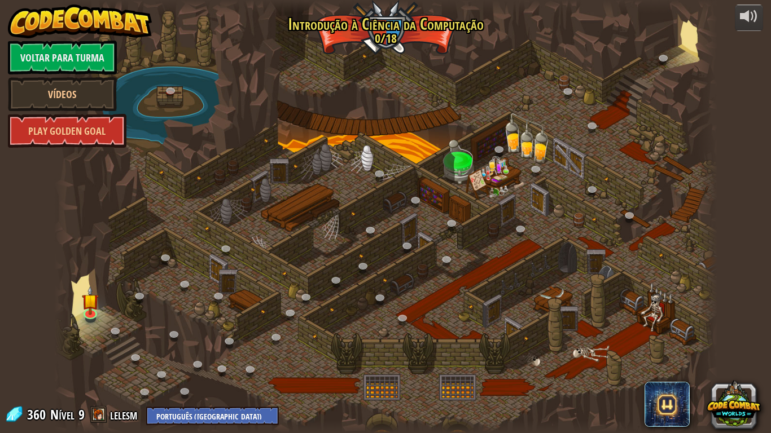
select select "pt-BR"
click at [89, 313] on img at bounding box center [90, 300] width 17 height 29
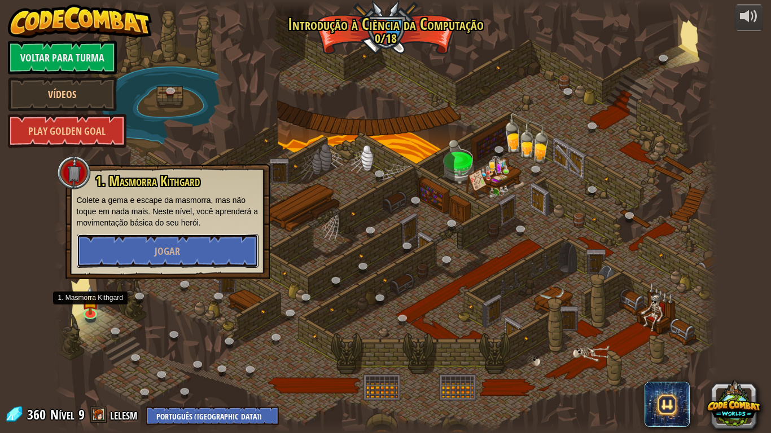
click at [103, 251] on button "Jogar" at bounding box center [168, 251] width 182 height 34
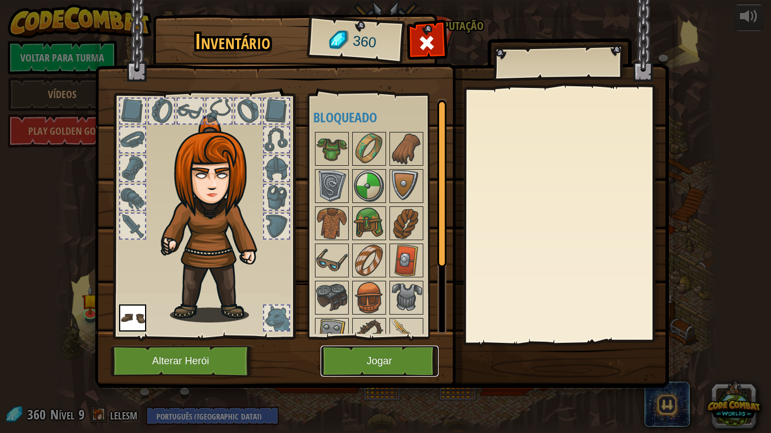
click at [397, 341] on button "Jogar" at bounding box center [380, 361] width 118 height 31
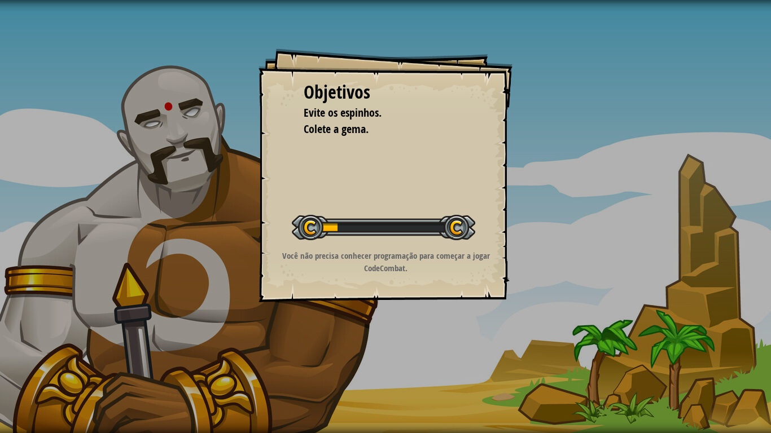
click at [408, 341] on div "Objetivos Evite os espinhos. Colete a gema. Iniciar Nível Erro ao carregar do s…" at bounding box center [385, 216] width 771 height 433
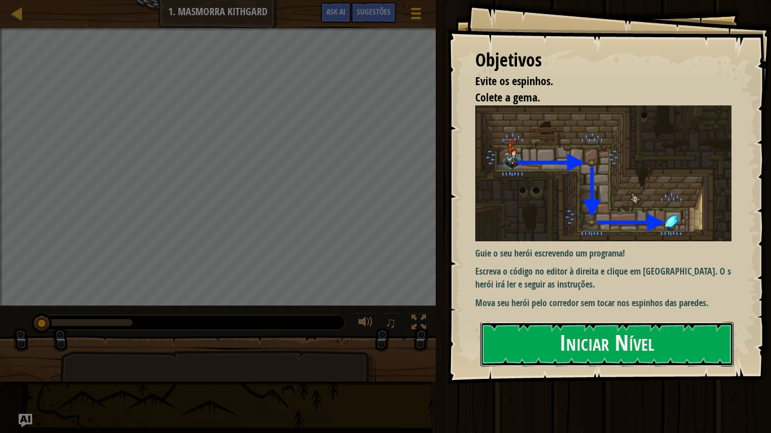
click at [630, 341] on button "Iniciar Nível" at bounding box center [606, 344] width 253 height 45
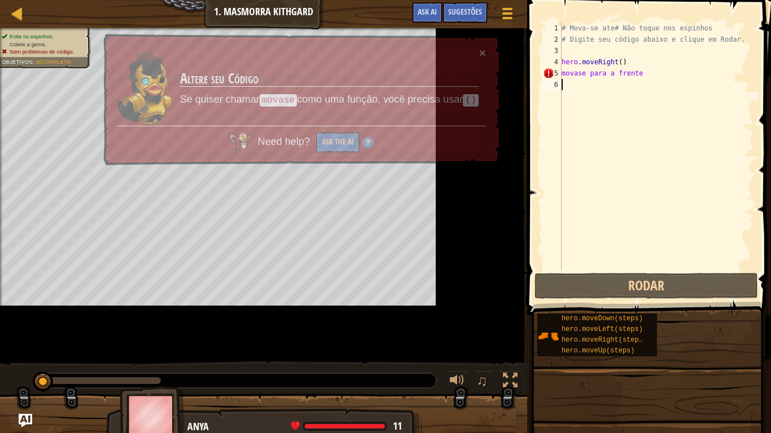
scroll to position [5, 0]
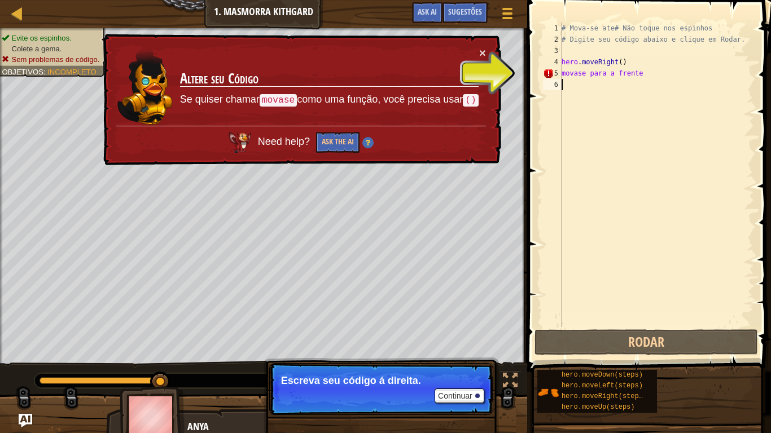
click at [660, 58] on div "# Mova-se ate# Não toque nos espinhos # Digite seu código abaixo e clique em Ro…" at bounding box center [656, 186] width 195 height 327
type textarea "hero.moveRight()"
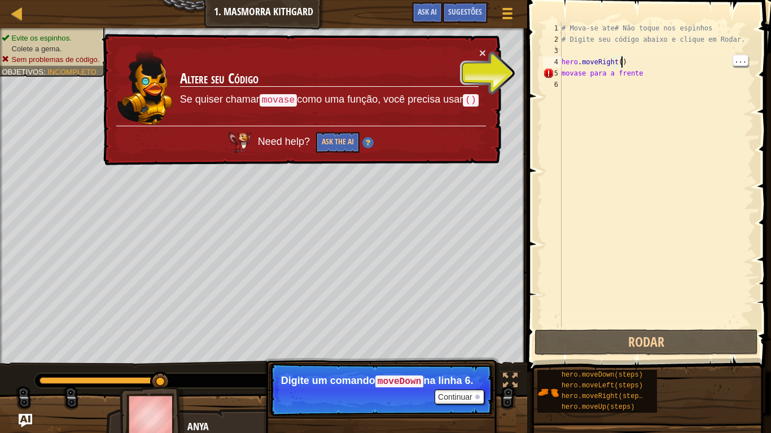
click at [580, 49] on div "# Mova-se ate# Não toque nos espinhos # Digite seu código abaixo e clique em Ro…" at bounding box center [656, 186] width 195 height 327
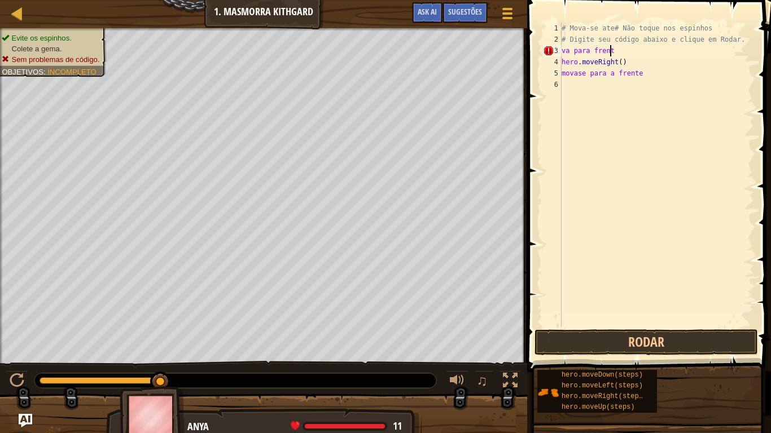
scroll to position [5, 3]
click at [659, 341] on button "Rodar" at bounding box center [646, 343] width 224 height 26
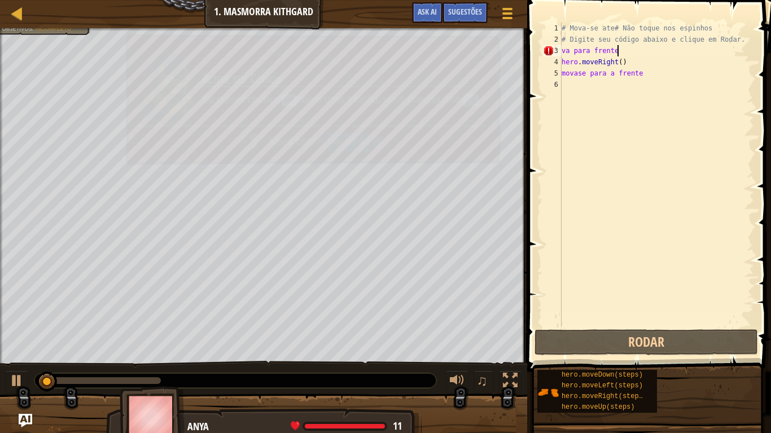
scroll to position [5, 4]
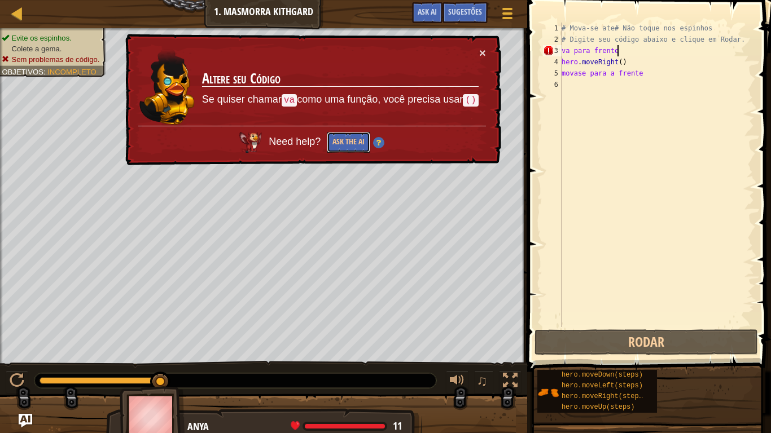
click at [344, 141] on button "Ask the AI" at bounding box center [347, 142] width 43 height 21
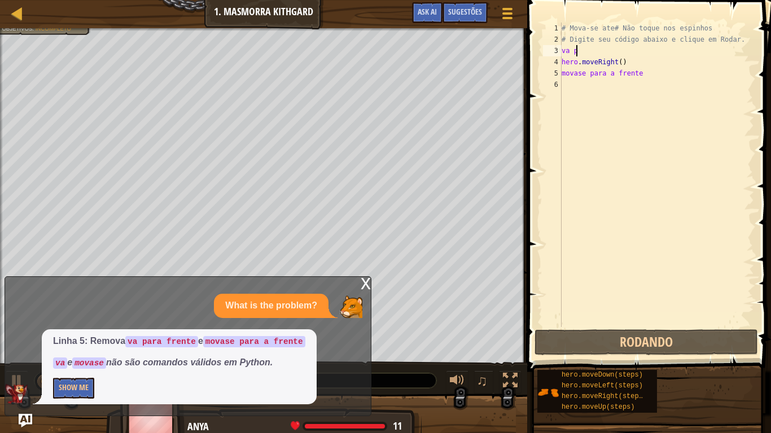
scroll to position [5, 1]
type textarea "v"
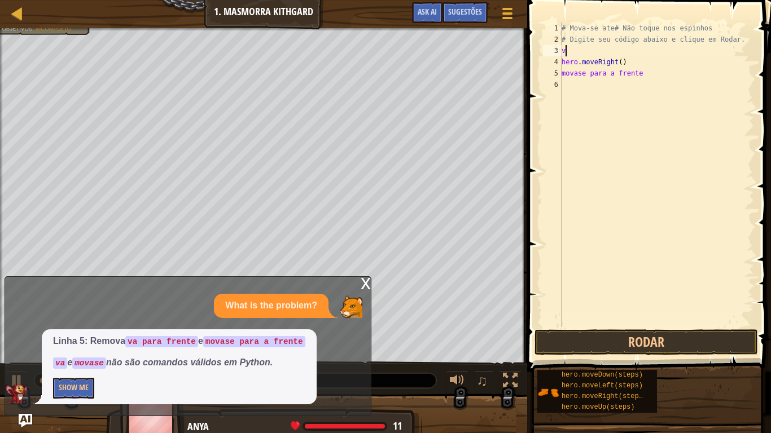
scroll to position [5, 0]
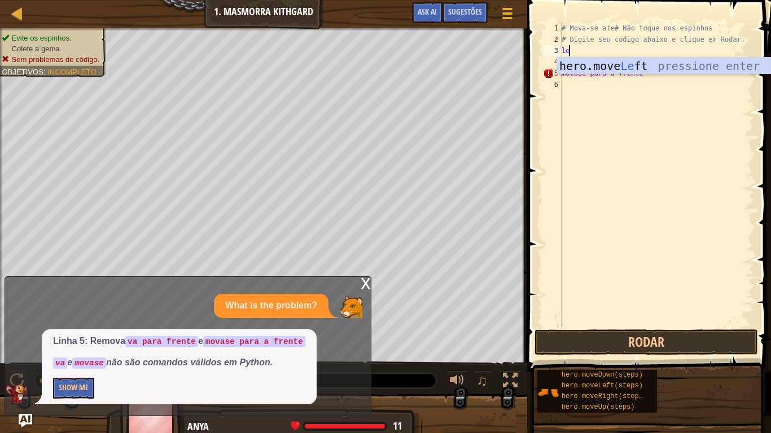
type textarea "l"
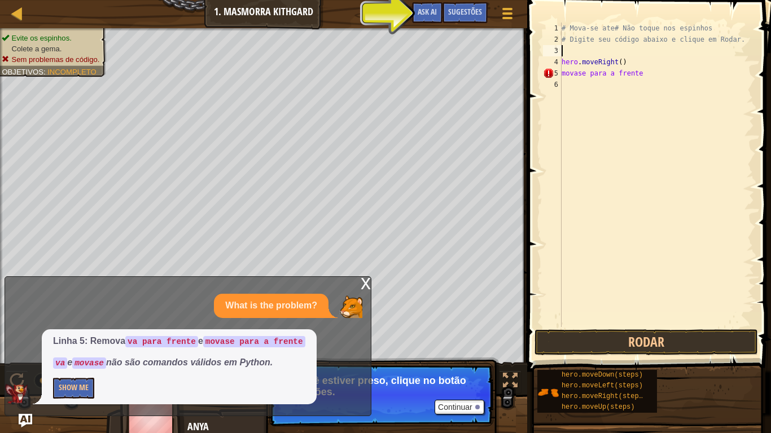
click at [617, 60] on div "# Mova-se ate# Não toque nos espinhos # Digite seu código abaixo e clique em Ro…" at bounding box center [656, 186] width 195 height 327
click at [632, 73] on div "# Mova-se ate# Não toque nos espinhos # Digite seu código abaixo e clique em Ro…" at bounding box center [656, 186] width 195 height 327
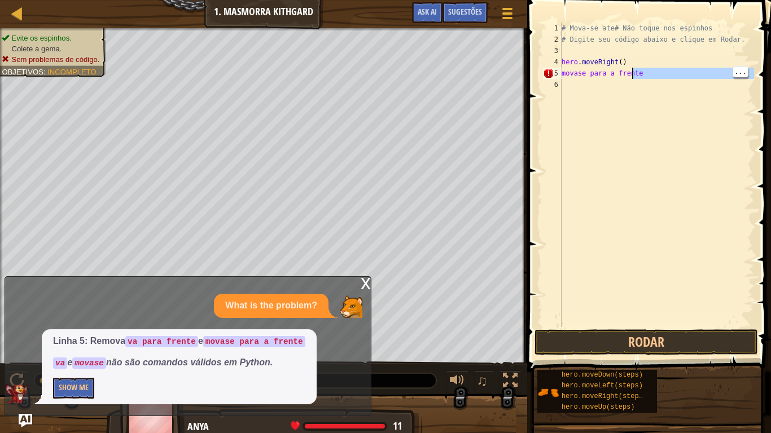
click at [651, 72] on div "# Mova-se ate# Não toque nos espinhos # Digite seu código abaixo e clique em Ro…" at bounding box center [656, 186] width 195 height 327
type textarea "m"
click at [620, 64] on div "# Mova-se ate# Não toque nos espinhos # Digite seu código abaixo e clique em Ro…" at bounding box center [656, 186] width 195 height 327
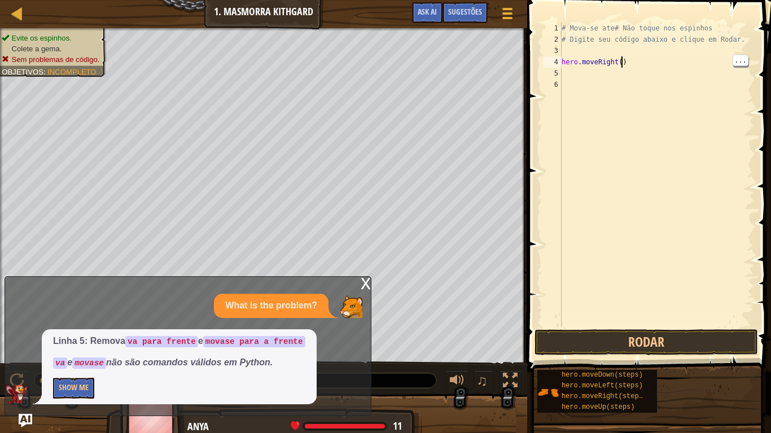
scroll to position [5, 4]
click at [615, 63] on div "# Mova-se ate# Não toque nos espinhos # Digite seu código abaixo e clique em Ro…" at bounding box center [656, 186] width 195 height 327
click at [616, 61] on div "# Mova-se ate# Não toque nos espinhos # Digite seu código abaixo e clique em Ro…" at bounding box center [656, 186] width 195 height 327
type textarea "hero.moveRight(frente)"
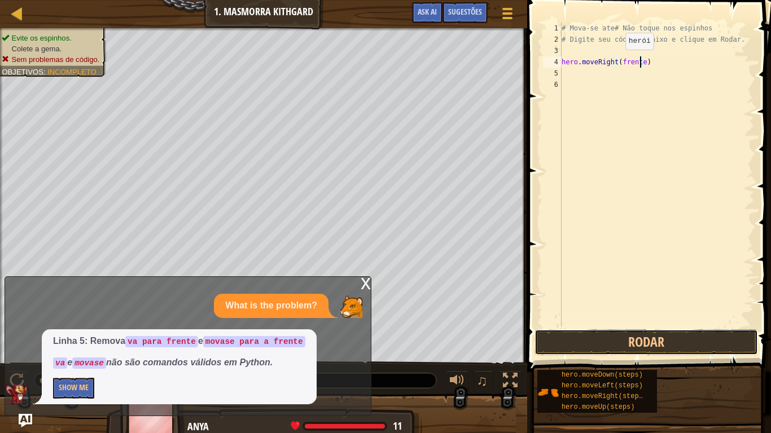
click at [661, 331] on button "Rodar" at bounding box center [646, 343] width 224 height 26
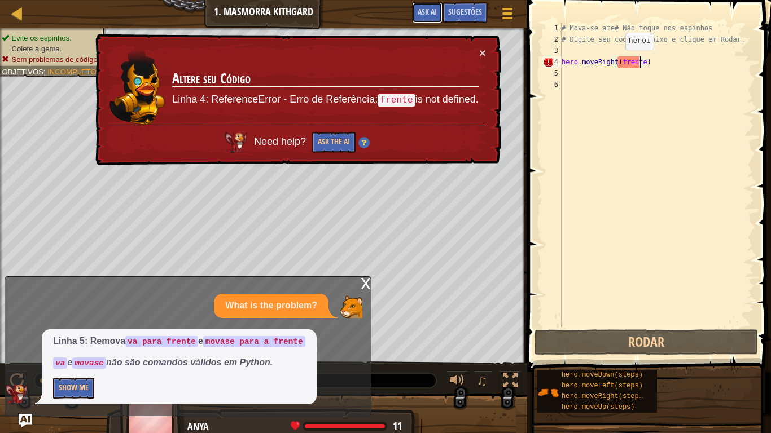
click at [425, 6] on button "Ask AI" at bounding box center [427, 12] width 30 height 21
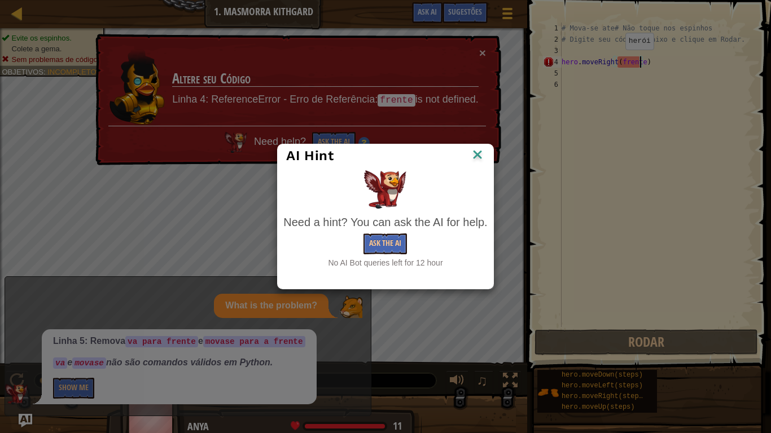
click at [479, 152] on img at bounding box center [477, 155] width 15 height 17
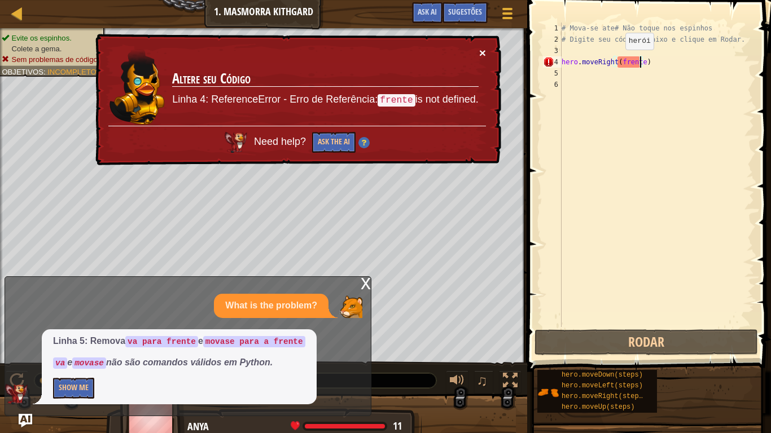
click at [483, 57] on button "×" at bounding box center [482, 53] width 7 height 12
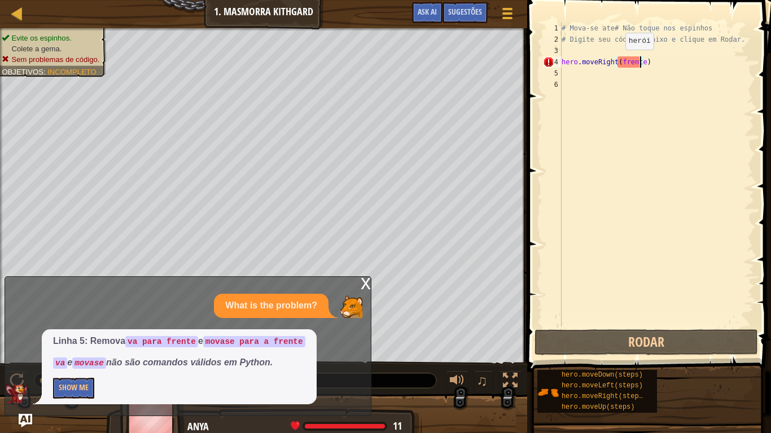
click at [602, 59] on div "# Mova-se ate# Não toque nos espinhos # Digite seu código abaixo e clique em Ro…" at bounding box center [656, 186] width 195 height 327
click at [589, 66] on div "# Mova-se ate# Não toque nos espinhos # Digite seu código abaixo e clique em Ro…" at bounding box center [656, 186] width 195 height 327
click at [587, 51] on div "# Mova-se ate# Não toque nos espinhos # Digite seu código abaixo e clique em Ro…" at bounding box center [656, 186] width 195 height 327
click at [635, 63] on div "# Mova-se ate# Não toque nos espinhos # Digite seu código abaixo e clique em Ro…" at bounding box center [656, 186] width 195 height 327
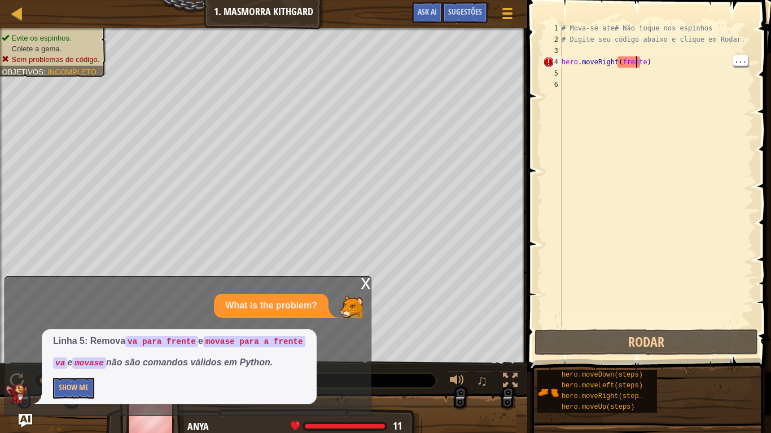
click at [639, 66] on div "# Mova-se ate# Não toque nos espinhos # Digite seu código abaixo e clique em Ro…" at bounding box center [656, 186] width 195 height 327
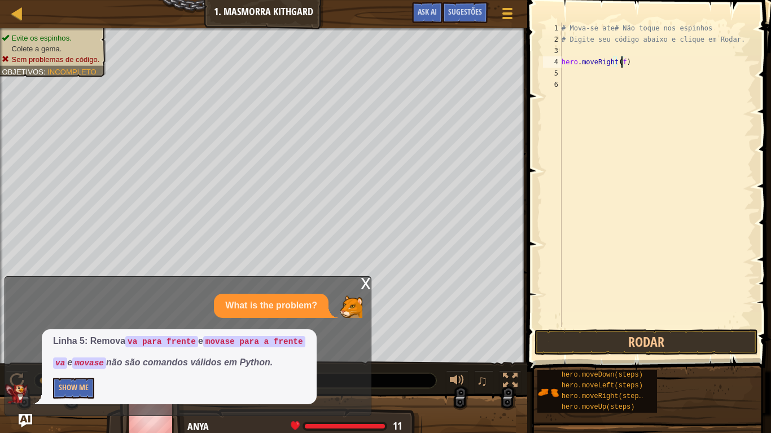
type textarea "hero.moveRight()"
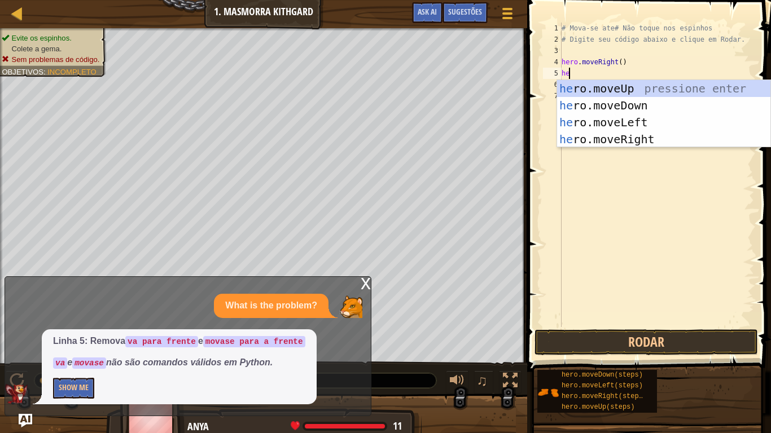
type textarea "her"
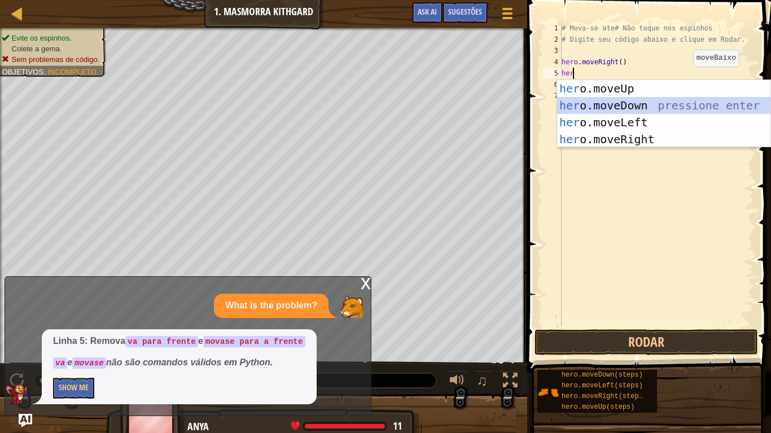
click at [674, 104] on div "her o.moveUp pressione enter her o.moveDown pressione enter her o.moveLeft pres…" at bounding box center [663, 131] width 213 height 102
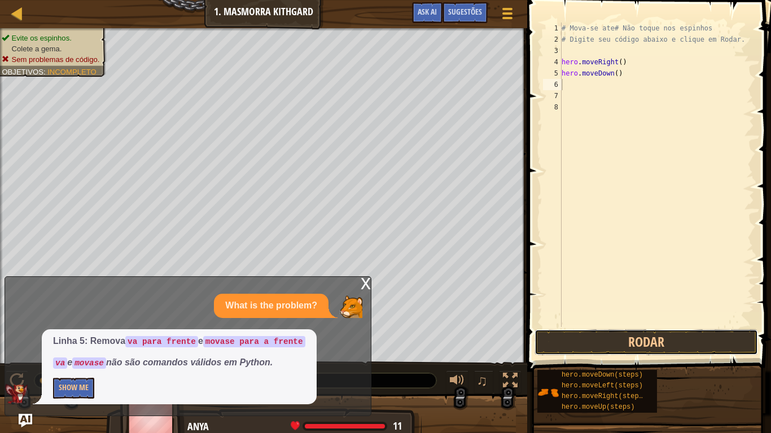
click at [683, 341] on button "Rodar" at bounding box center [646, 343] width 224 height 26
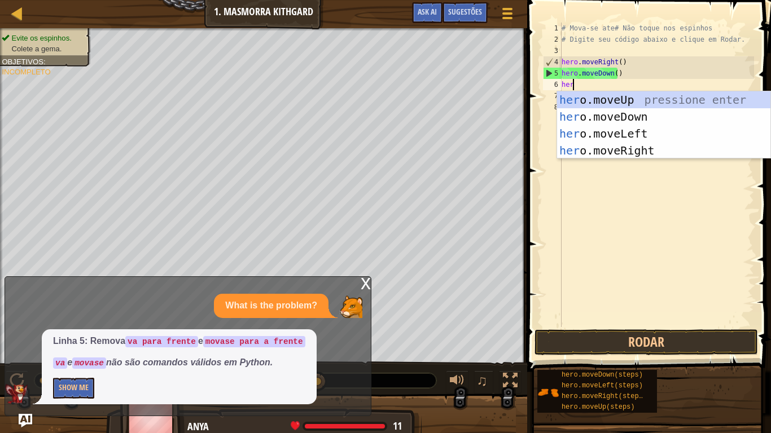
type textarea "hero"
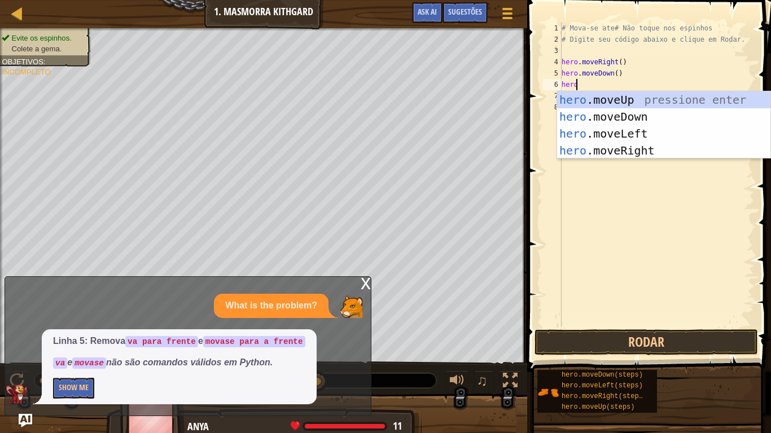
scroll to position [5, 1]
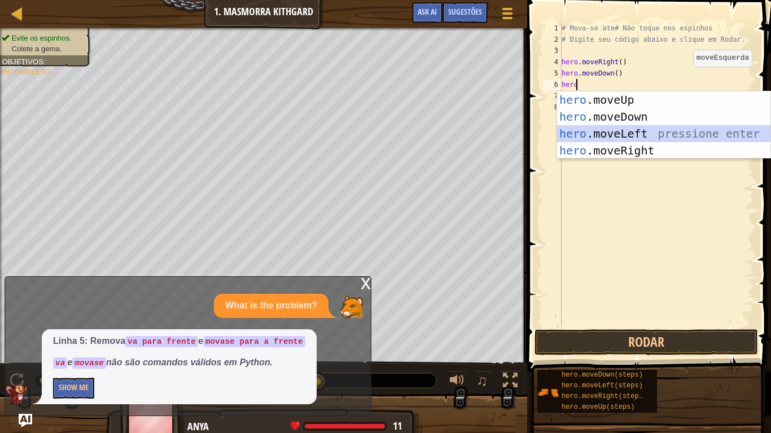
click at [660, 138] on div "hero .moveUp pressione enter hero .moveDown pressione enter hero .moveLeft pres…" at bounding box center [663, 142] width 213 height 102
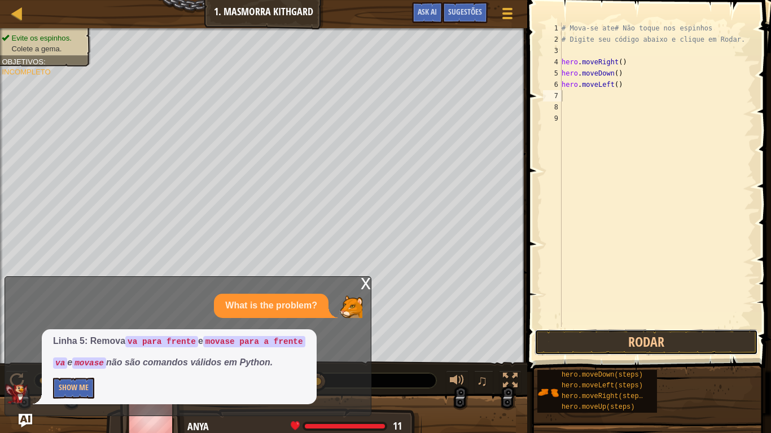
click at [678, 336] on button "Rodar" at bounding box center [646, 343] width 224 height 26
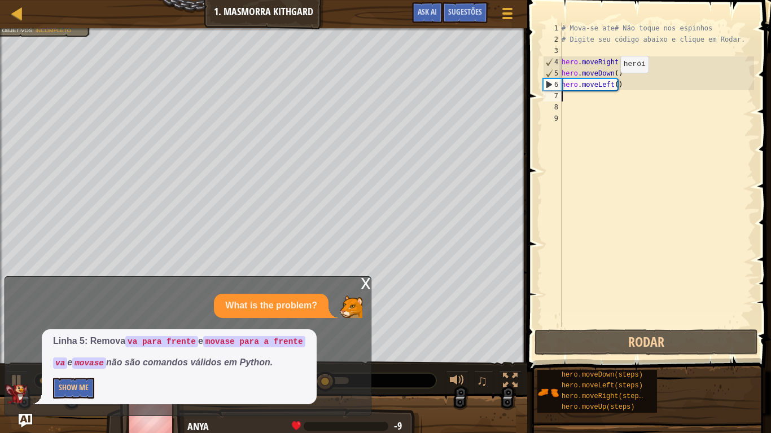
click at [611, 84] on div "# Mova-se ate# Não toque nos espinhos # Digite seu código abaixo e clique em Ro…" at bounding box center [656, 186] width 195 height 327
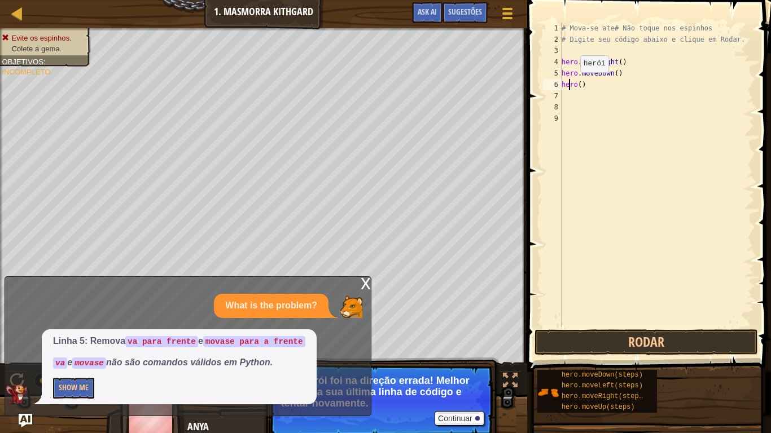
click at [571, 84] on div "# Mova-se ate# Não toque nos espinhos # Digite seu código abaixo e clique em Ro…" at bounding box center [656, 186] width 195 height 327
click at [575, 84] on div "# Mova-se ate# Não toque nos espinhos # Digite seu código abaixo e clique em Ro…" at bounding box center [656, 186] width 195 height 327
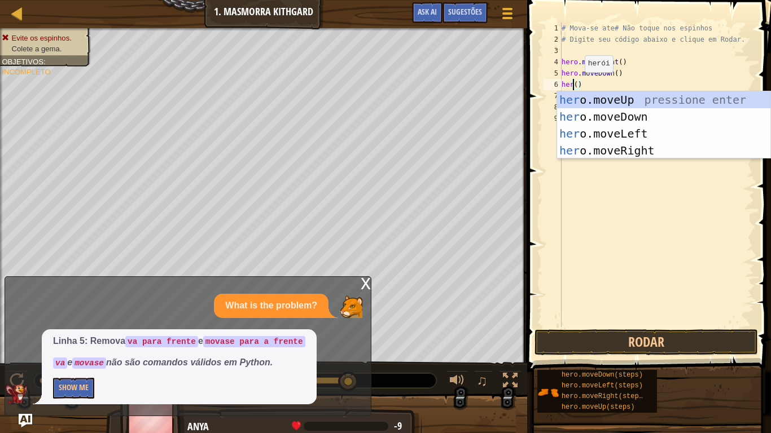
scroll to position [5, 1]
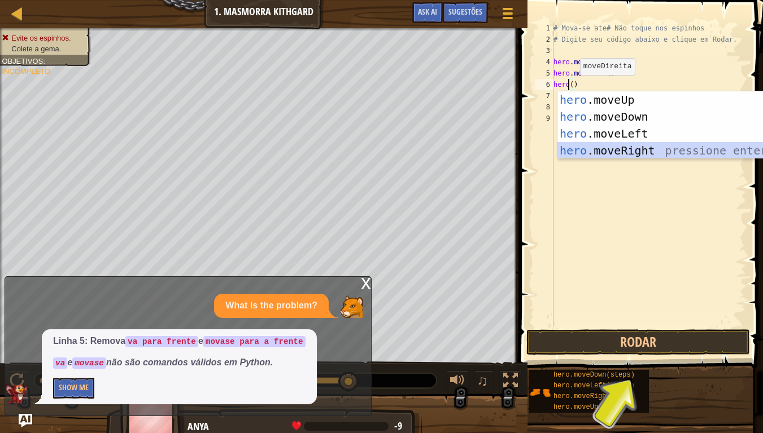
click at [628, 143] on div "hero .moveUp pressione enter hero .moveDown pressione enter hero .moveLeft pres…" at bounding box center [663, 142] width 213 height 102
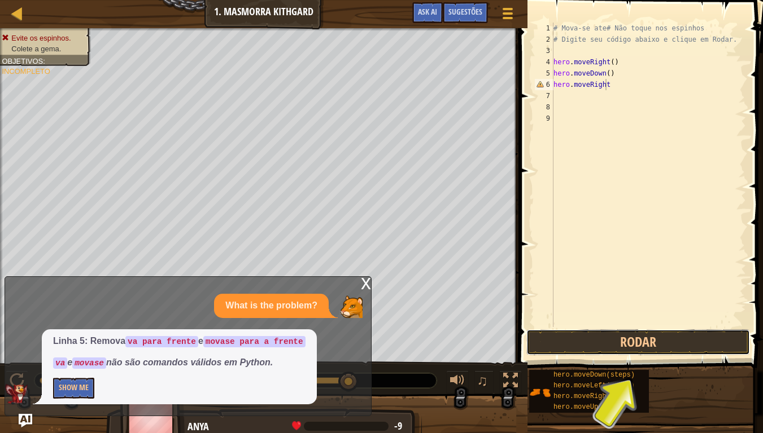
click at [675, 341] on button "Rodar" at bounding box center [638, 343] width 224 height 26
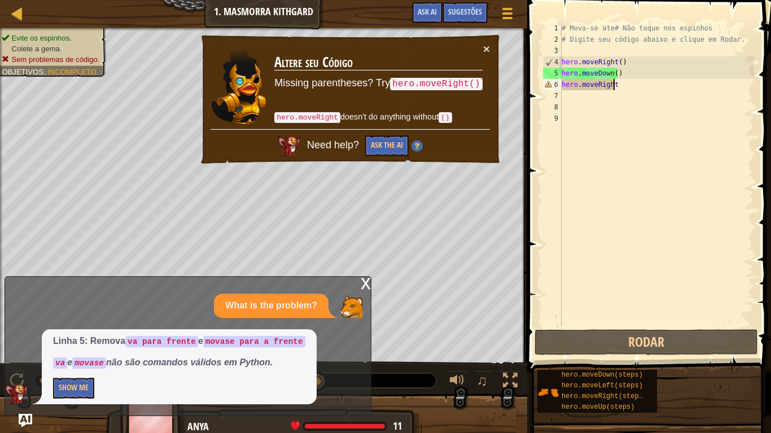
click at [363, 288] on div "x" at bounding box center [366, 282] width 10 height 11
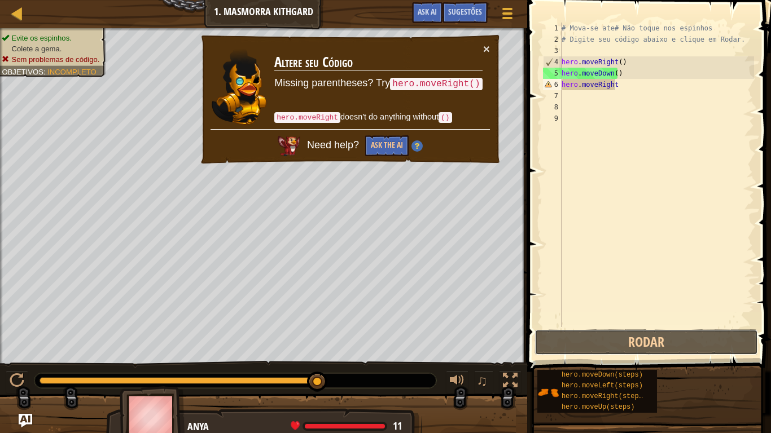
click at [690, 341] on button "Rodar" at bounding box center [646, 343] width 224 height 26
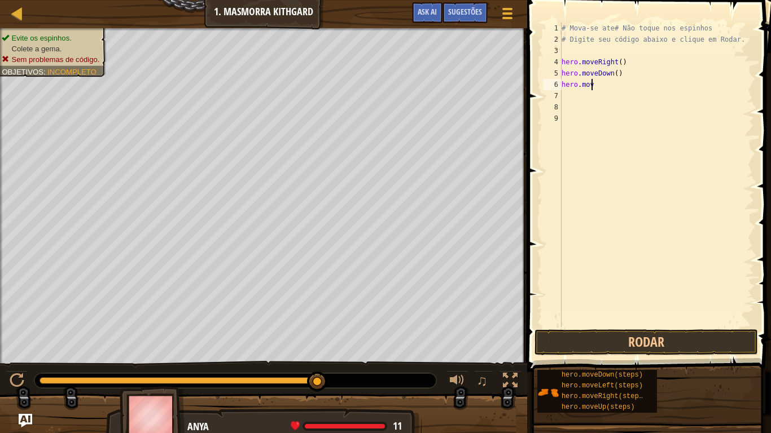
scroll to position [5, 1]
type textarea "h"
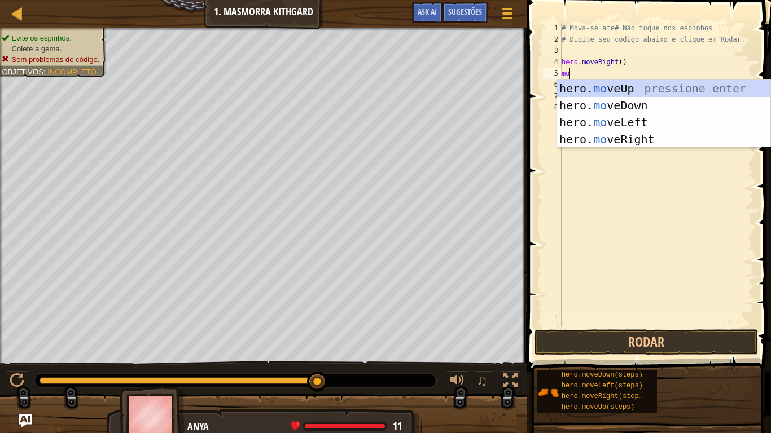
type textarea "move"
click at [636, 109] on div "hero. move Up pressione enter hero. move Down pressione enter hero. move Left p…" at bounding box center [663, 131] width 213 height 102
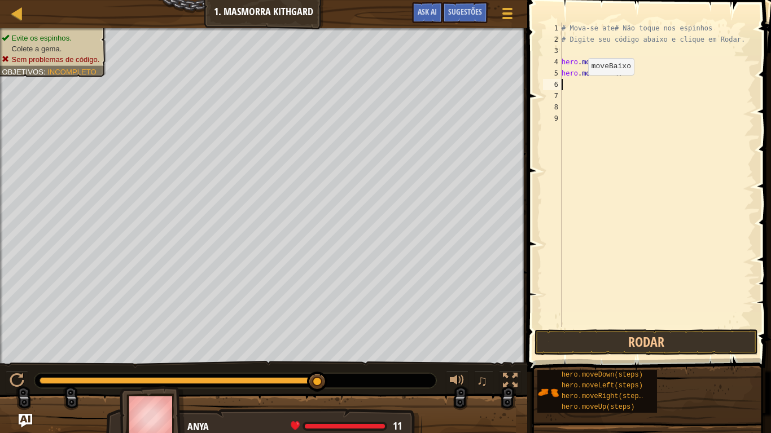
scroll to position [5, 0]
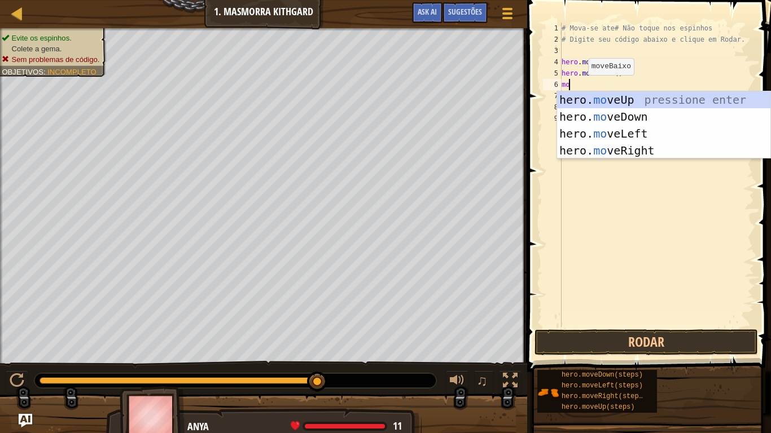
type textarea "move"
click at [650, 145] on div "hero. move Up pressione enter hero. move Down pressione enter hero. move Left p…" at bounding box center [663, 142] width 213 height 102
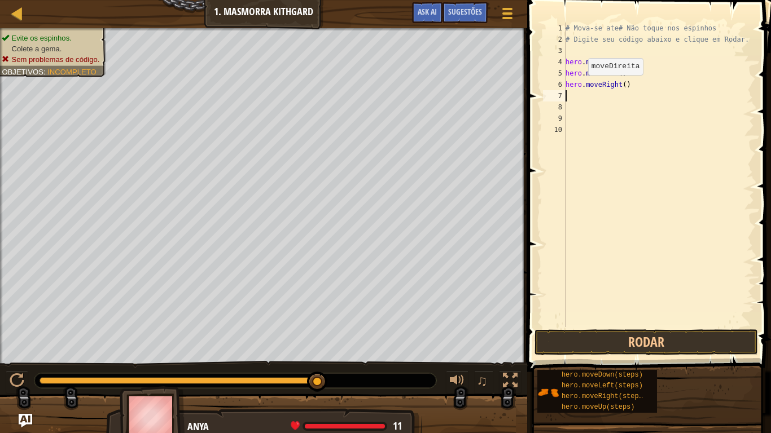
scroll to position [5, 0]
click at [699, 345] on button "Rodar" at bounding box center [646, 343] width 224 height 26
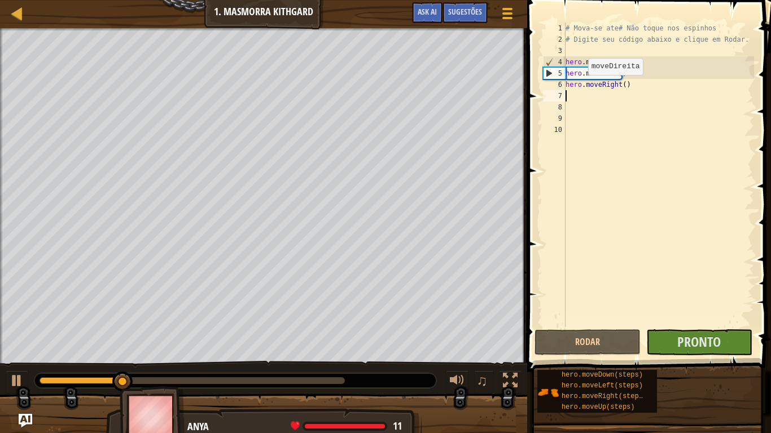
click at [690, 201] on div "# Mova-se ate# Não toque nos espinhos # Digite seu código abaixo e clique [PERS…" at bounding box center [658, 186] width 191 height 327
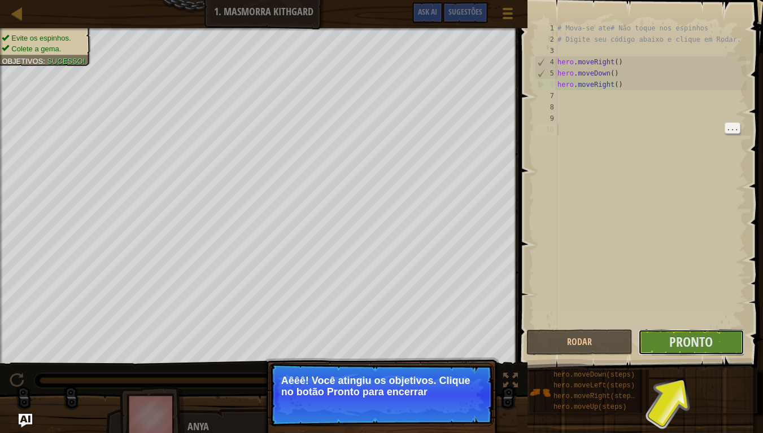
click at [706, 344] on span "Pronto" at bounding box center [690, 342] width 43 height 18
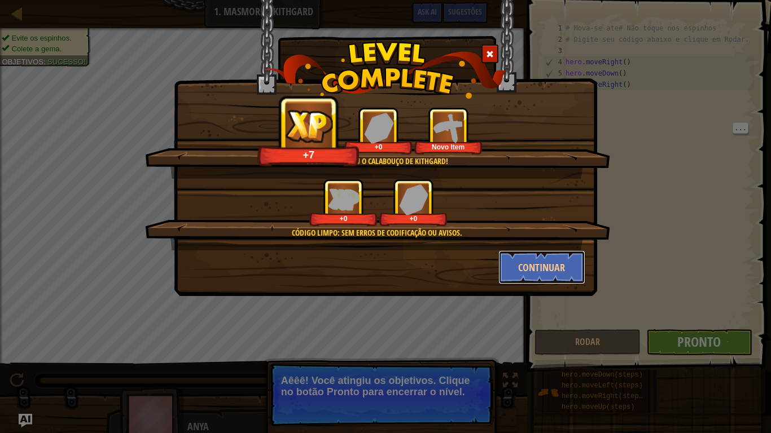
click at [534, 277] on button "Continuar" at bounding box center [541, 268] width 87 height 34
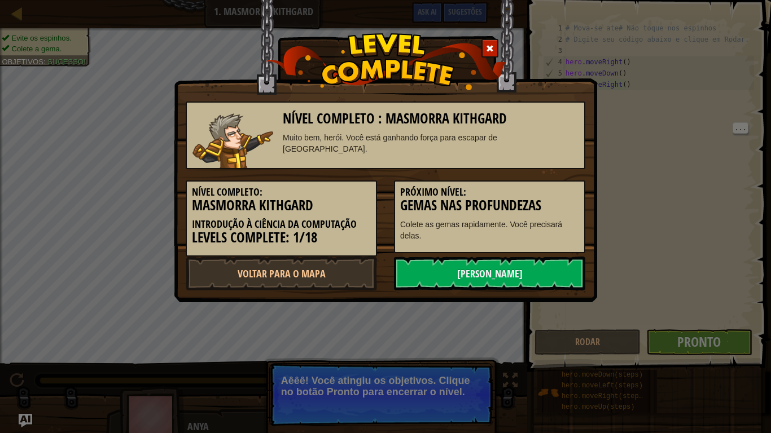
click at [523, 260] on link "Próximo Nível" at bounding box center [489, 274] width 191 height 34
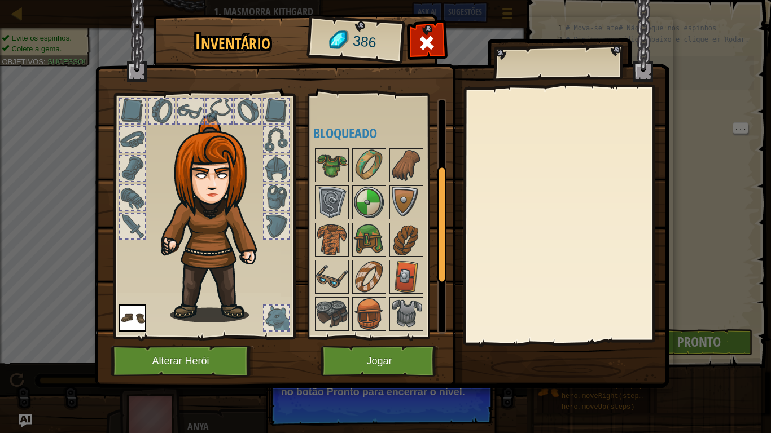
click at [384, 305] on img at bounding box center [369, 315] width 32 height 32
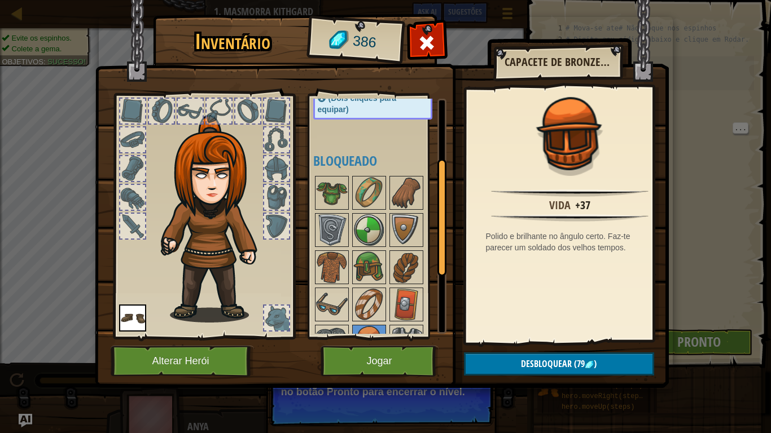
scroll to position [117, 0]
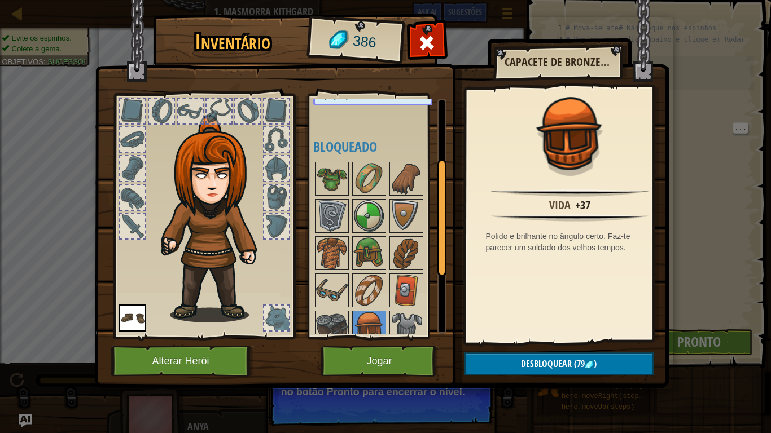
click at [340, 178] on img at bounding box center [332, 179] width 32 height 32
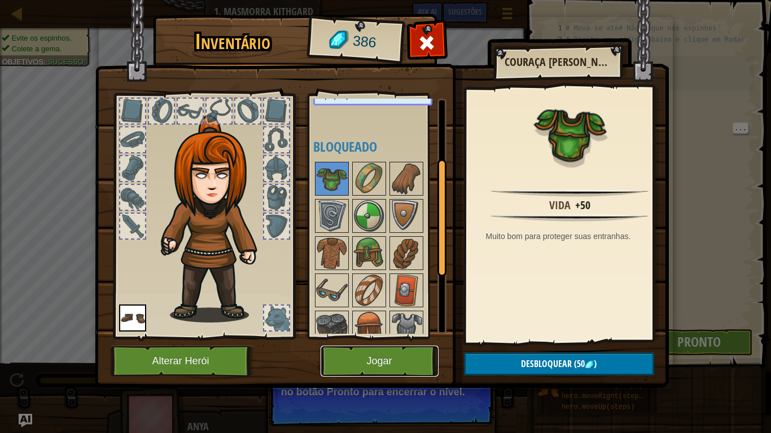
click at [397, 373] on button "Jogar" at bounding box center [380, 361] width 118 height 31
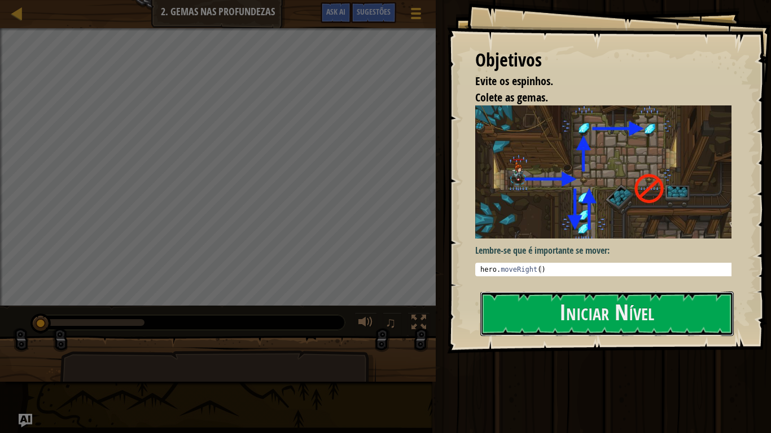
click at [695, 316] on button "Iniciar Nível" at bounding box center [606, 314] width 253 height 45
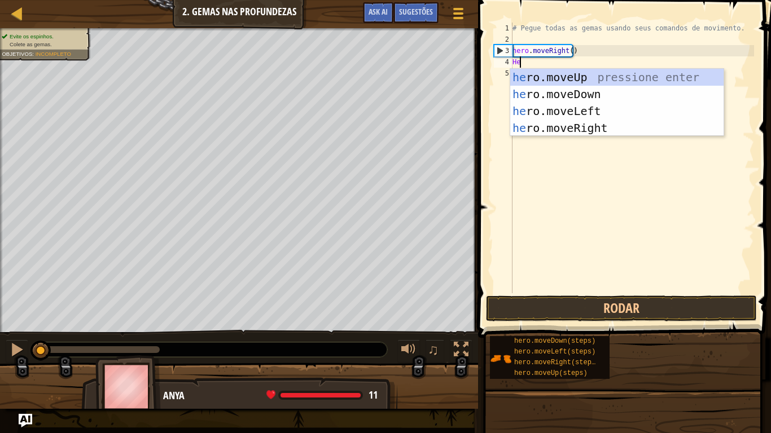
scroll to position [5, 1]
type textarea "Hero"
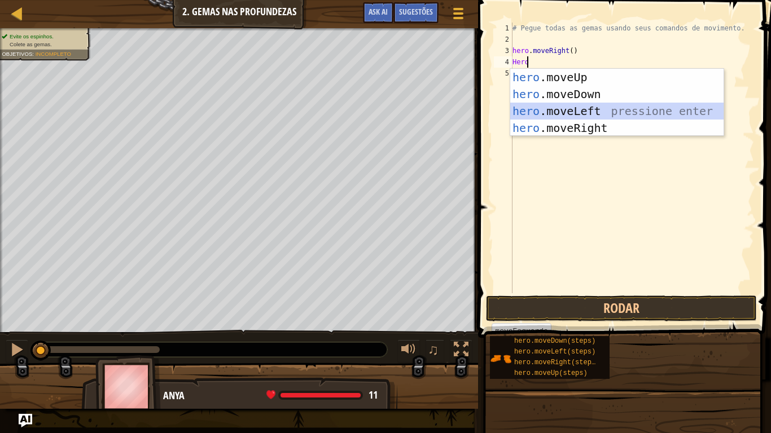
click at [626, 112] on div "hero .moveUp pressione enter hero .moveDown pressione enter hero .moveLeft pres…" at bounding box center [616, 120] width 213 height 102
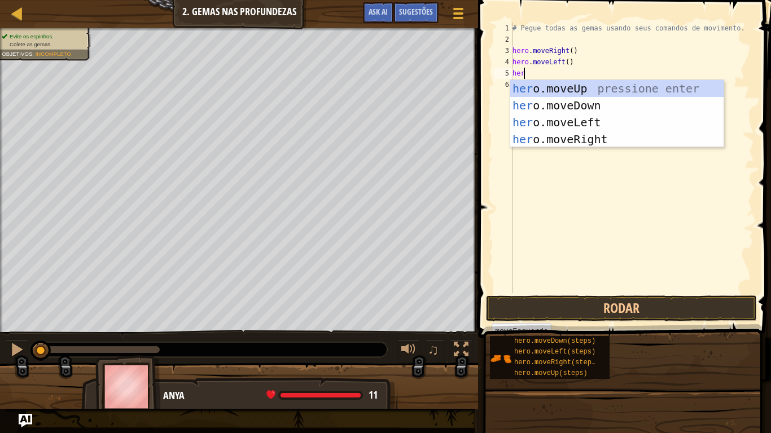
type textarea "hero"
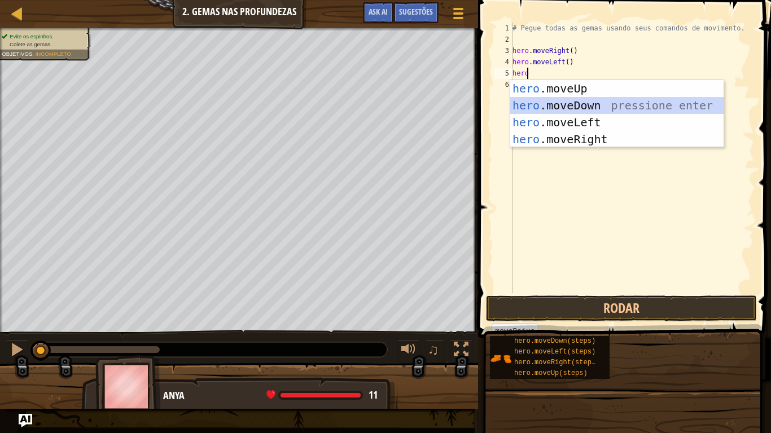
click at [631, 102] on div "hero .moveUp pressione enter hero .moveDown pressione enter hero .moveLeft pres…" at bounding box center [616, 131] width 213 height 102
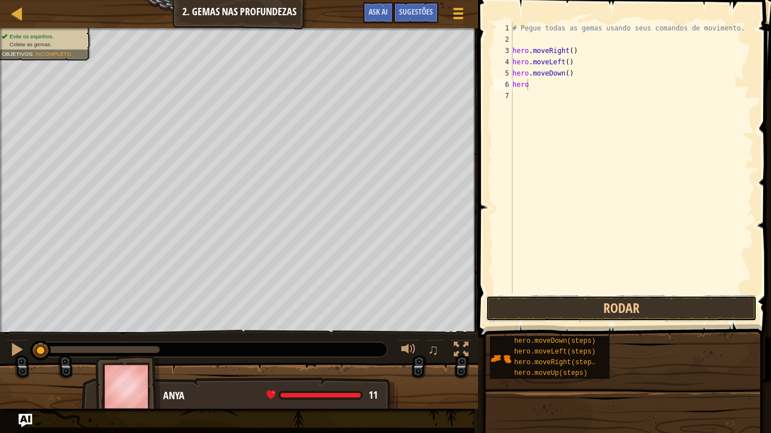
click at [613, 312] on button "Rodar" at bounding box center [621, 309] width 271 height 26
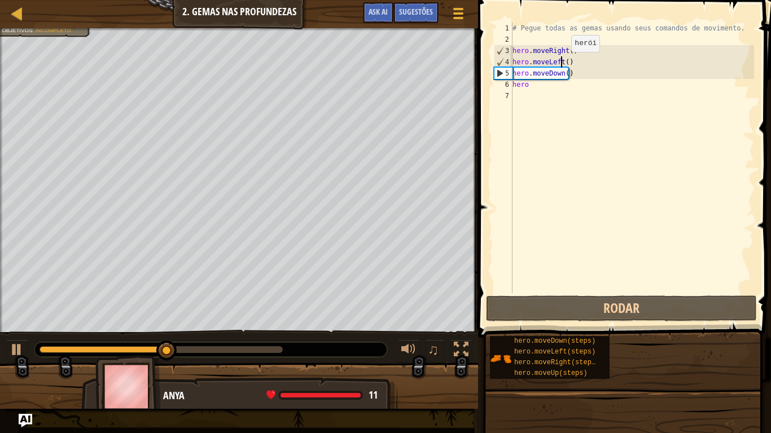
click at [562, 63] on div "# Pegue todas as gemas usando seus comandos de movimento. hero . moveRight ( ) …" at bounding box center [632, 169] width 244 height 293
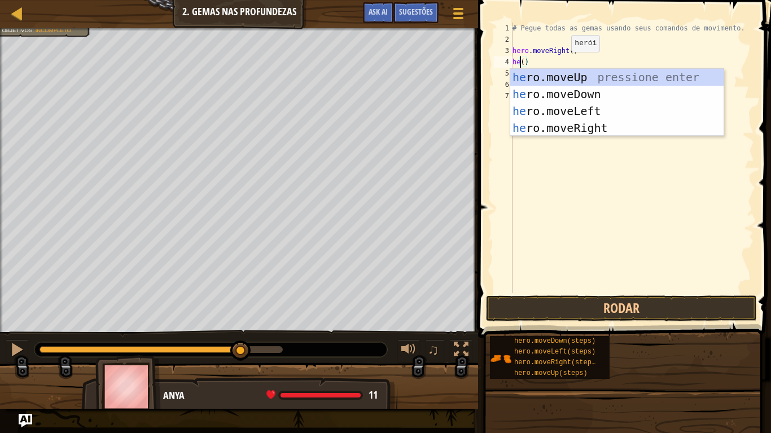
scroll to position [5, 1]
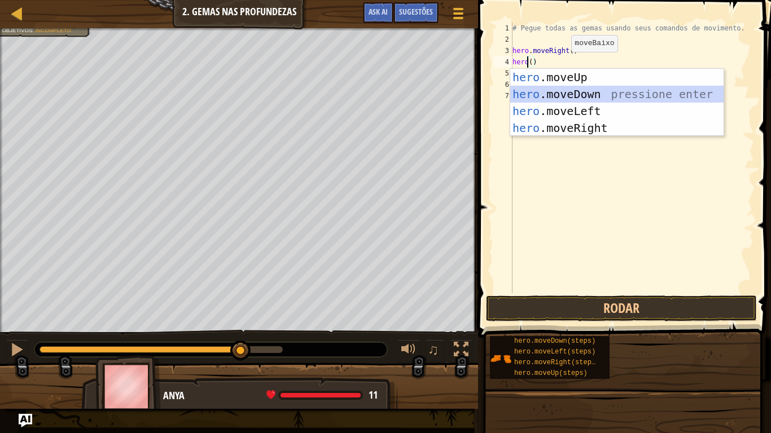
click at [574, 96] on div "hero .moveUp pressione enter hero .moveDown pressione enter hero .moveLeft pres…" at bounding box center [616, 120] width 213 height 102
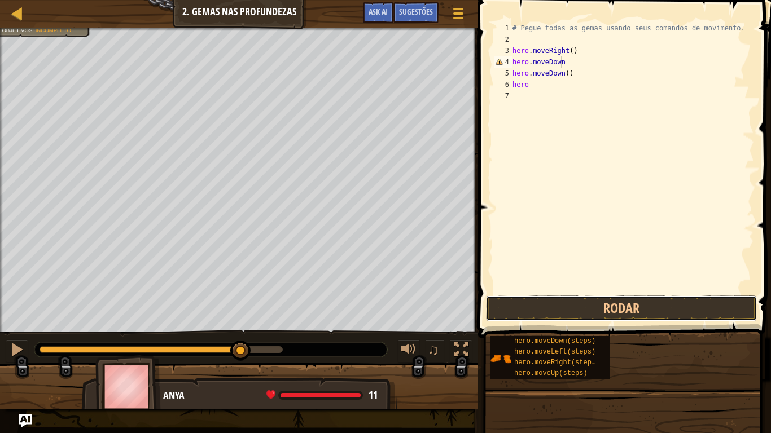
click at [599, 300] on button "Rodar" at bounding box center [621, 309] width 271 height 26
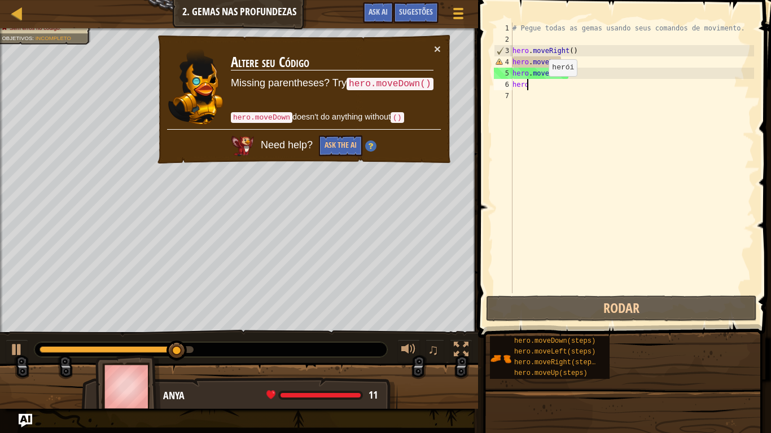
click at [539, 87] on div "# Pegue todas as gemas usando seus comandos de movimento. hero . moveRight ( ) …" at bounding box center [632, 169] width 244 height 293
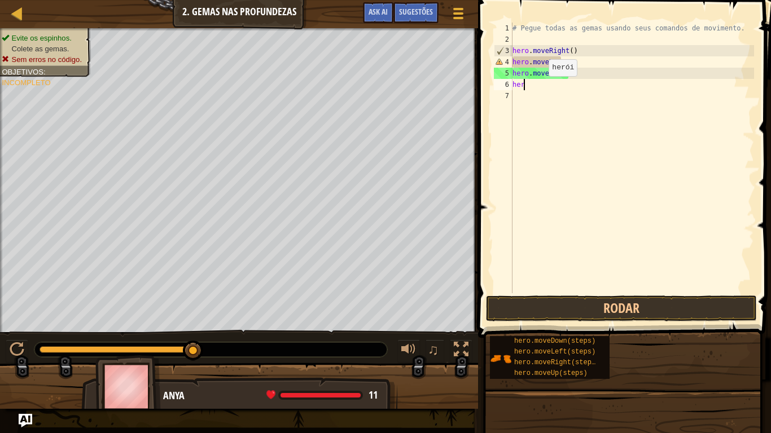
scroll to position [5, 0]
type textarea "h"
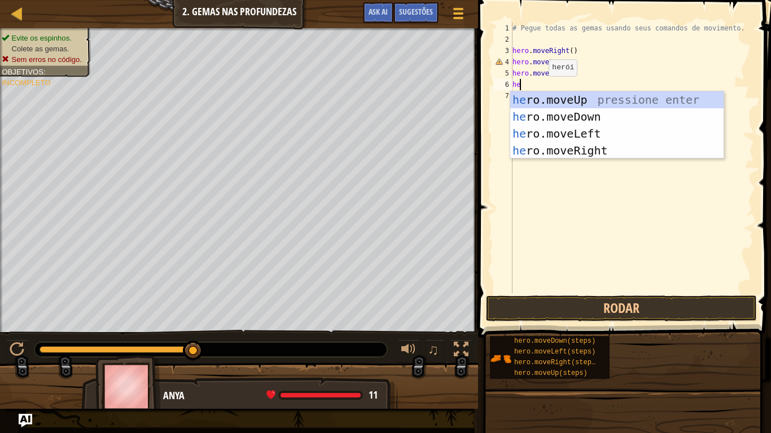
scroll to position [5, 1]
type textarea "hero"
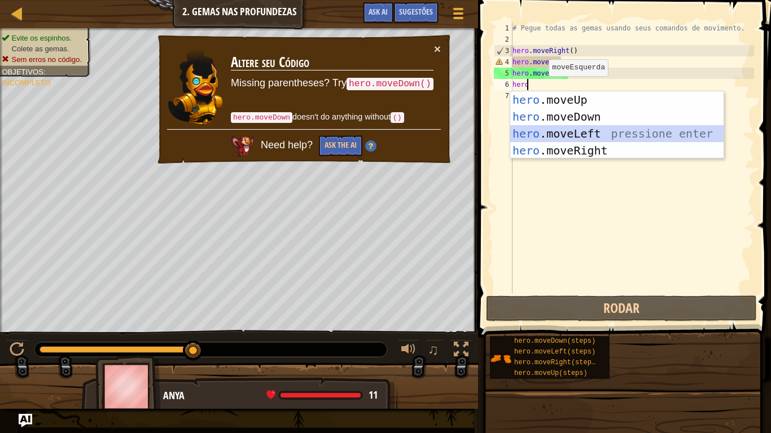
click at [603, 130] on div "hero .moveUp pressione enter hero .moveDown pressione enter hero .moveLeft pres…" at bounding box center [616, 142] width 213 height 102
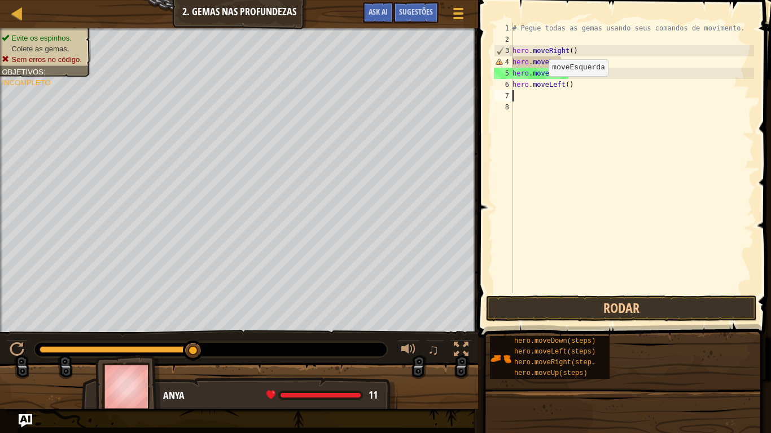
scroll to position [5, 0]
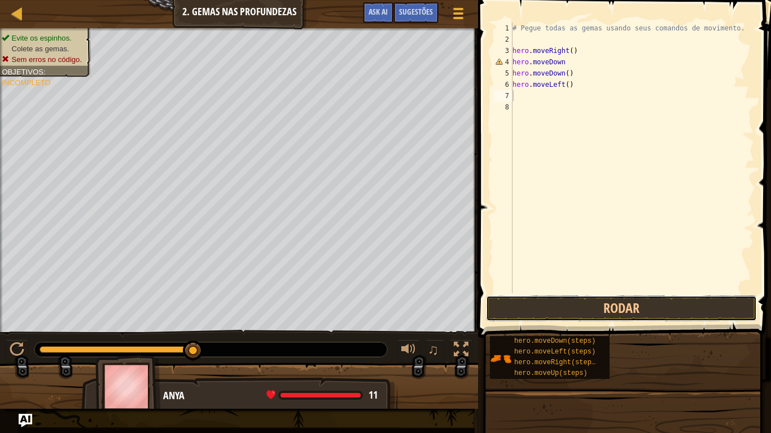
click at [613, 312] on button "Rodar" at bounding box center [621, 309] width 271 height 26
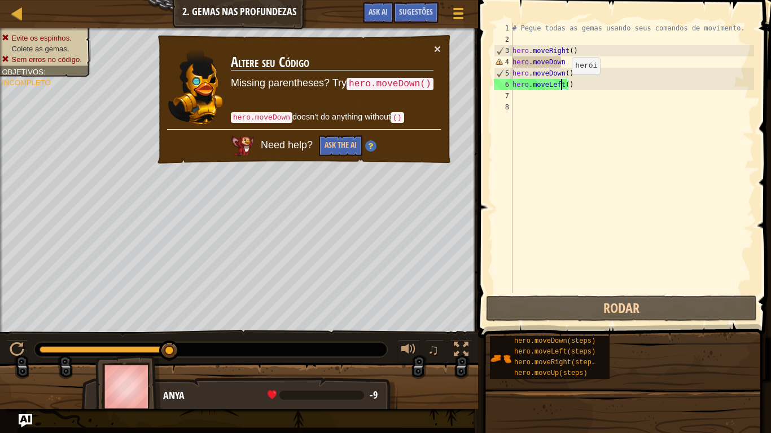
click at [562, 86] on div "# Pegue todas as gemas usando seus comandos de movimento. hero . moveRight ( ) …" at bounding box center [632, 169] width 244 height 293
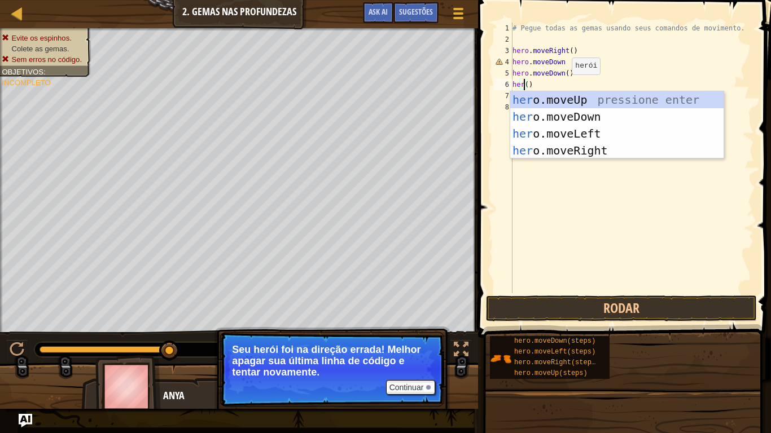
scroll to position [5, 1]
click at [601, 97] on div "hero .moveUp pressione enter hero .moveDown pressione enter hero .moveLeft pres…" at bounding box center [616, 142] width 213 height 102
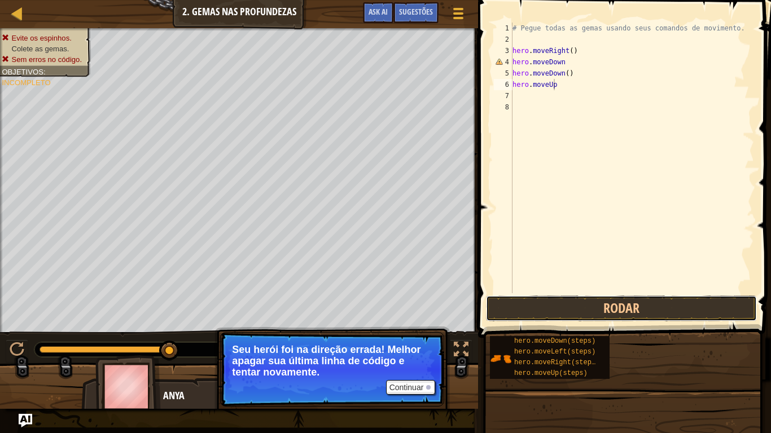
click at [624, 315] on button "Rodar" at bounding box center [621, 309] width 271 height 26
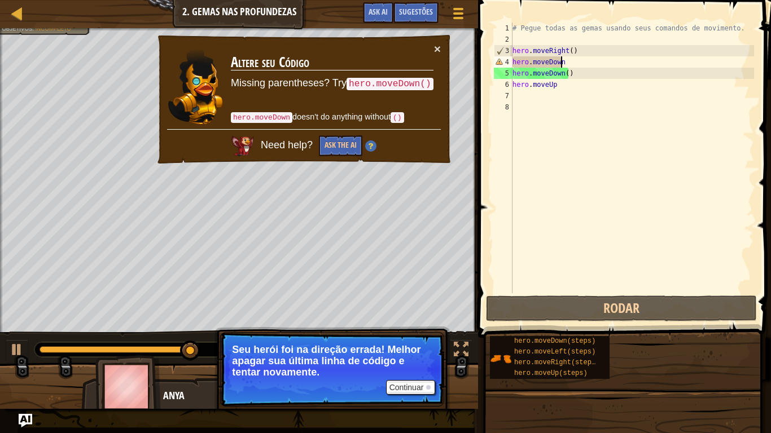
click at [584, 59] on div "# Pegue todas as gemas usando seus comandos de movimento. hero . moveRight ( ) …" at bounding box center [632, 169] width 244 height 293
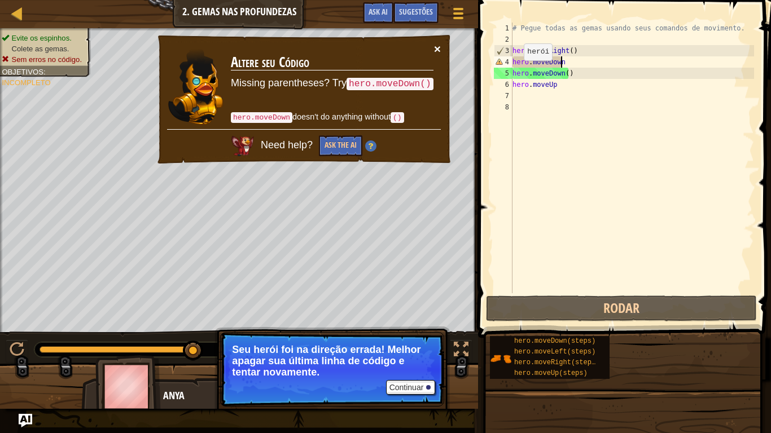
click at [440, 47] on button "×" at bounding box center [437, 49] width 7 height 12
click at [553, 87] on div "# Pegue todas as gemas usando seus comandos de movimento. hero . moveRight ( ) …" at bounding box center [632, 169] width 244 height 293
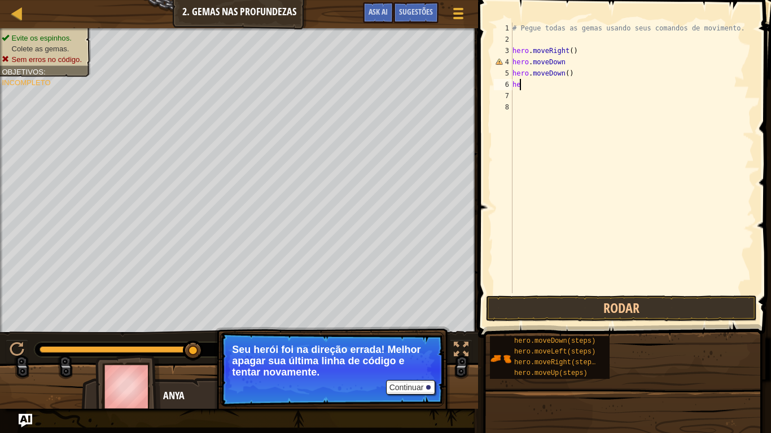
type textarea "h"
click at [616, 302] on button "Rodar" at bounding box center [621, 309] width 271 height 26
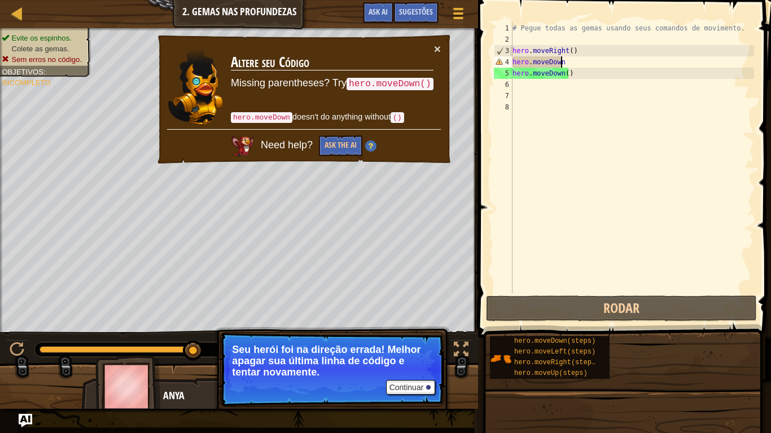
click at [632, 60] on div "# Pegue todas as gemas usando seus comandos de movimento. hero . moveRight ( ) …" at bounding box center [632, 169] width 244 height 293
click at [608, 77] on div "# Pegue todas as gemas usando seus comandos de movimento. hero . moveRight ( ) …" at bounding box center [632, 169] width 244 height 293
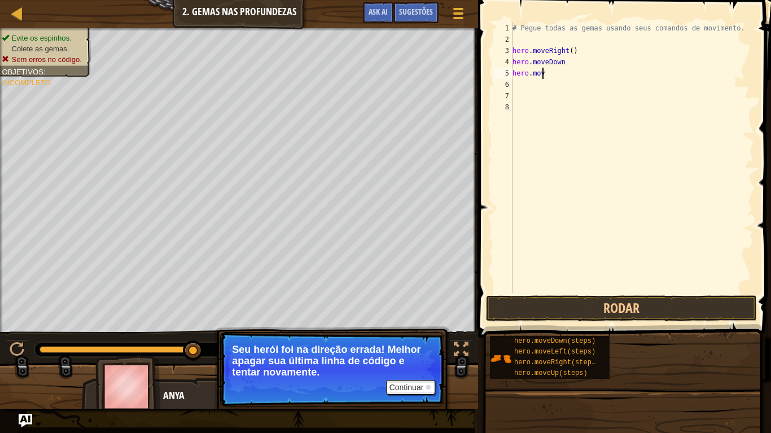
type textarea "h"
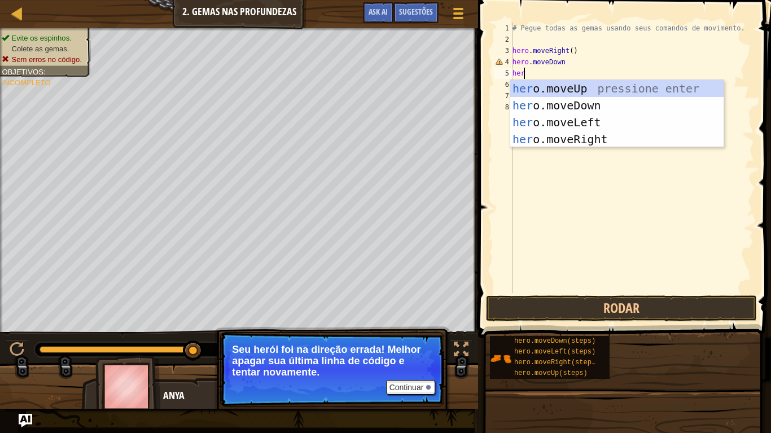
scroll to position [5, 1]
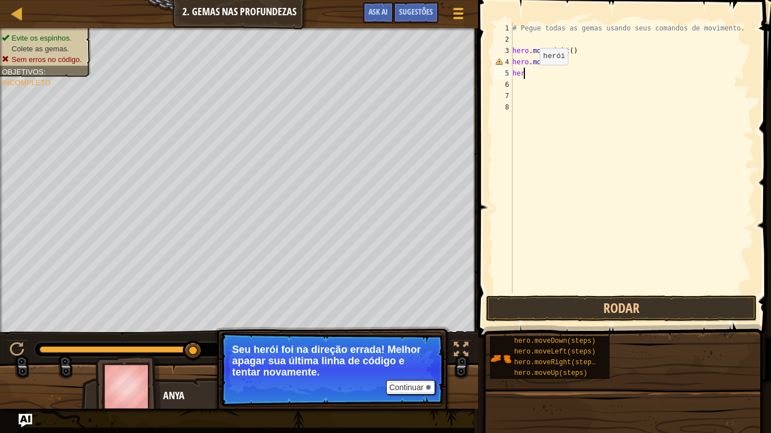
type textarea "h"
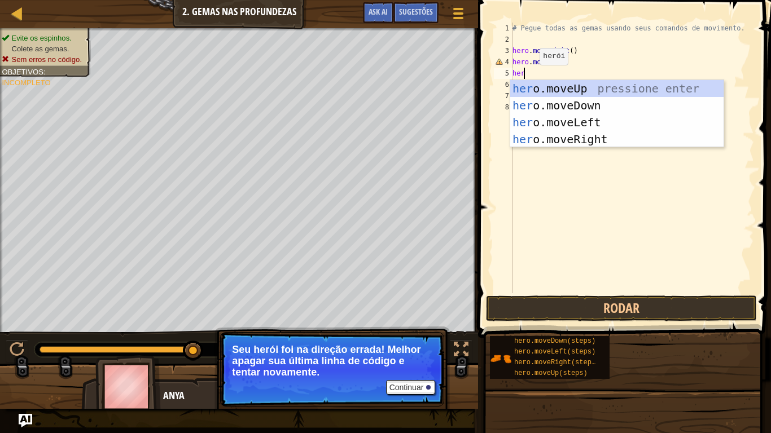
type textarea "hero"
click at [544, 84] on div "hero .moveUp pressione enter hero .moveDown pressione enter hero .moveLeft pres…" at bounding box center [616, 131] width 213 height 102
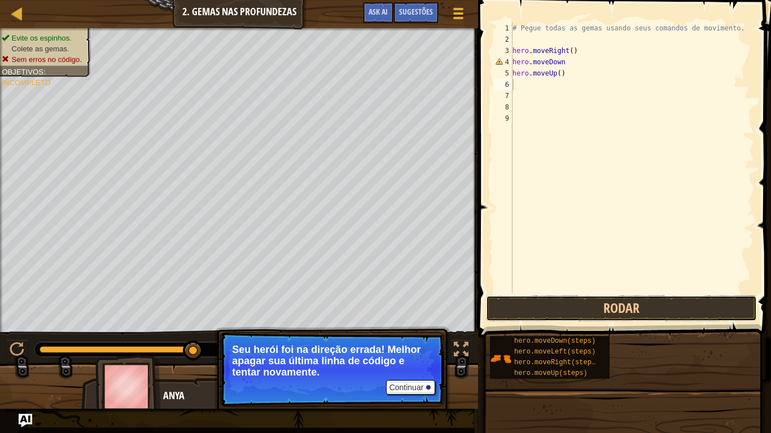
click at [602, 302] on button "Rodar" at bounding box center [621, 309] width 271 height 26
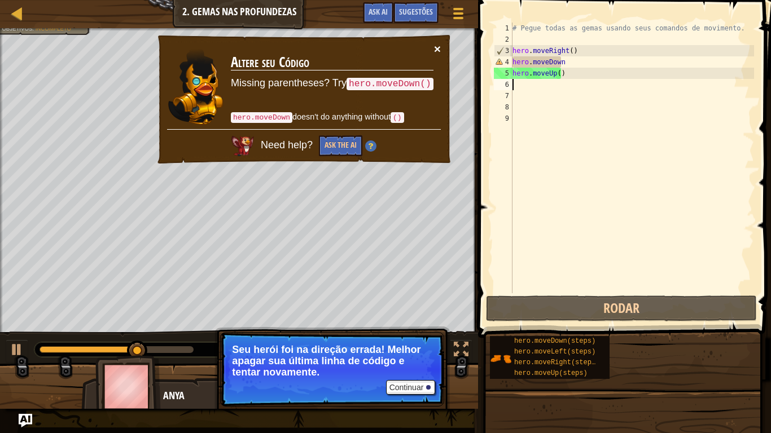
click at [440, 47] on button "×" at bounding box center [437, 49] width 7 height 12
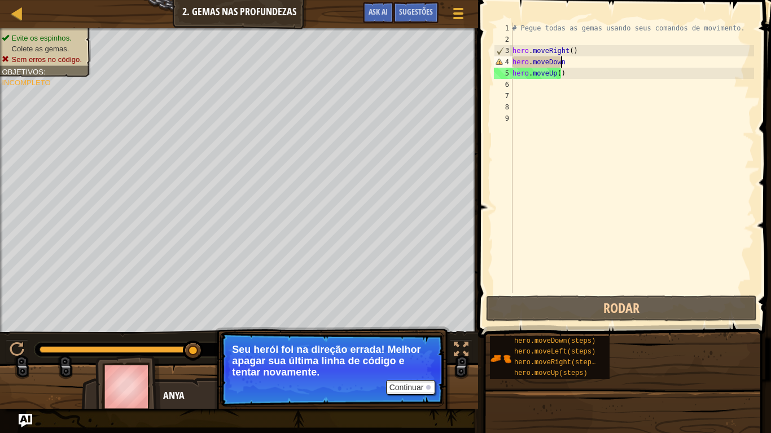
click at [600, 64] on div "# Pegue todas as gemas usando seus comandos de movimento. hero . moveRight ( ) …" at bounding box center [632, 169] width 244 height 293
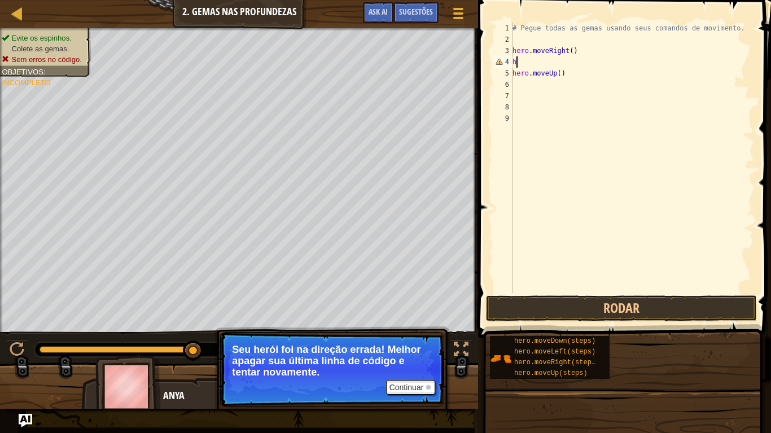
type textarea "h"
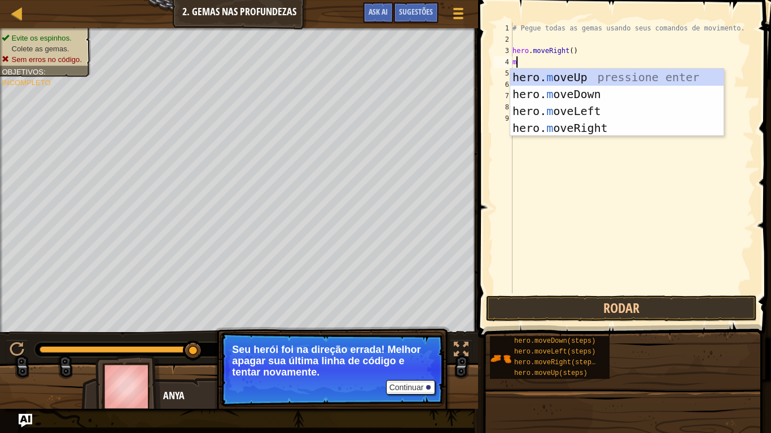
type textarea "mo"
click at [568, 93] on div "hero. mo veUp pressione enter hero. mo veDown pressione enter hero. mo veLeft p…" at bounding box center [616, 120] width 213 height 102
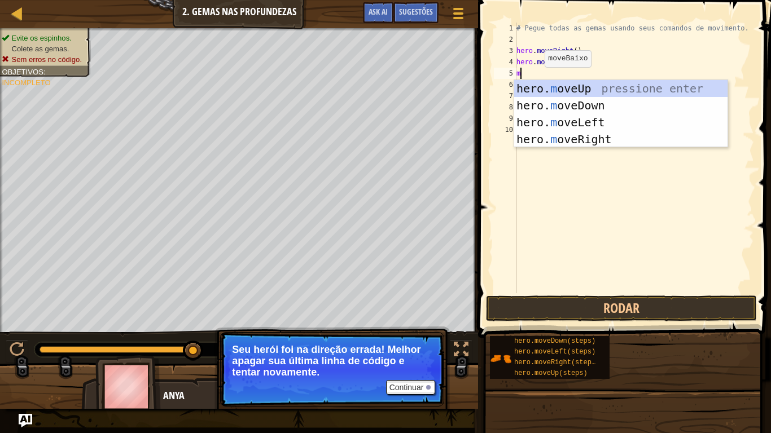
type textarea "mo"
click at [581, 92] on div "hero. mo veUp pressione enter hero. mo veDown pressione enter hero. mo veLeft p…" at bounding box center [620, 131] width 213 height 102
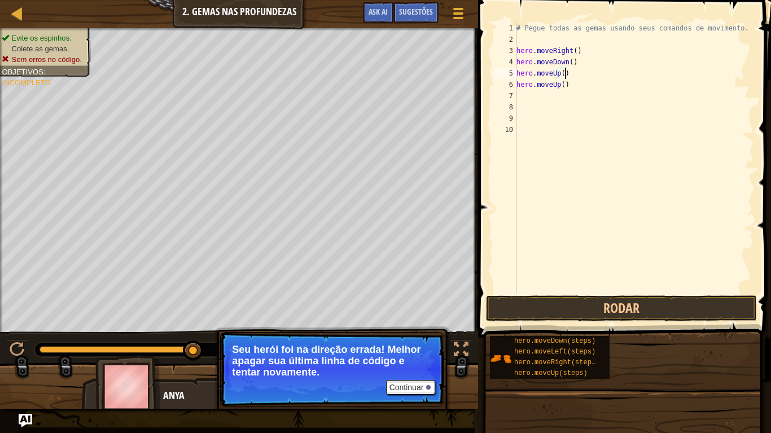
type textarea "hero.moveUp()"
click at [653, 300] on button "Rodar" at bounding box center [621, 309] width 271 height 26
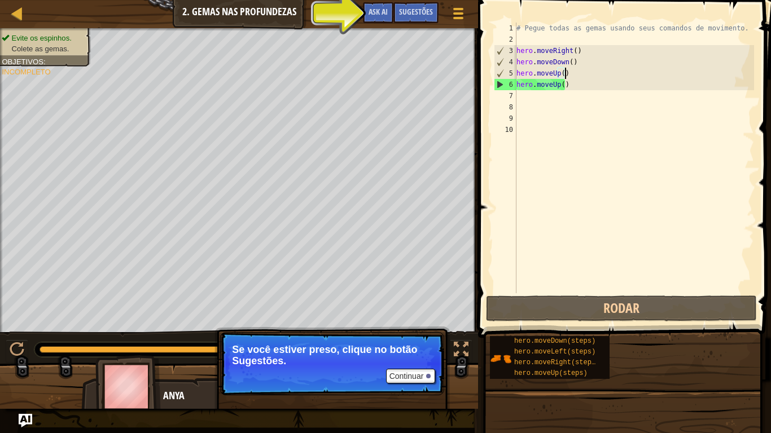
click at [535, 93] on div "# Pegue todas as gemas usando seus comandos de movimento. hero . moveRight ( ) …" at bounding box center [634, 169] width 240 height 293
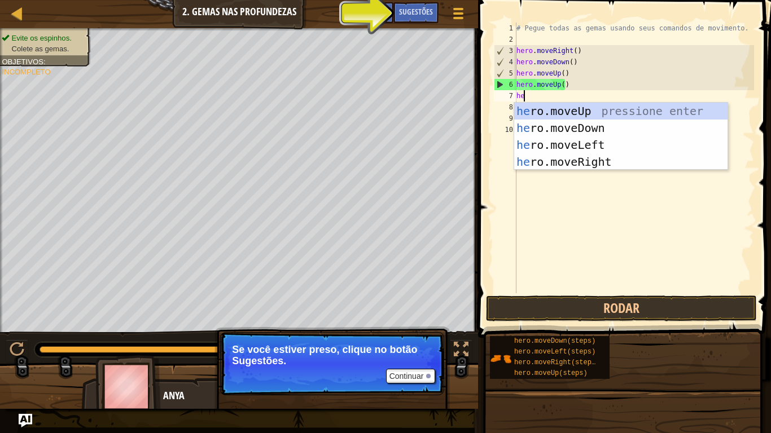
scroll to position [5, 1]
type textarea "hero"
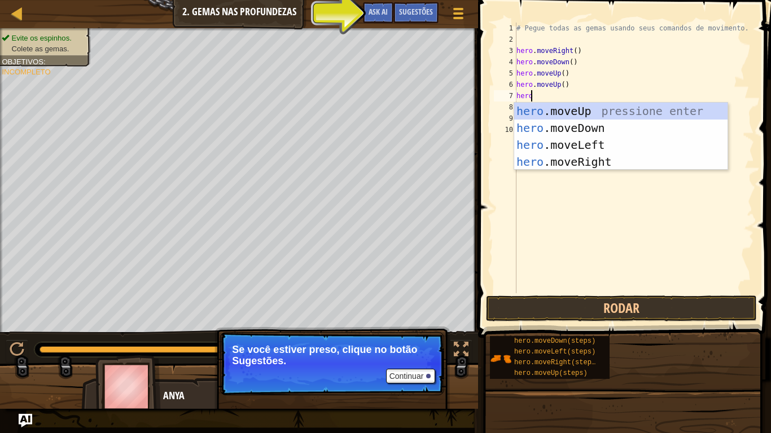
click at [615, 161] on div "hero .moveUp pressione enter hero .moveDown pressione enter hero .moveLeft pres…" at bounding box center [620, 154] width 213 height 102
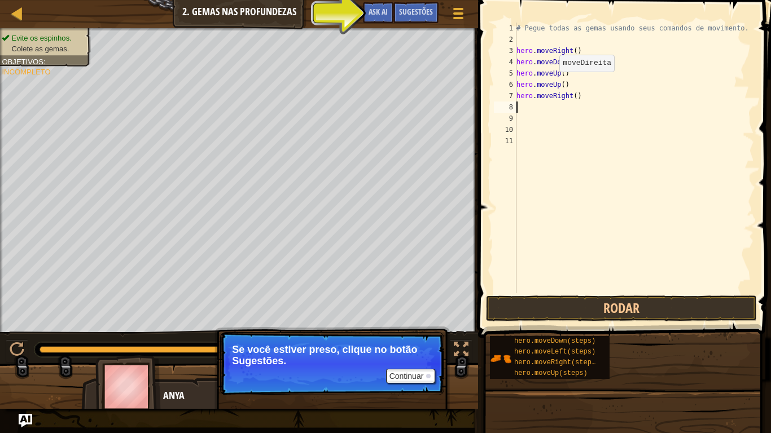
scroll to position [5, 0]
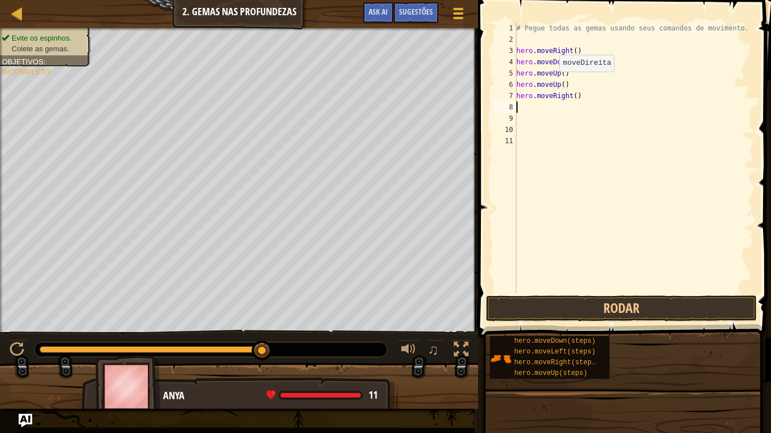
click at [653, 138] on div "# Pegue todas as gemas usando seus comandos de movimento. hero . moveRight ( ) …" at bounding box center [634, 169] width 240 height 293
click at [664, 304] on button "Rodar" at bounding box center [621, 309] width 271 height 26
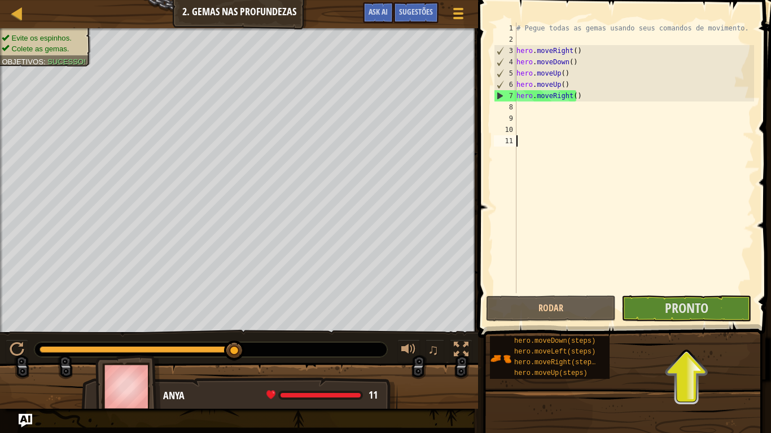
click at [544, 110] on div "# Pegue todas as gemas usando seus comandos de movimento. hero . moveRight ( ) …" at bounding box center [634, 169] width 240 height 293
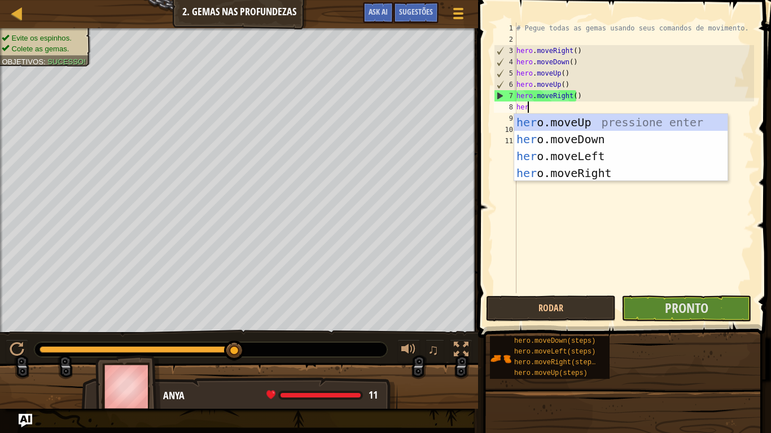
scroll to position [5, 1]
type textarea "hero"
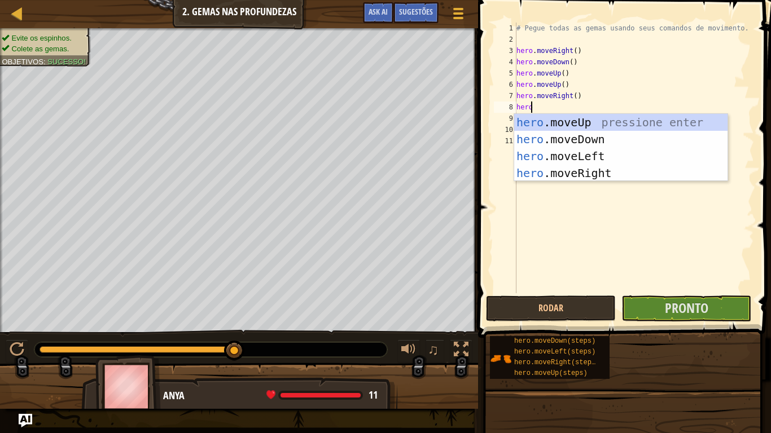
click at [647, 124] on div "hero .moveUp pressione enter hero .moveDown pressione enter hero .moveLeft pres…" at bounding box center [620, 165] width 213 height 102
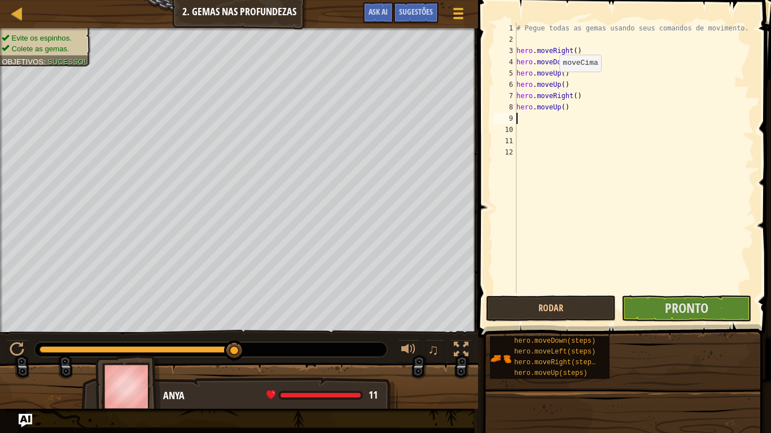
scroll to position [5, 0]
click at [617, 147] on div "# Pegue todas as gemas usando seus comandos de movimento. hero . moveRight ( ) …" at bounding box center [634, 169] width 240 height 293
click at [699, 304] on span "Pronto" at bounding box center [686, 308] width 43 height 18
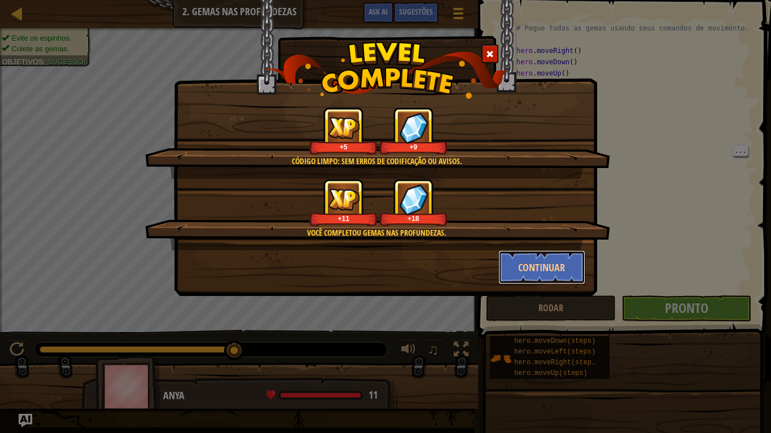
click at [567, 261] on button "Continuar" at bounding box center [541, 268] width 87 height 34
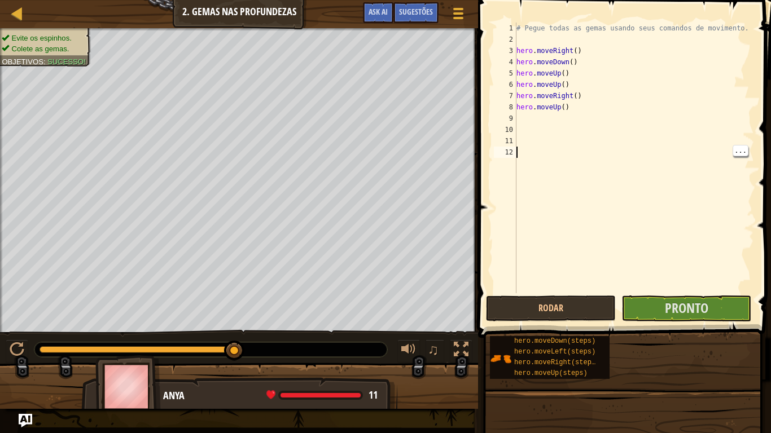
click at [586, 109] on div "# Pegue todas as gemas usando seus comandos de movimento. hero . moveRight ( ) …" at bounding box center [634, 169] width 240 height 293
click at [682, 304] on span "Pronto" at bounding box center [686, 308] width 43 height 18
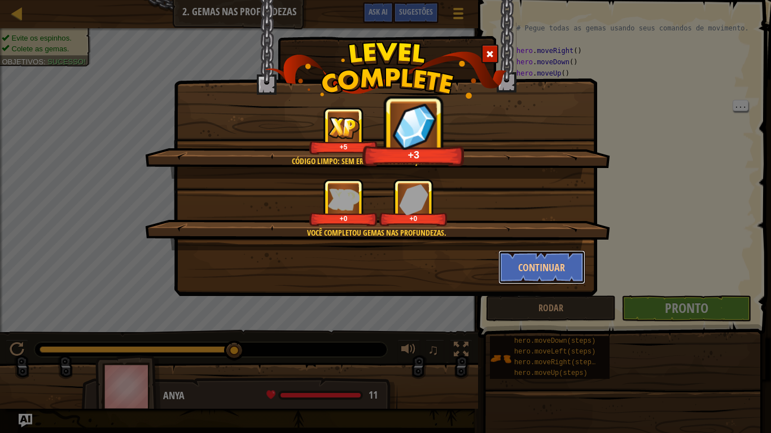
click at [543, 269] on button "Continuar" at bounding box center [541, 268] width 87 height 34
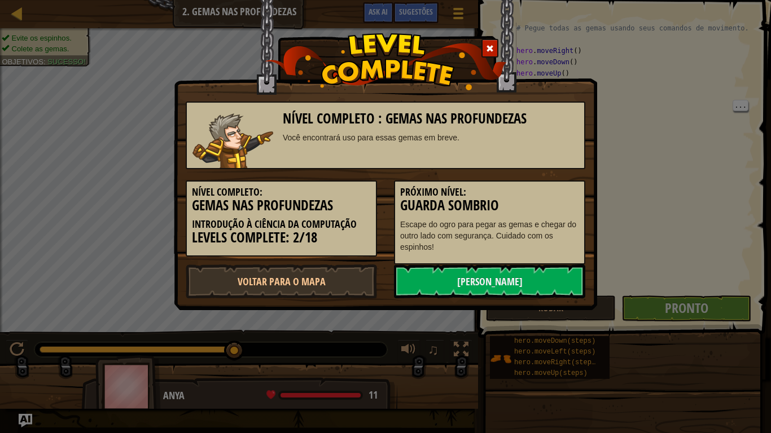
click at [615, 128] on div "Nível Completo : Gemas nas Profundezas Você encontrará uso para essas gemas em …" at bounding box center [385, 216] width 771 height 433
click at [490, 51] on span at bounding box center [490, 49] width 8 height 8
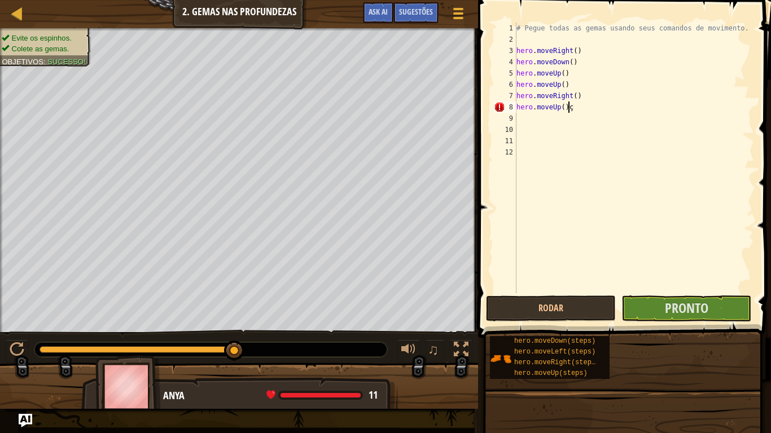
scroll to position [5, 3]
click at [572, 308] on button "Rodar" at bounding box center [551, 309] width 130 height 26
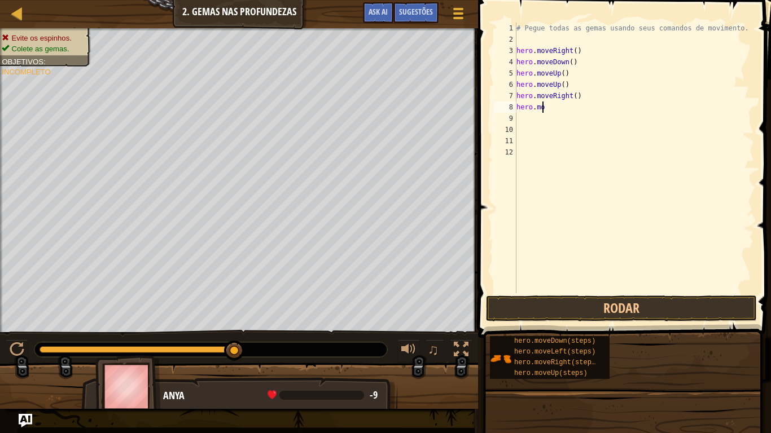
scroll to position [5, 0]
type textarea "h"
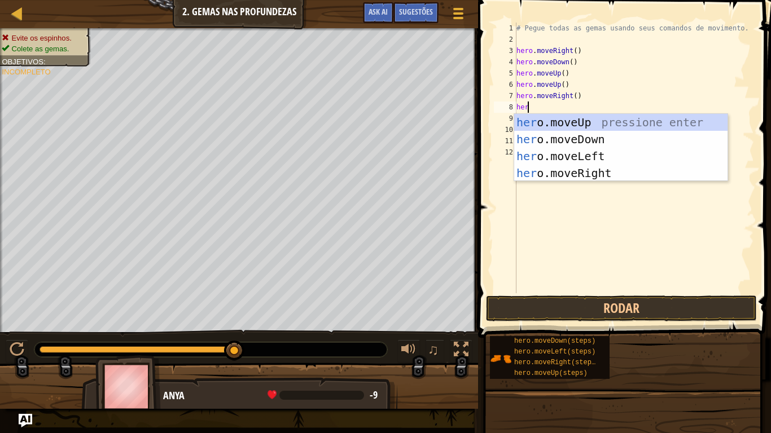
scroll to position [5, 1]
type textarea "hero"
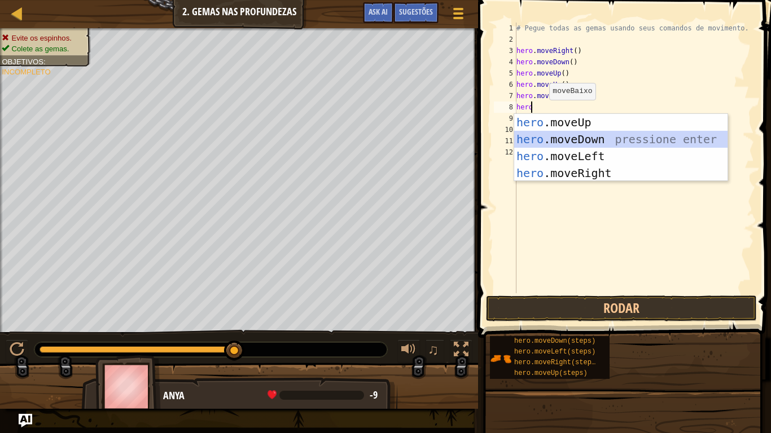
click at [610, 142] on div "hero .moveUp pressione enter hero .moveDown pressione enter hero .moveLeft pres…" at bounding box center [620, 165] width 213 height 102
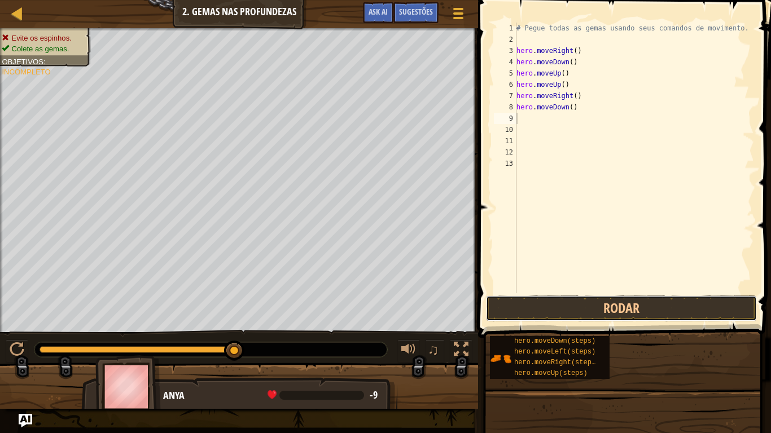
click at [616, 313] on button "Rodar" at bounding box center [621, 309] width 271 height 26
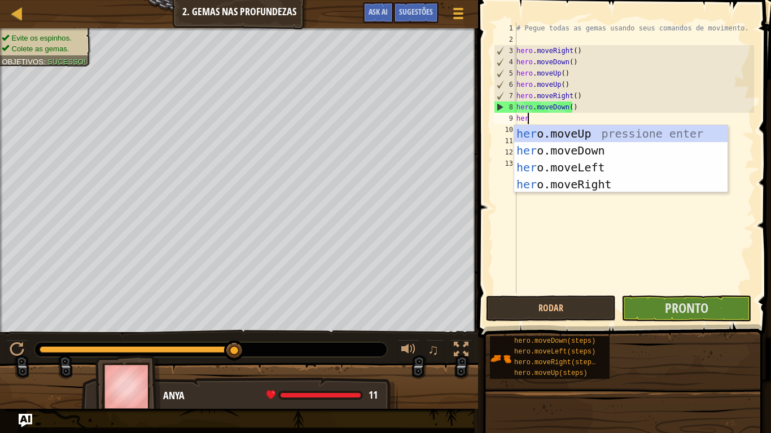
scroll to position [5, 1]
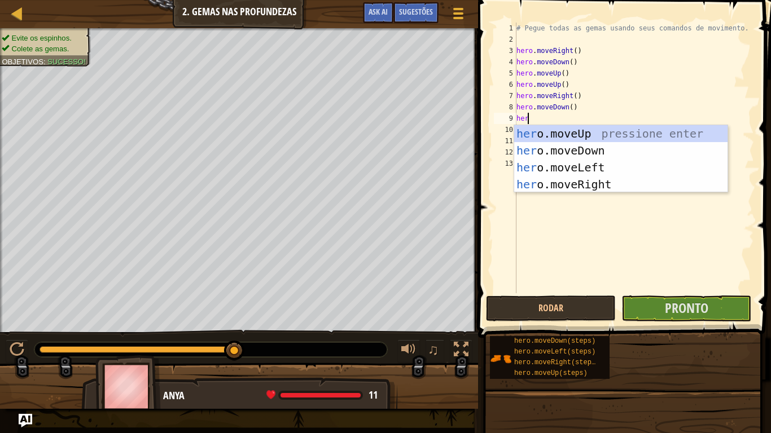
type textarea "hero"
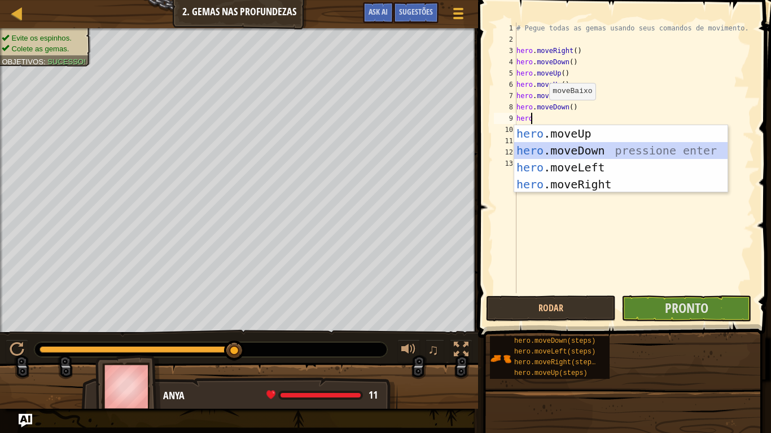
click at [633, 156] on div "hero .moveUp pressione enter hero .moveDown pressione enter hero .moveLeft pres…" at bounding box center [620, 176] width 213 height 102
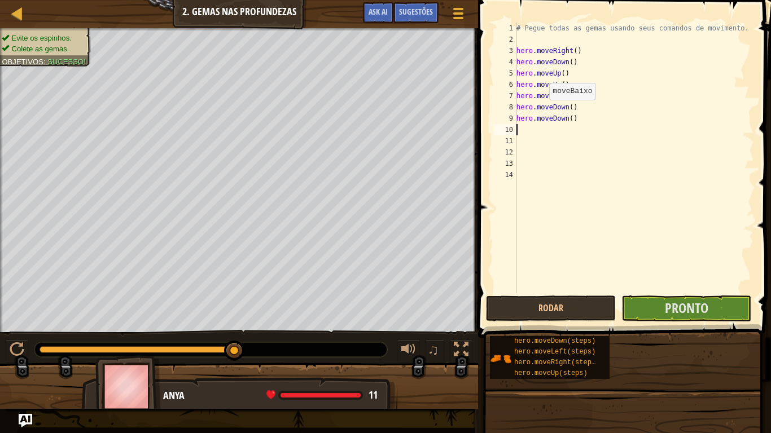
scroll to position [5, 0]
click at [588, 299] on button "Rodar" at bounding box center [551, 309] width 130 height 26
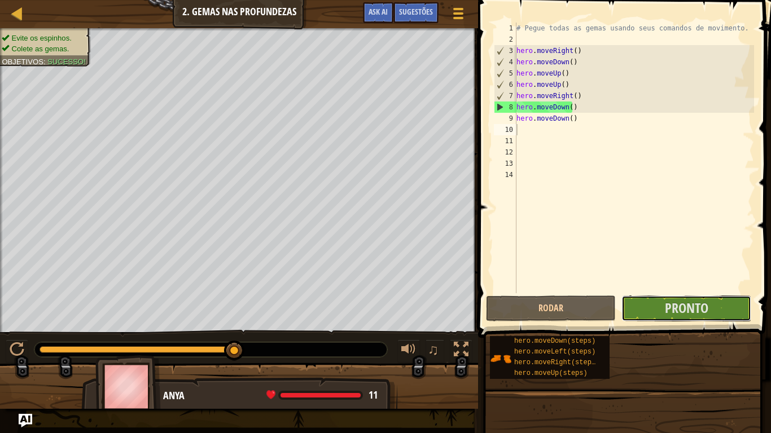
click at [660, 316] on button "Pronto" at bounding box center [686, 309] width 130 height 26
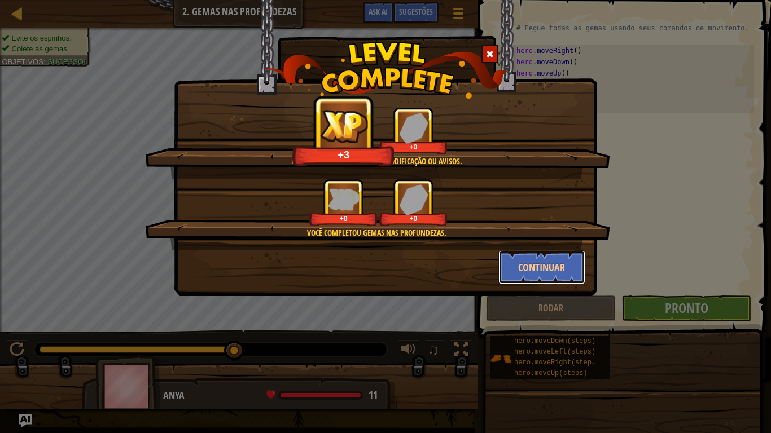
click at [540, 258] on button "Continuar" at bounding box center [541, 268] width 87 height 34
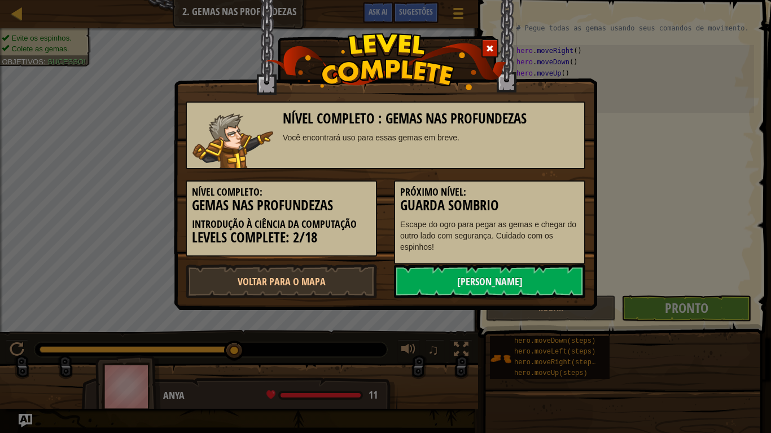
click at [524, 274] on link "Próximo Nível" at bounding box center [489, 282] width 191 height 34
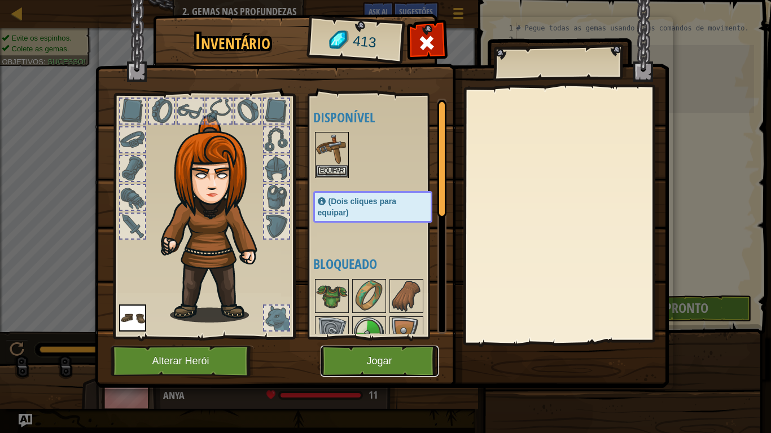
click at [350, 358] on button "Jogar" at bounding box center [380, 361] width 118 height 31
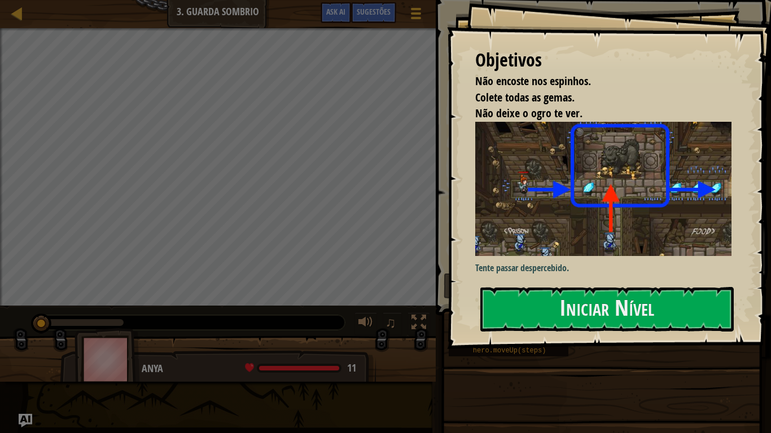
click at [610, 302] on button "Iniciar Nível" at bounding box center [606, 309] width 253 height 45
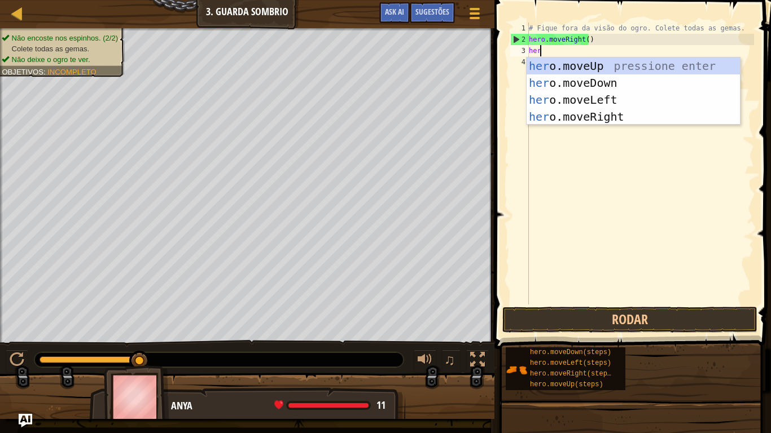
scroll to position [5, 1]
type textarea "hero"
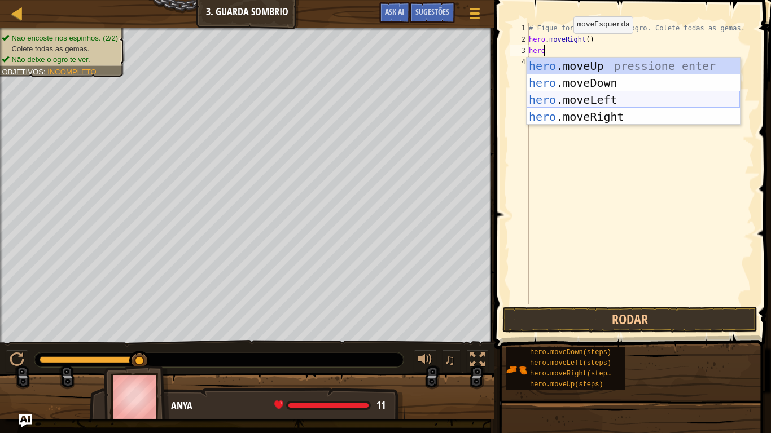
click at [591, 98] on div "hero .moveUp pressione enter hero .moveDown pressione enter hero .moveLeft pres…" at bounding box center [633, 109] width 213 height 102
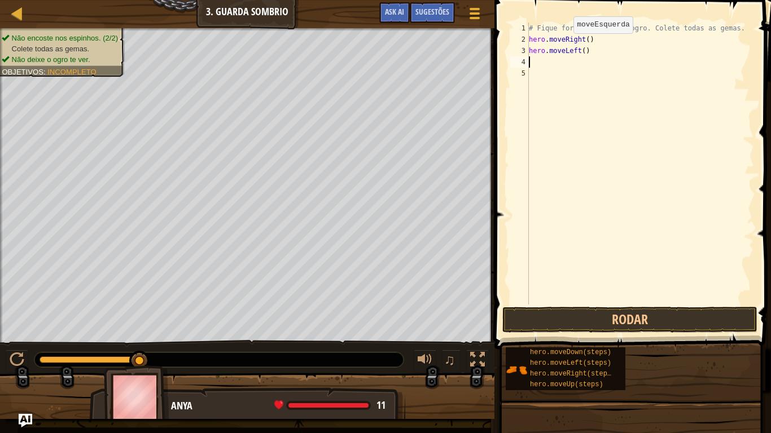
scroll to position [5, 0]
click at [575, 49] on div "# Fique fora da visão do ogro. Colete todas as gemas. hero . moveRight ( ) hero…" at bounding box center [640, 175] width 227 height 305
click at [579, 49] on div "# Fique fora da visão do ogro. Colete todas as gemas. hero . moveRight ( ) hero…" at bounding box center [640, 175] width 227 height 305
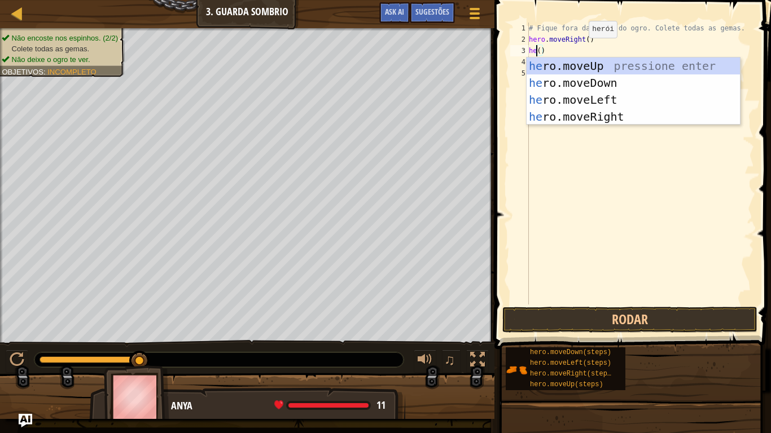
scroll to position [5, 1]
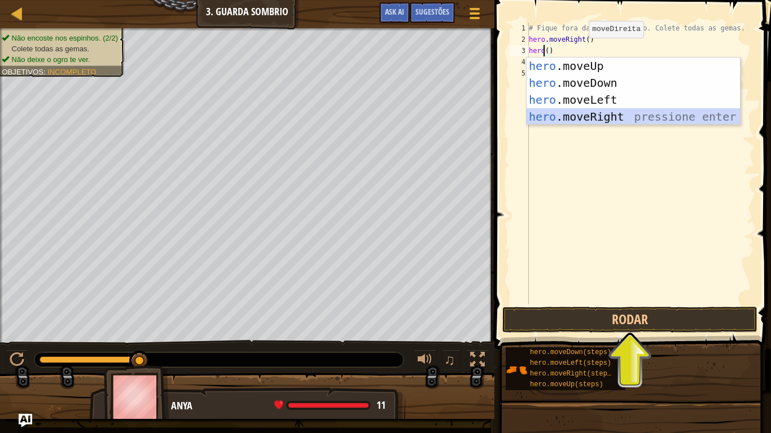
click at [612, 113] on div "hero .moveUp pressione enter hero .moveDown pressione enter hero .moveLeft pres…" at bounding box center [633, 109] width 213 height 102
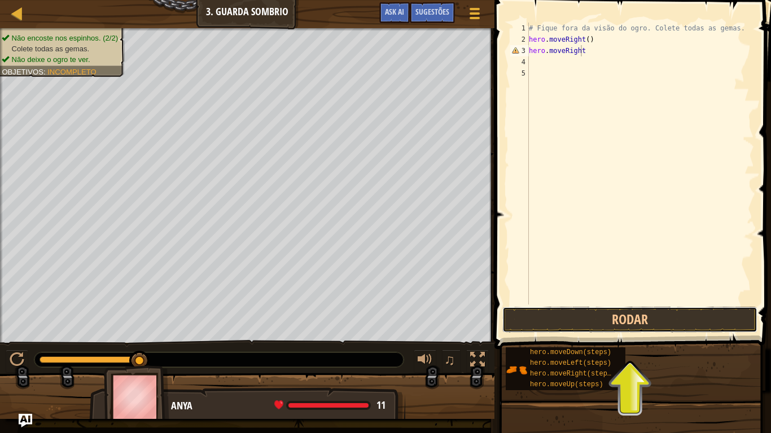
click at [649, 317] on button "Rodar" at bounding box center [629, 320] width 255 height 26
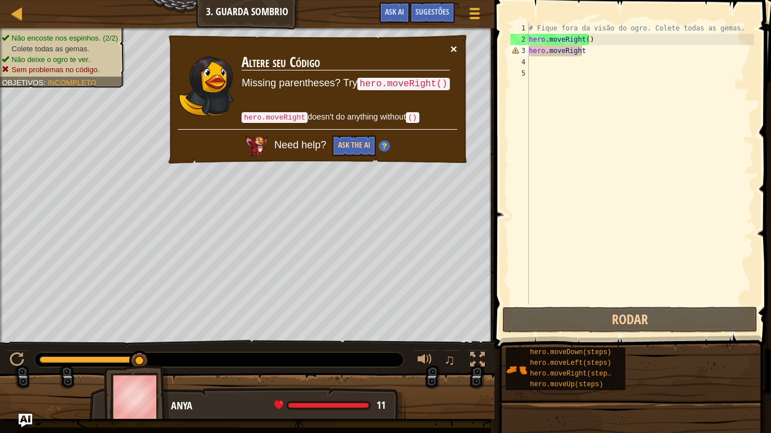
click at [457, 48] on button "×" at bounding box center [453, 49] width 7 height 12
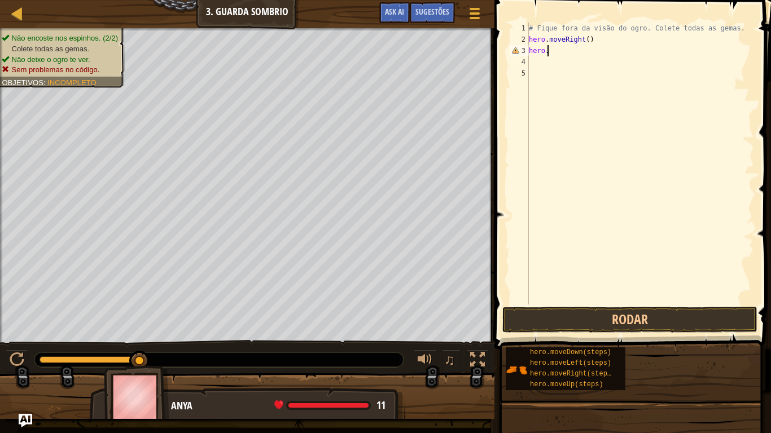
scroll to position [5, 1]
type textarea "h"
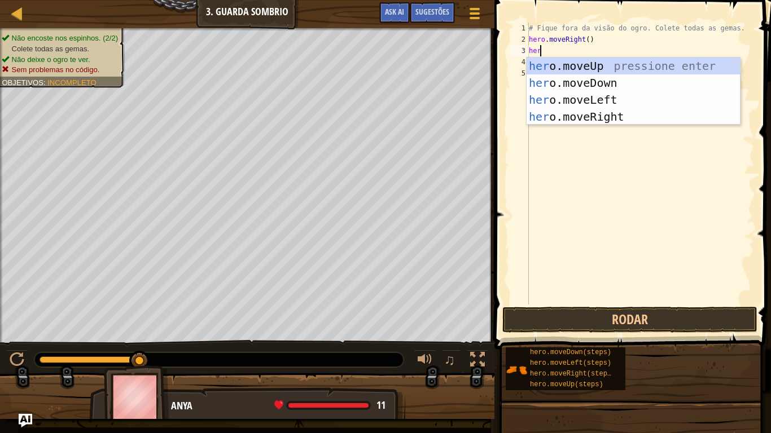
type textarea "hero"
click at [616, 69] on div "hero .moveUp pressione enter hero .moveDown pressione enter hero .moveLeft pres…" at bounding box center [633, 109] width 213 height 102
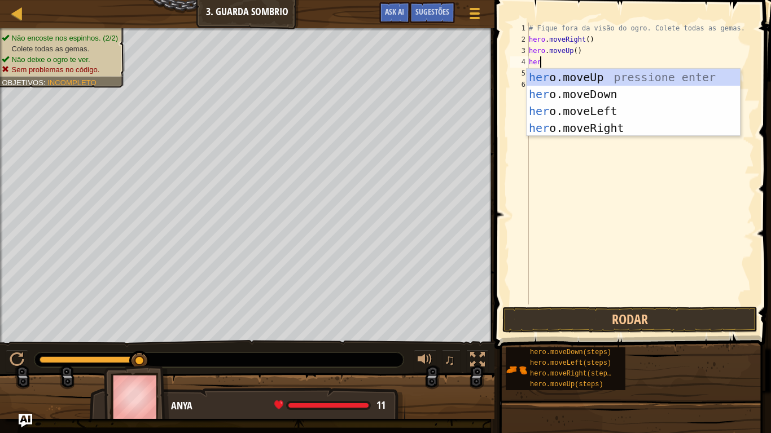
type textarea "hero"
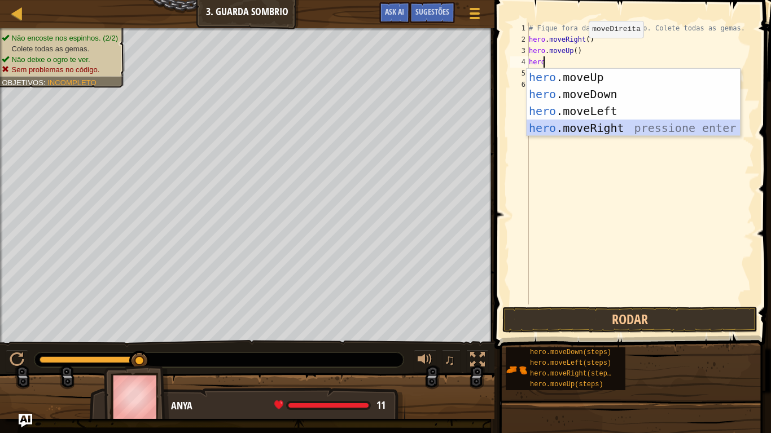
click at [623, 125] on div "hero .moveUp pressione enter hero .moveDown pressione enter hero .moveLeft pres…" at bounding box center [633, 120] width 213 height 102
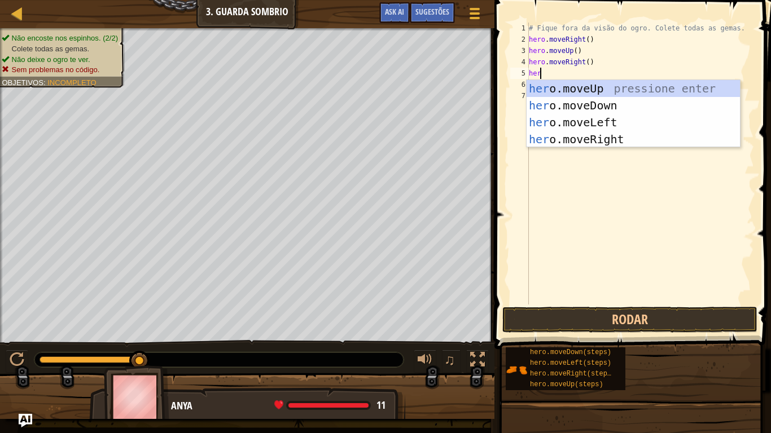
type textarea "hero"
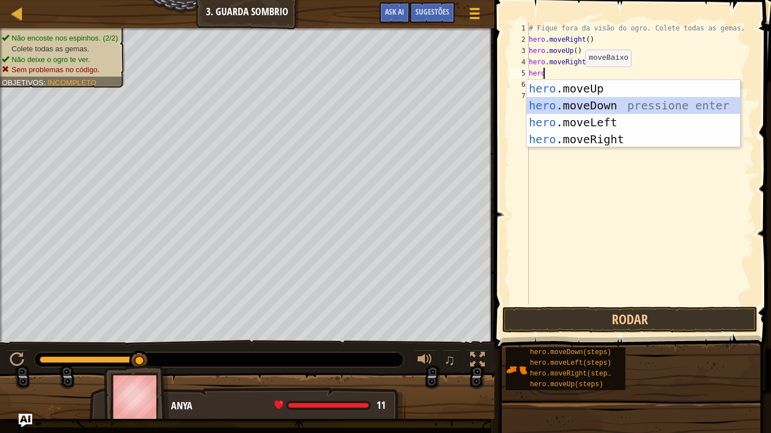
click at [594, 101] on div "hero .moveUp pressione enter hero .moveDown pressione enter hero .moveLeft pres…" at bounding box center [633, 131] width 213 height 102
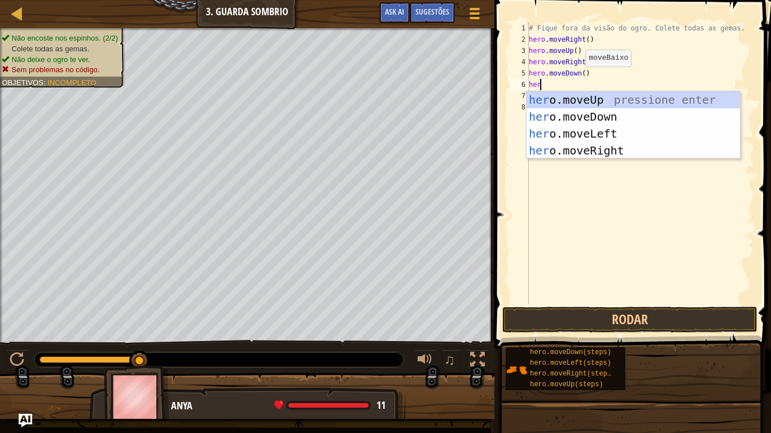
type textarea "hero"
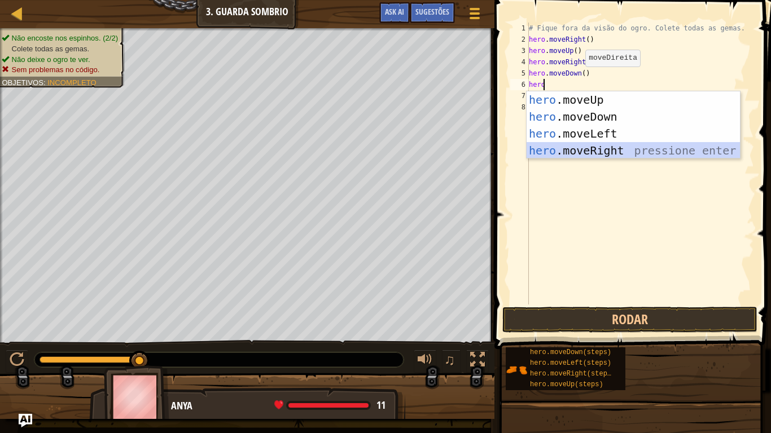
click at [607, 144] on div "hero .moveUp pressione enter hero .moveDown pressione enter hero .moveLeft pres…" at bounding box center [633, 142] width 213 height 102
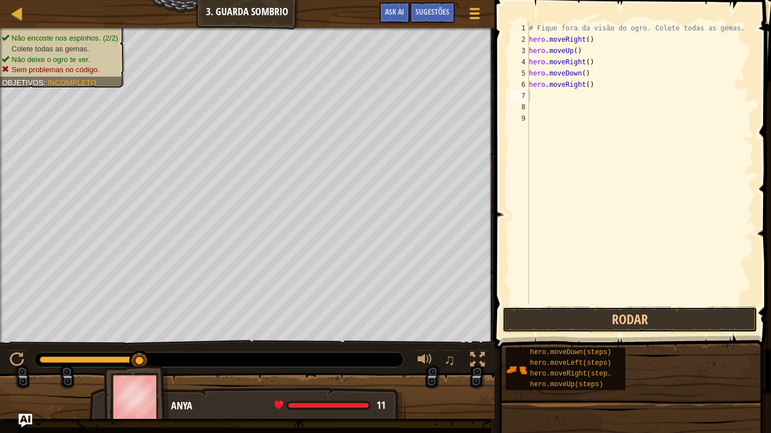
click at [645, 313] on button "Rodar" at bounding box center [629, 320] width 255 height 26
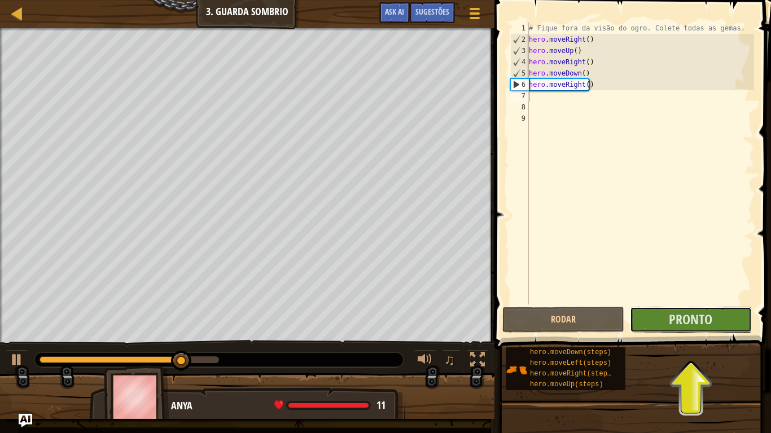
click at [713, 327] on button "Pronto" at bounding box center [691, 320] width 122 height 26
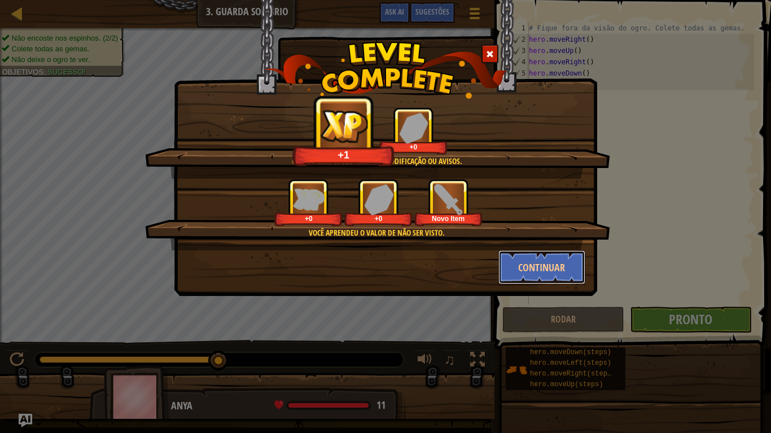
click at [543, 267] on button "Continuar" at bounding box center [541, 268] width 87 height 34
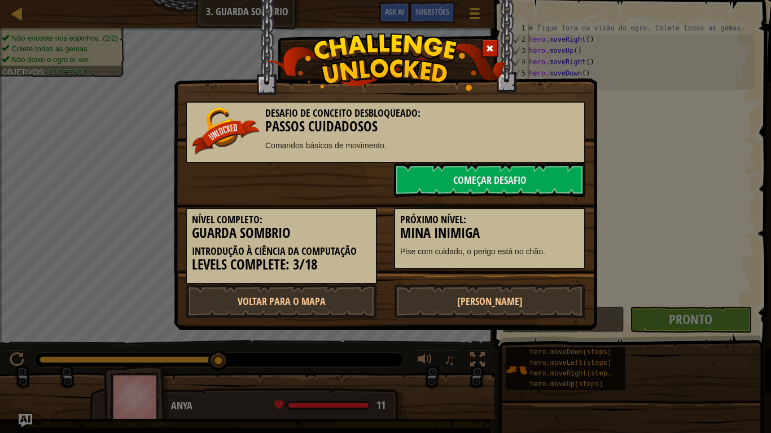
click at [523, 305] on link "Próximo Nível" at bounding box center [489, 301] width 191 height 34
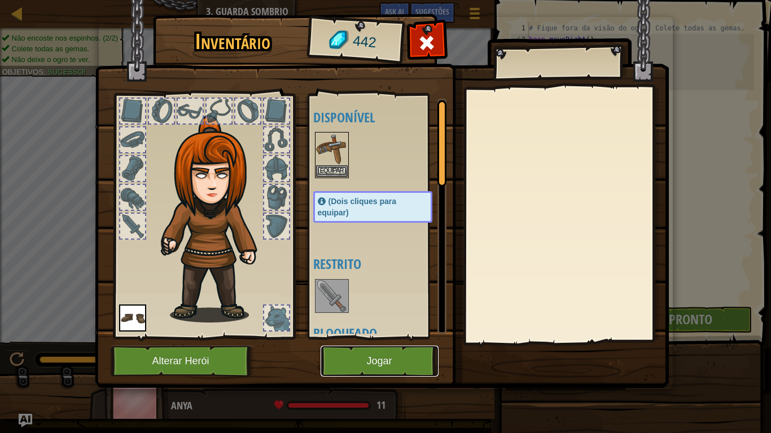
click at [420, 350] on button "Jogar" at bounding box center [380, 361] width 118 height 31
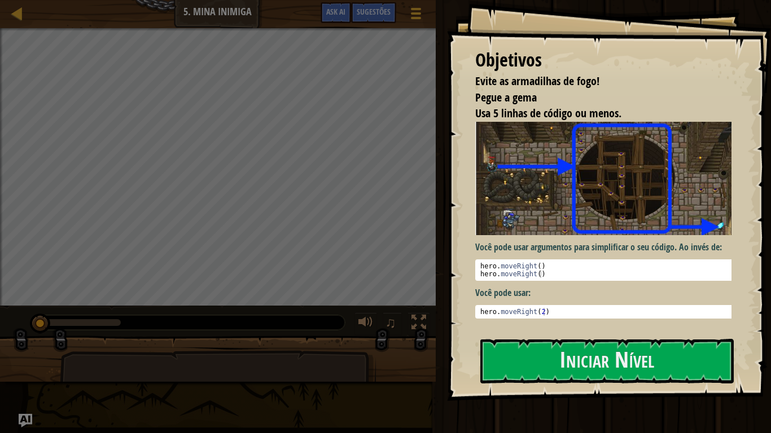
click at [538, 208] on img at bounding box center [607, 178] width 265 height 113
click at [546, 351] on button "Iniciar Nível" at bounding box center [606, 361] width 253 height 45
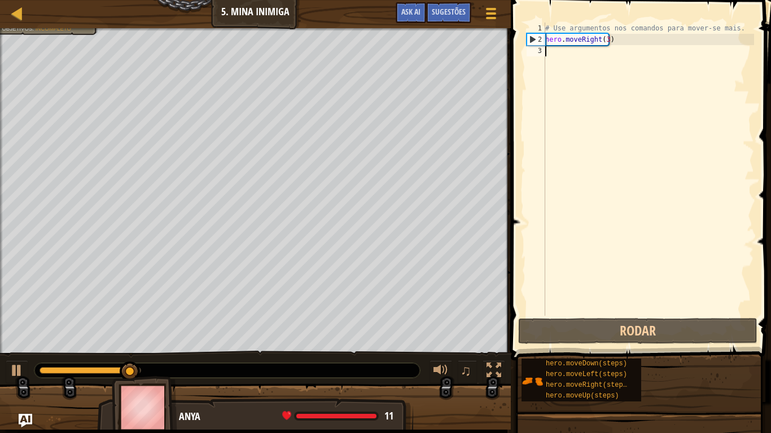
scroll to position [5, 0]
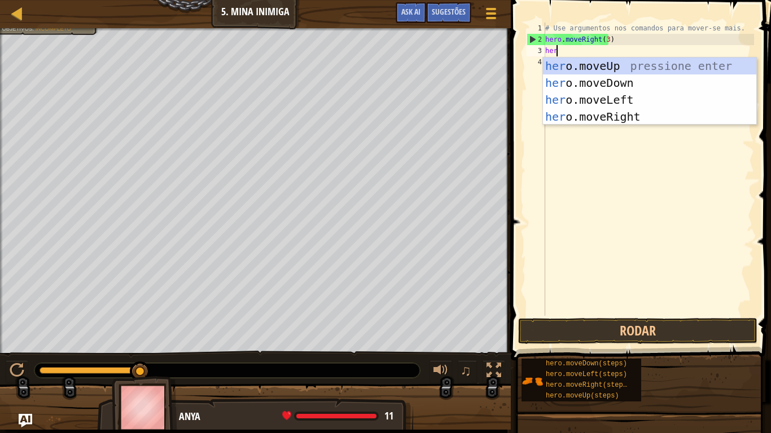
type textarea "hero"
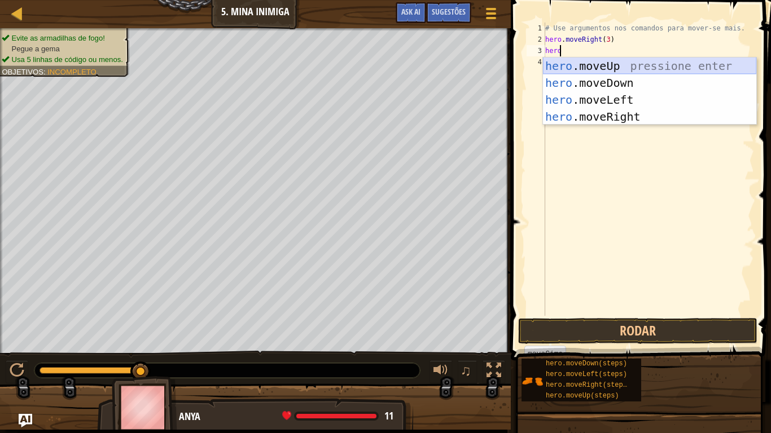
click at [607, 63] on div "hero .moveUp pressione enter hero .moveDown pressione enter hero .moveLeft pres…" at bounding box center [649, 109] width 213 height 102
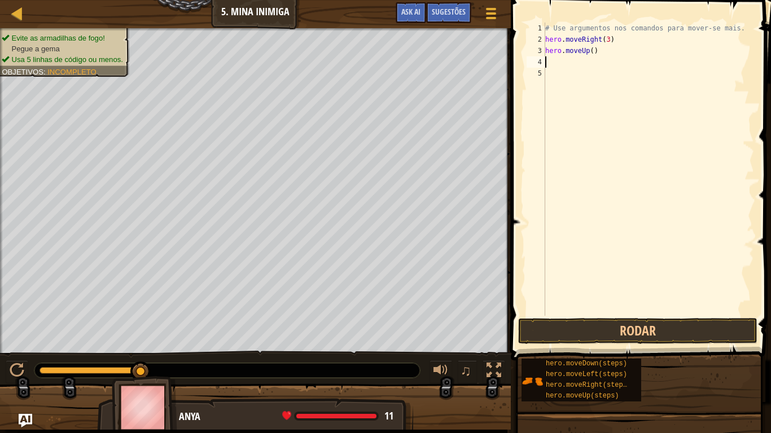
type textarea "r"
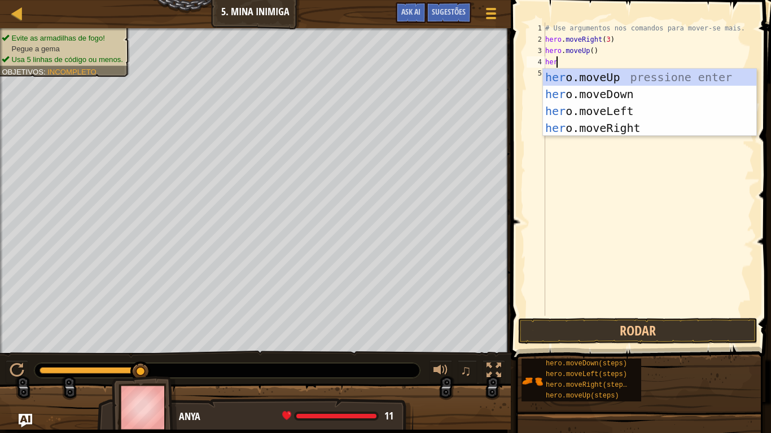
type textarea "hero"
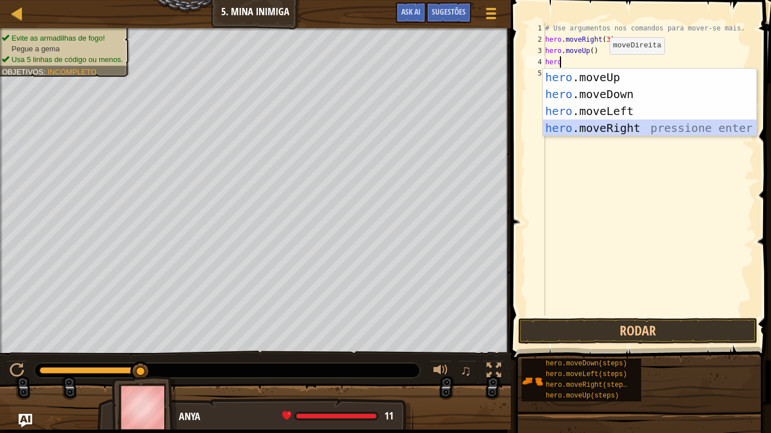
click at [608, 124] on div "hero .moveUp pressione enter hero .moveDown pressione enter hero .moveLeft pres…" at bounding box center [649, 120] width 213 height 102
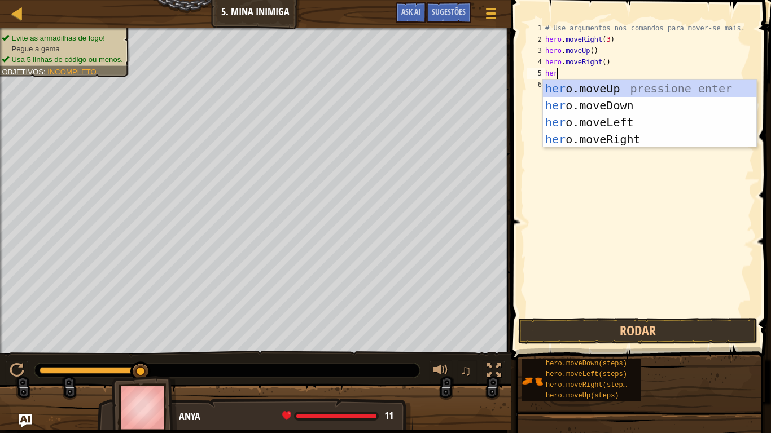
type textarea "hero"
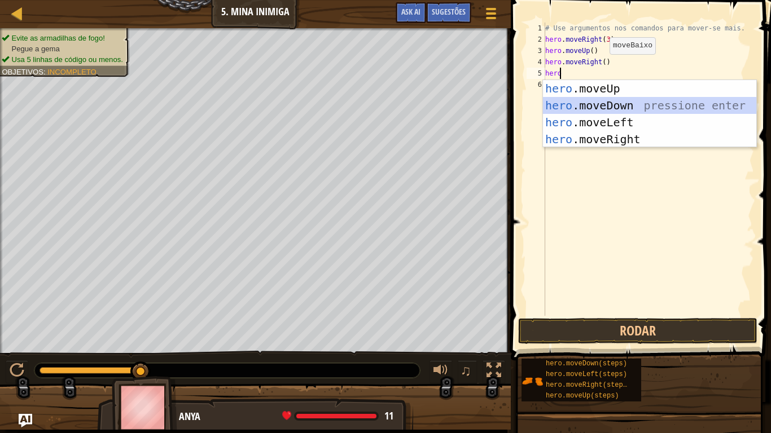
click at [623, 102] on div "hero .moveUp pressione enter hero .moveDown pressione enter hero .moveLeft pres…" at bounding box center [649, 131] width 213 height 102
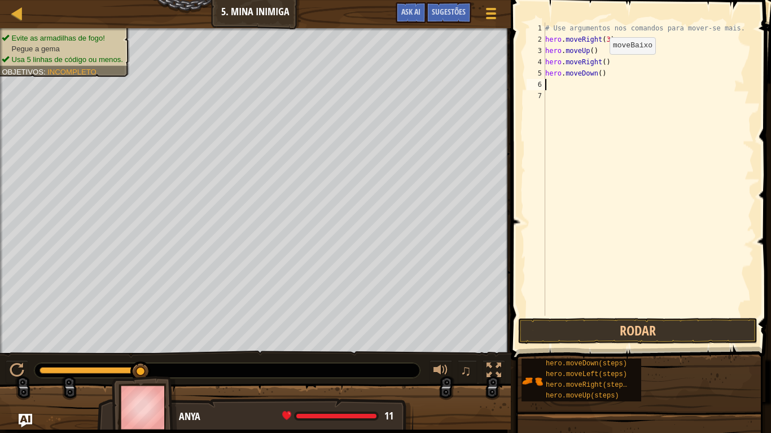
scroll to position [5, 0]
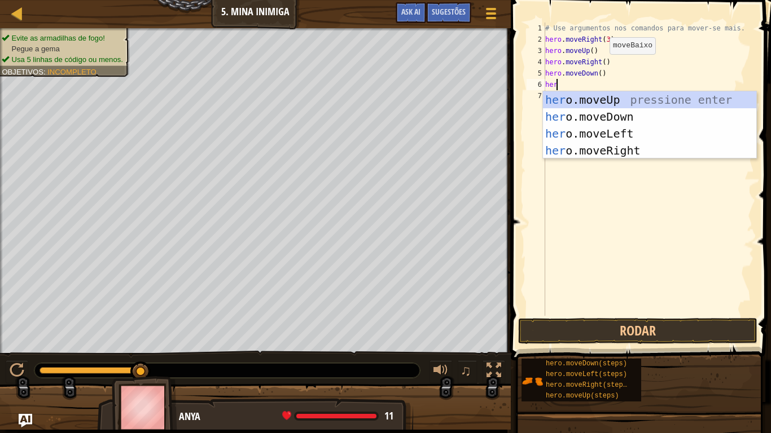
type textarea "hero"
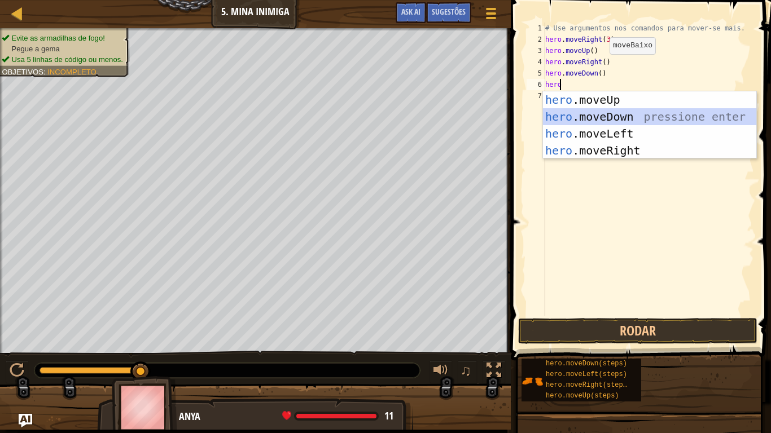
click at [623, 114] on div "hero .moveUp pressione enter hero .moveDown pressione enter hero .moveLeft pres…" at bounding box center [649, 142] width 213 height 102
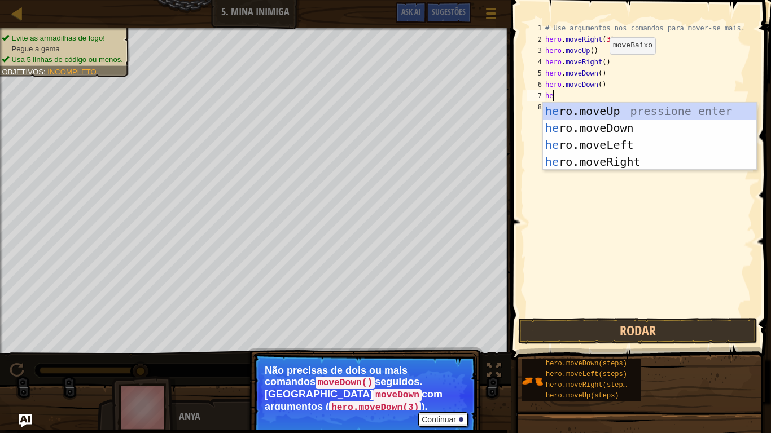
type textarea "h"
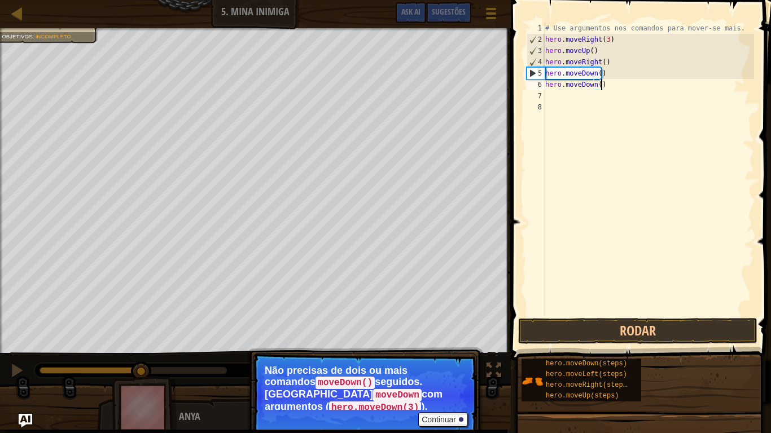
click at [604, 81] on div "# Use argumentos nos comandos para mover-se mais. hero . moveRight ( 3 ) hero .…" at bounding box center [648, 181] width 211 height 316
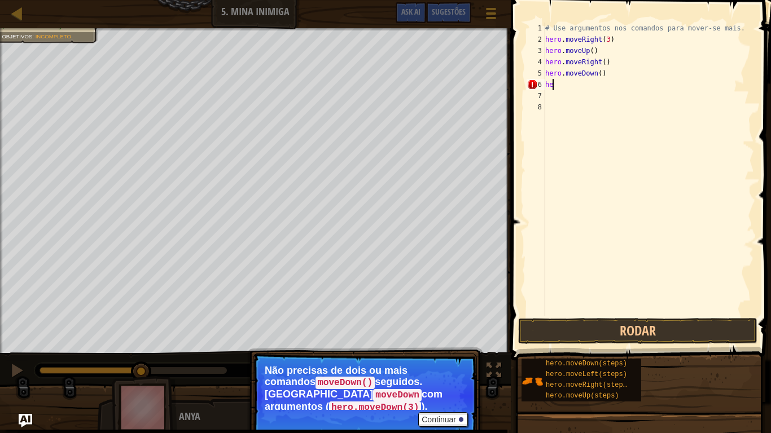
type textarea "h"
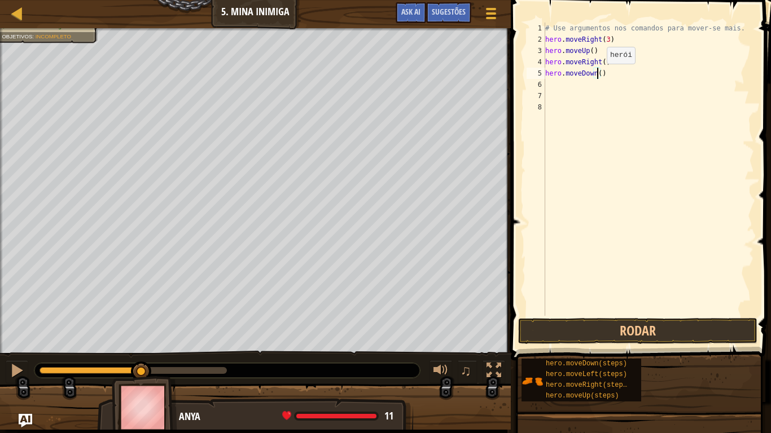
click at [597, 75] on div "# Use argumentos nos comandos para mover-se mais. hero . moveRight ( 3 ) hero .…" at bounding box center [648, 181] width 211 height 316
type textarea "hero.moveDown(3)"
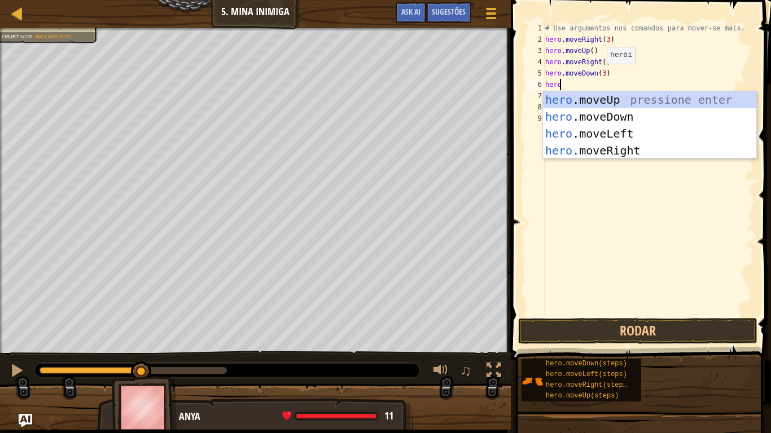
type textarea "hero"
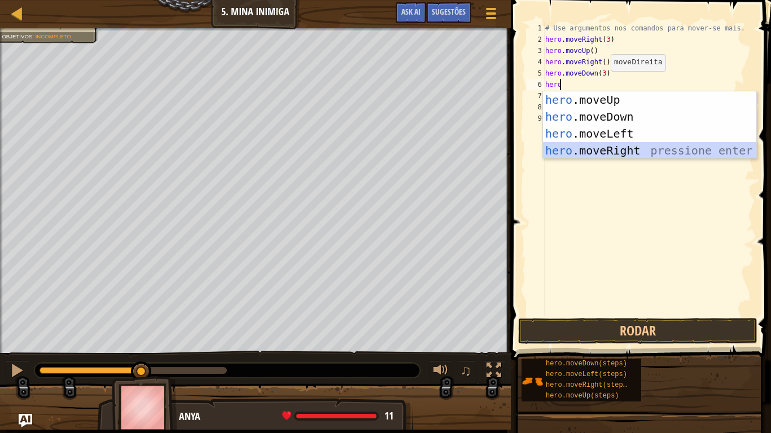
click at [641, 147] on div "hero .moveUp pressione enter hero .moveDown pressione enter hero .moveLeft pres…" at bounding box center [649, 142] width 213 height 102
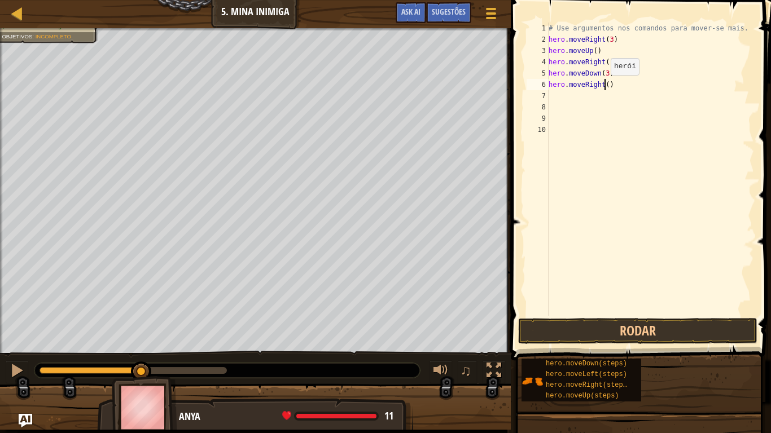
click at [604, 86] on div "# Use argumentos nos comandos para mover-se mais. hero . moveRight ( 3 ) hero .…" at bounding box center [650, 181] width 208 height 316
type textarea "hero.moveRight(2)"
click at [676, 340] on button "Rodar" at bounding box center [637, 331] width 239 height 26
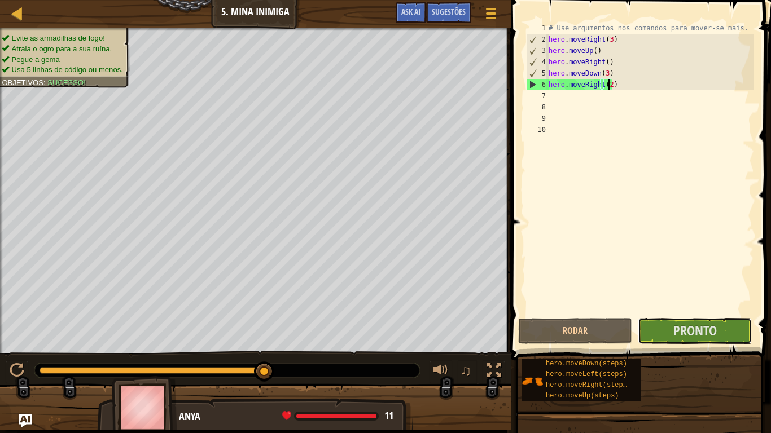
click at [690, 331] on span "Pronto" at bounding box center [694, 331] width 43 height 18
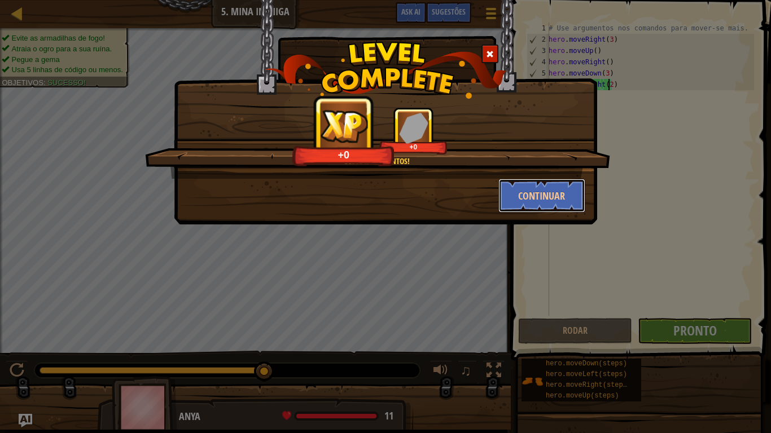
click at [542, 189] on button "Continuar" at bounding box center [541, 196] width 87 height 34
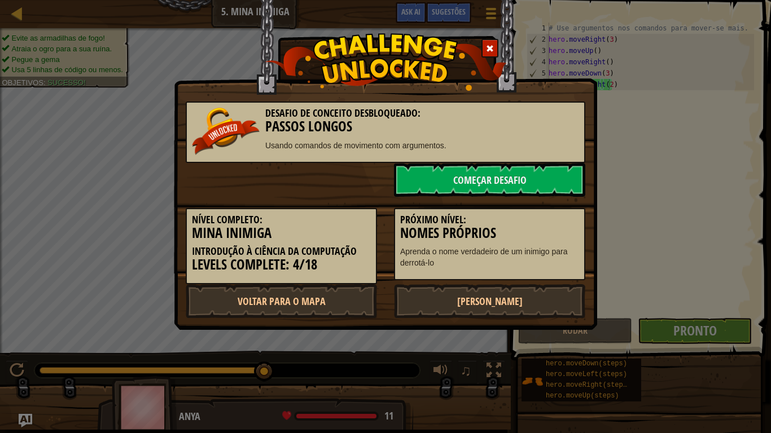
click at [492, 303] on link "Próximo Nível" at bounding box center [489, 301] width 191 height 34
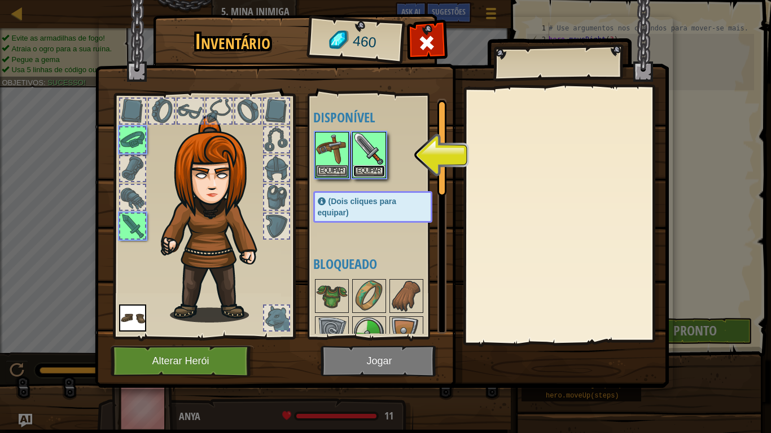
click at [372, 174] on button "Equipar" at bounding box center [369, 171] width 32 height 12
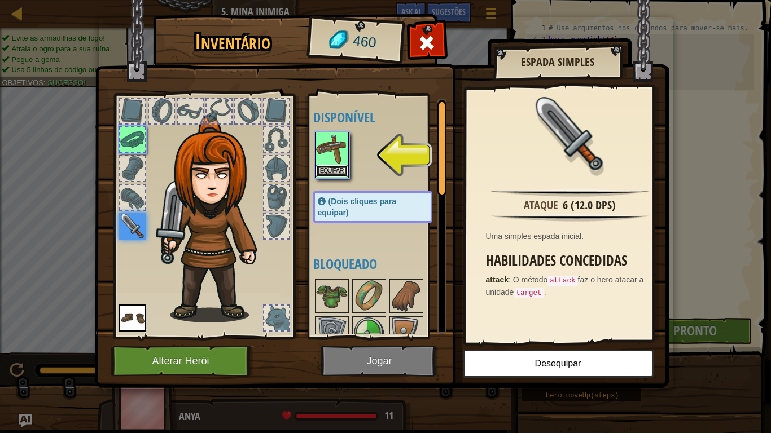
click at [340, 167] on button "Equipar" at bounding box center [332, 171] width 32 height 12
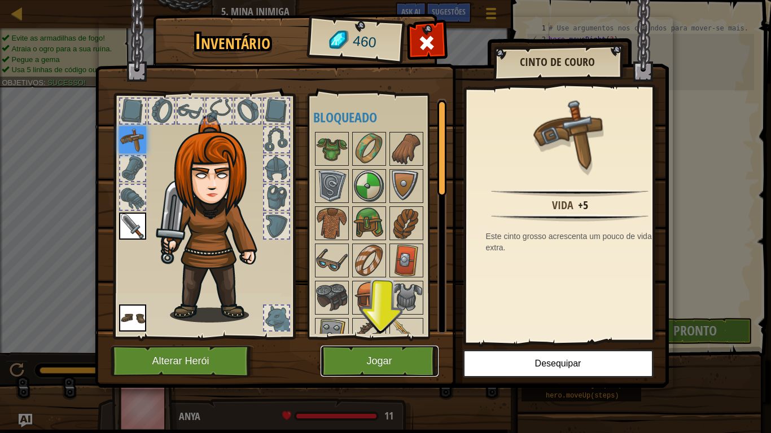
click at [393, 371] on button "Jogar" at bounding box center [380, 361] width 118 height 31
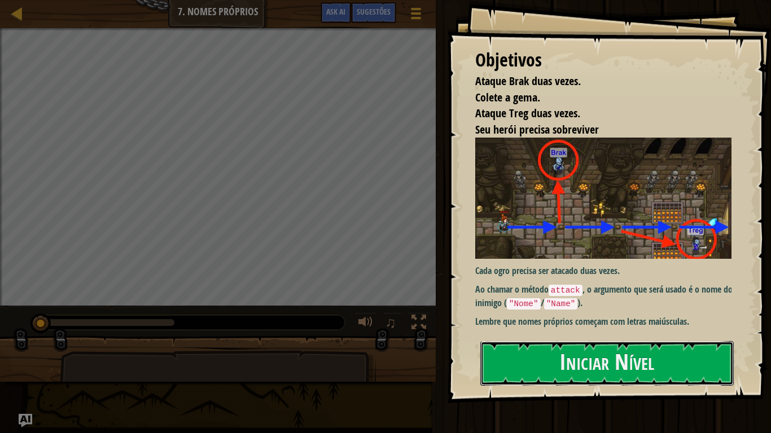
click at [633, 365] on button "Iniciar Nível" at bounding box center [606, 363] width 253 height 45
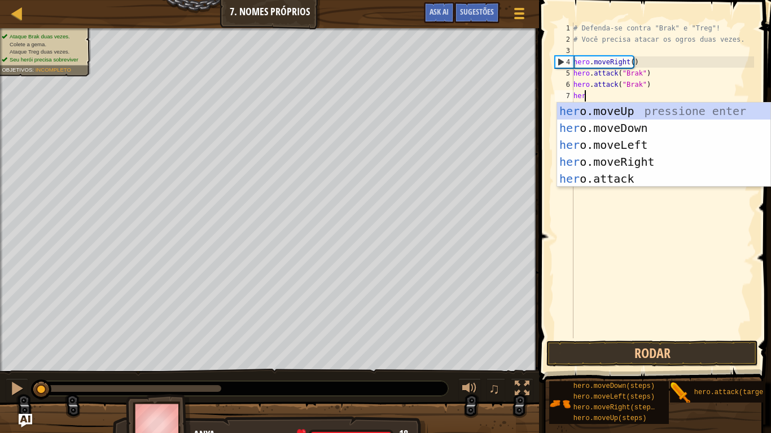
scroll to position [5, 1]
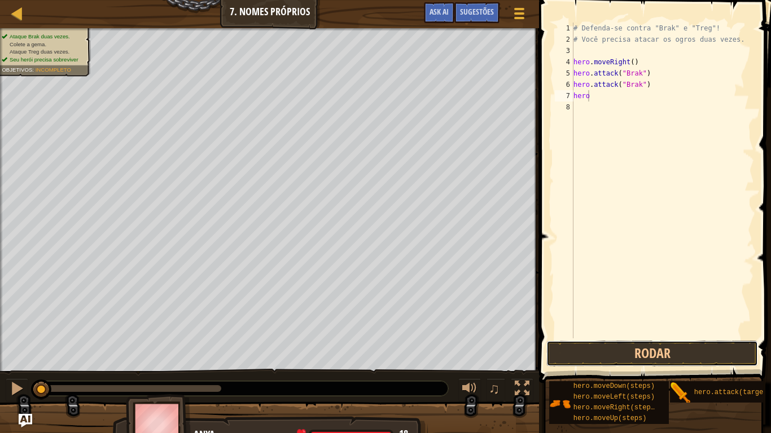
click at [672, 349] on button "Rodar" at bounding box center [652, 354] width 212 height 26
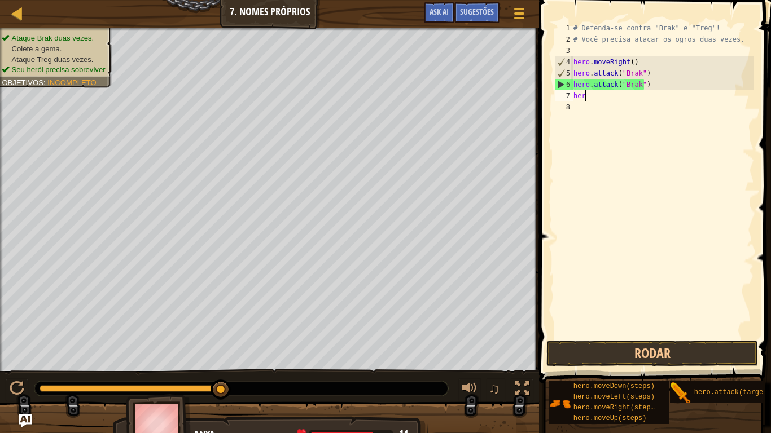
scroll to position [5, 0]
type textarea "h"
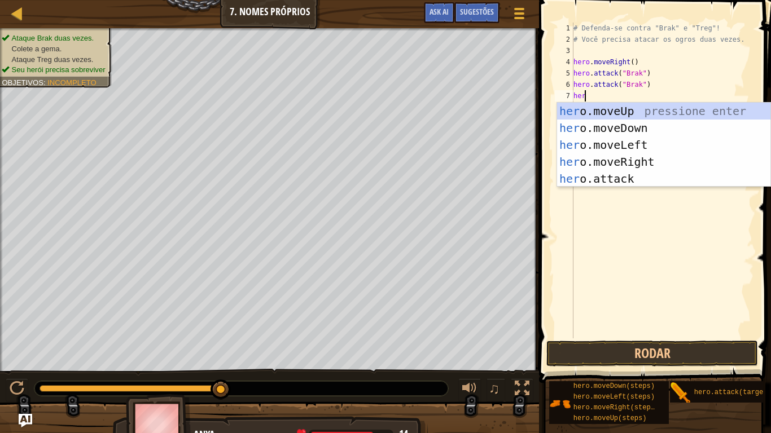
scroll to position [5, 1]
type textarea "hero"
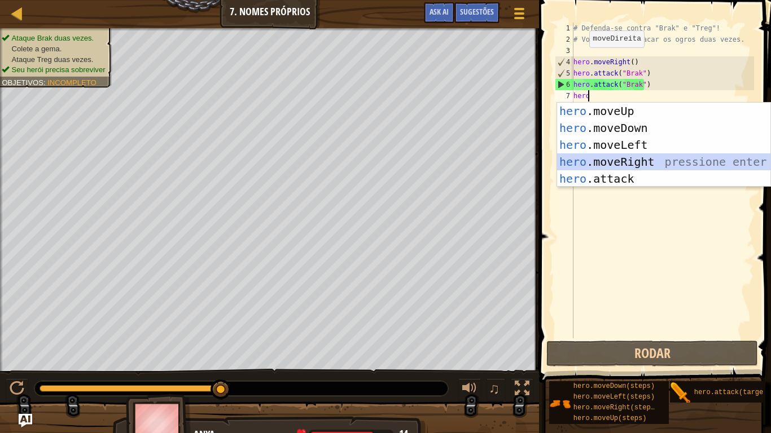
click at [654, 164] on div "hero .moveUp pressione enter hero .moveDown pressione enter hero .moveLeft pres…" at bounding box center [663, 162] width 213 height 119
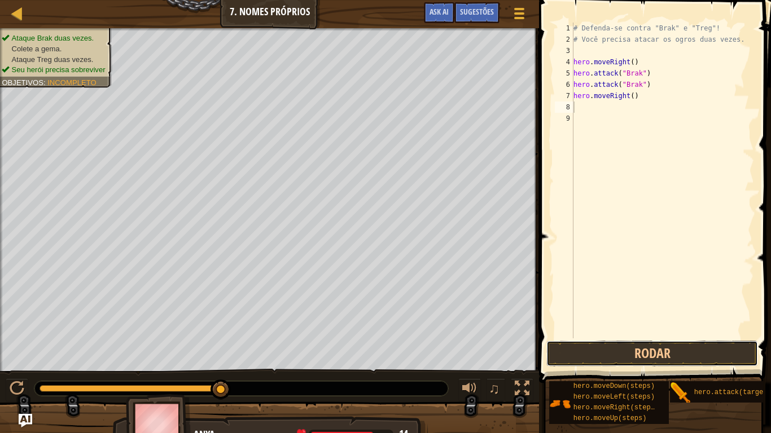
click at [676, 353] on button "Rodar" at bounding box center [652, 354] width 212 height 26
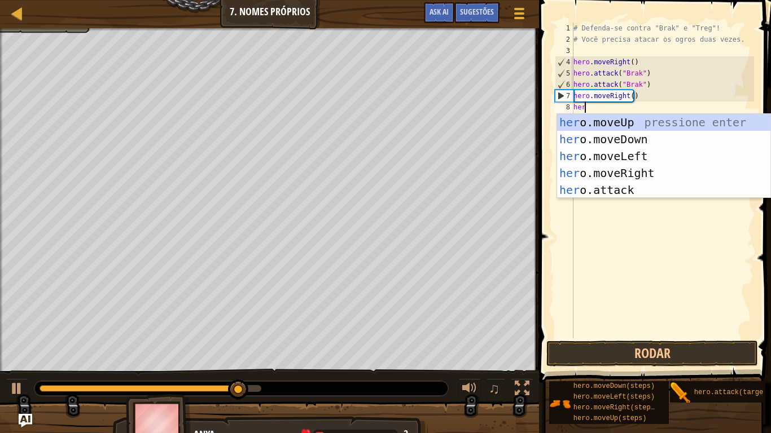
scroll to position [5, 1]
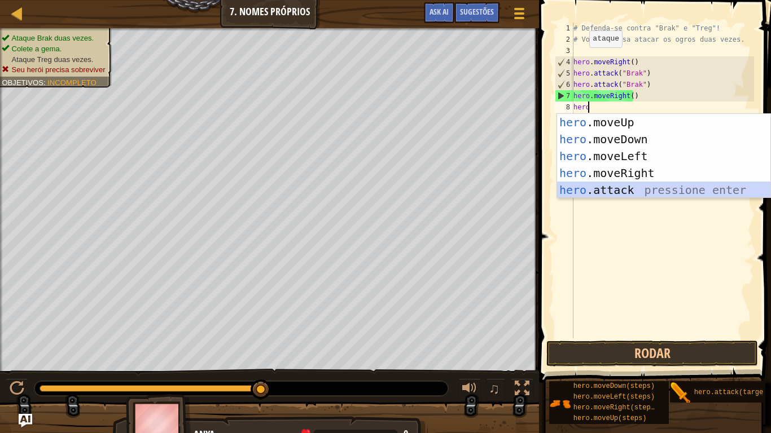
click at [664, 187] on div "hero .moveUp pressione enter hero .moveDown pressione enter hero .moveLeft pres…" at bounding box center [663, 173] width 213 height 119
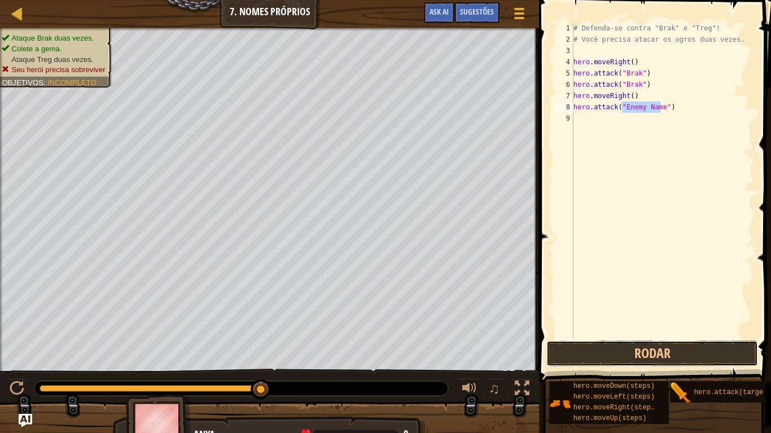
click at [663, 354] on button "Rodar" at bounding box center [652, 354] width 212 height 26
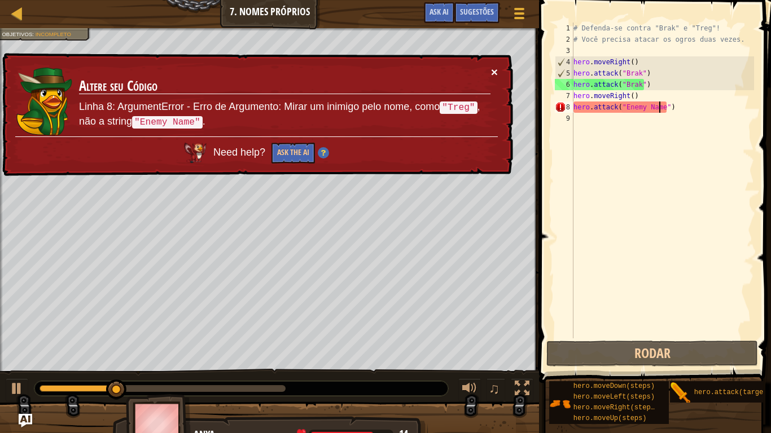
click at [494, 75] on button "×" at bounding box center [494, 72] width 7 height 12
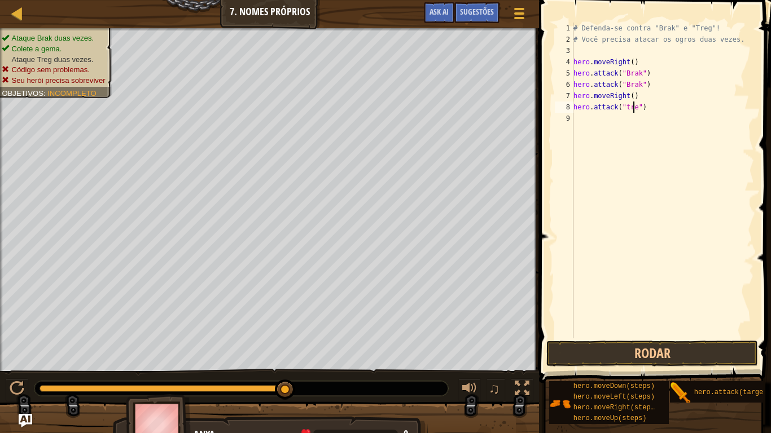
scroll to position [5, 5]
type textarea "hero.attack("treg")"
click at [685, 347] on button "Rodar" at bounding box center [652, 354] width 212 height 26
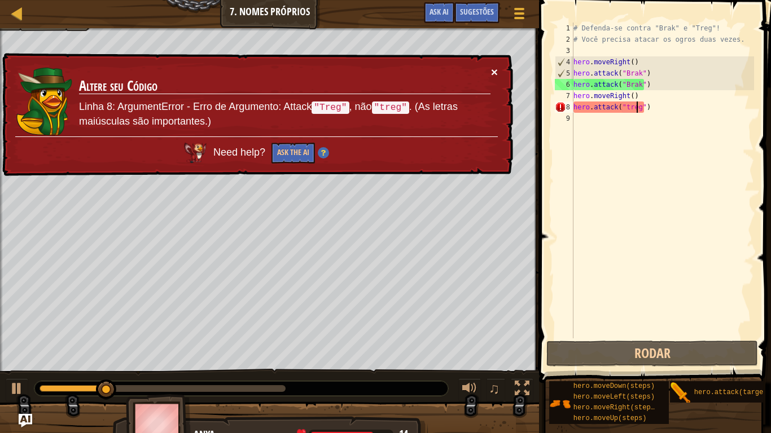
click at [496, 73] on button "×" at bounding box center [494, 72] width 7 height 12
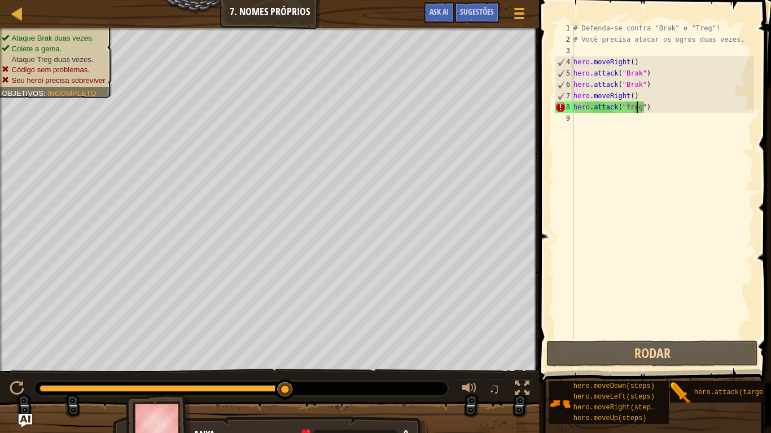
click at [615, 127] on div "# Defenda-se contra "Brak" e "Treg"! # Você precisa atacar os ogros duas vezes.…" at bounding box center [662, 192] width 183 height 339
click at [626, 107] on div "# Defenda-se contra "Brak" e "Treg"! # Você precisa atacar os ogros duas vezes.…" at bounding box center [662, 192] width 183 height 339
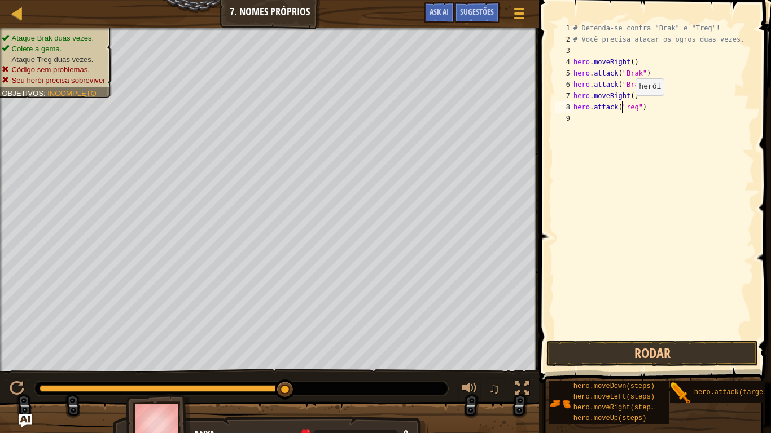
type textarea "hero.attack("Treg")"
click at [594, 122] on div "# Defenda-se contra "Brak" e "Treg"! # Você precisa atacar os ogros duas vezes.…" at bounding box center [662, 192] width 183 height 339
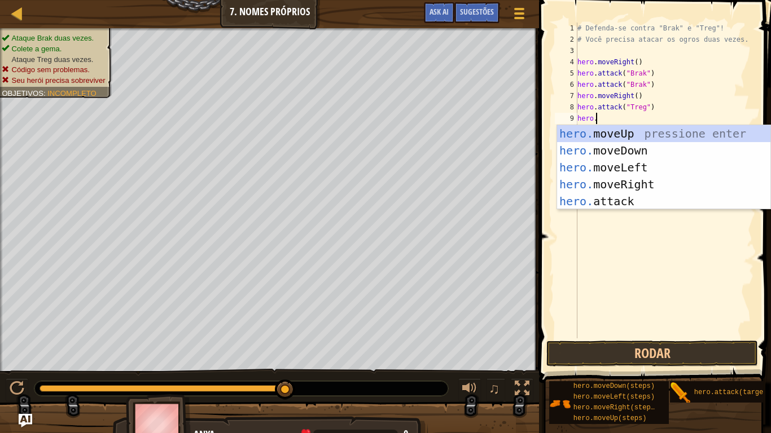
scroll to position [5, 1]
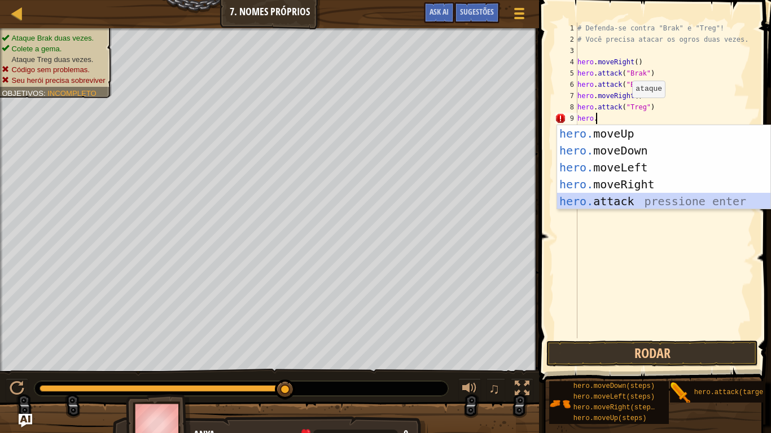
click at [633, 199] on div "hero. moveUp pressione enter hero. moveDown pressione enter hero. moveLeft pres…" at bounding box center [663, 184] width 213 height 119
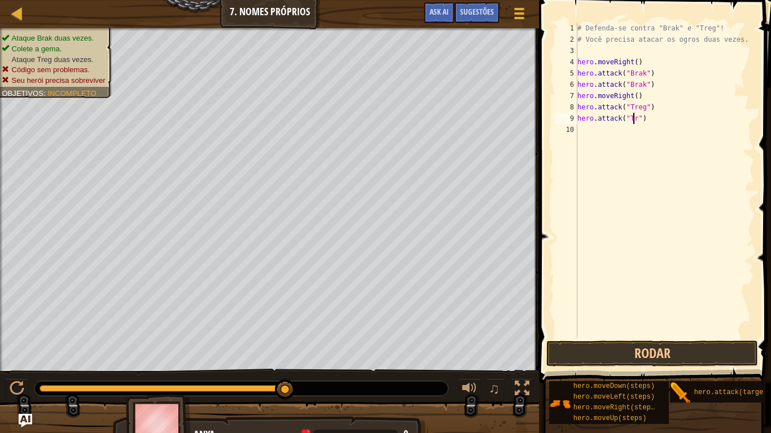
scroll to position [5, 5]
click at [699, 348] on button "Rodar" at bounding box center [652, 354] width 212 height 26
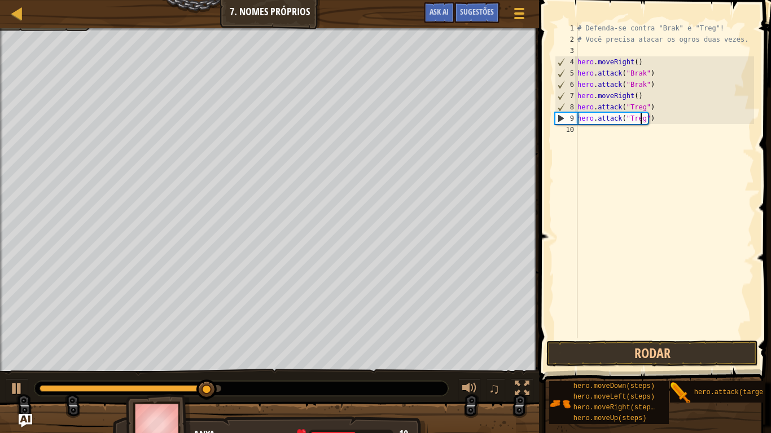
type textarea "hero.attack("Treg")"
click at [672, 357] on button "Rodar" at bounding box center [652, 354] width 212 height 26
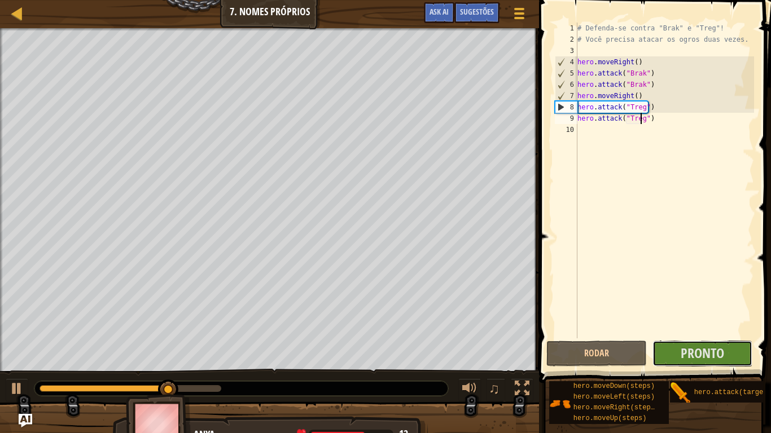
click at [712, 353] on span "Pronto" at bounding box center [702, 353] width 43 height 18
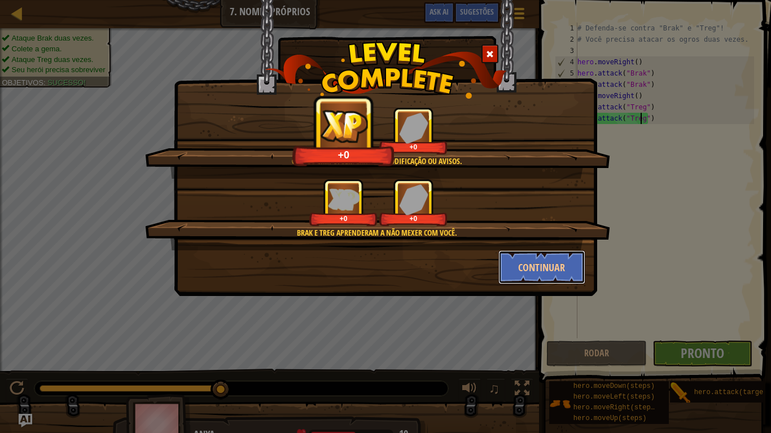
click at [564, 270] on button "Continuar" at bounding box center [541, 268] width 87 height 34
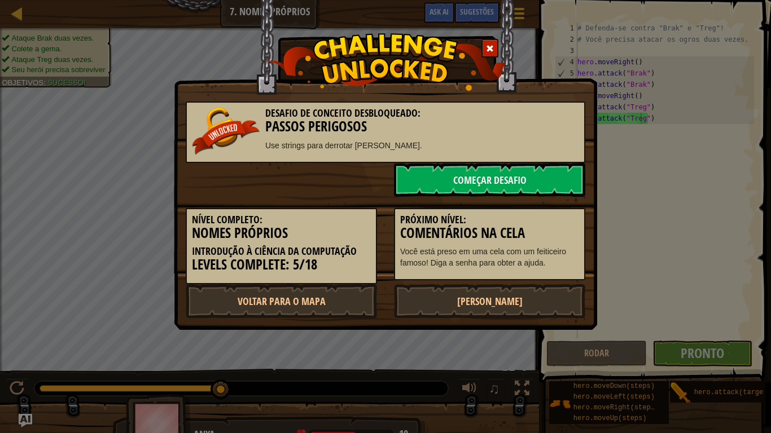
click at [529, 292] on link "Próximo Nível" at bounding box center [489, 301] width 191 height 34
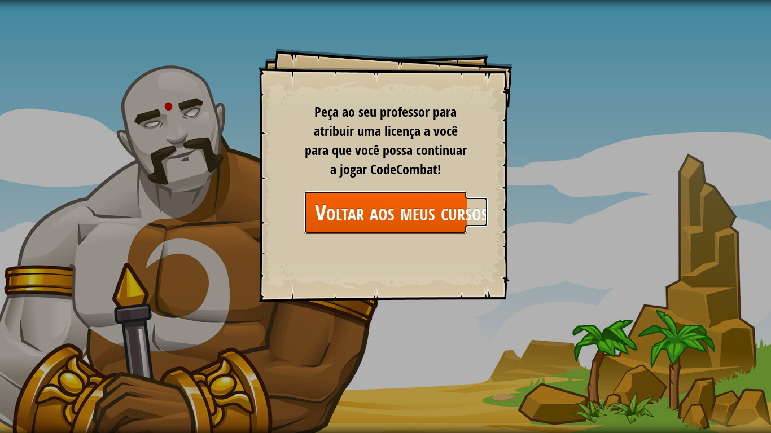
click at [401, 220] on link "Voltar aos meus cursos" at bounding box center [386, 212] width 164 height 43
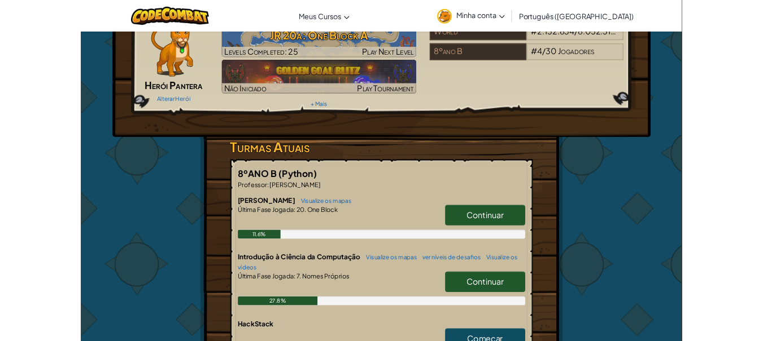
scroll to position [40, 0]
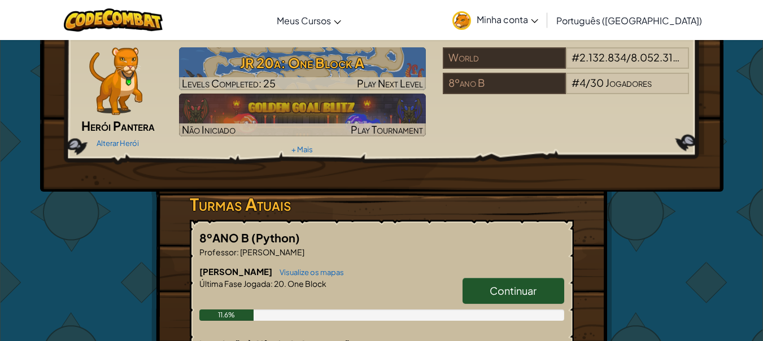
drag, startPoint x: 643, startPoint y: 0, endPoint x: 758, endPoint y: -68, distance: 133.4
